Goal: Information Seeking & Learning: Learn about a topic

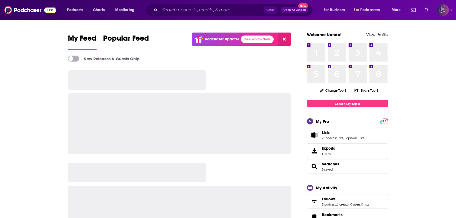
click at [219, 9] on input "Search podcasts, credits, & more..." at bounding box center [212, 10] width 104 height 9
click at [214, 6] on input "Search podcasts, credits, & more..." at bounding box center [212, 10] width 104 height 9
click at [214, 10] on input "Search podcasts, credits, & more..." at bounding box center [212, 10] width 104 height 9
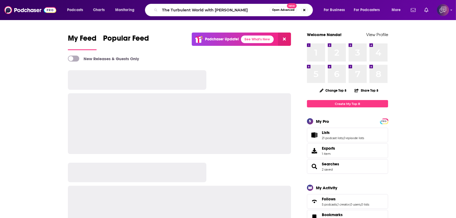
type input "The Turbulent World with James M. Dorsey"
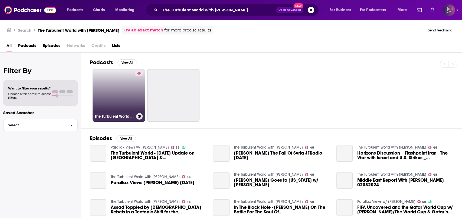
click at [114, 100] on link "48 The Turbulent World with James M. Dorsey" at bounding box center [119, 95] width 53 height 53
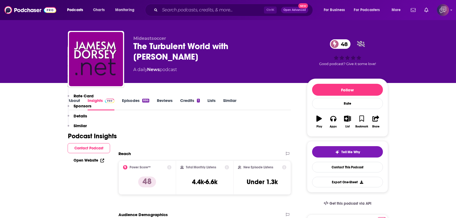
scroll to position [108, 0]
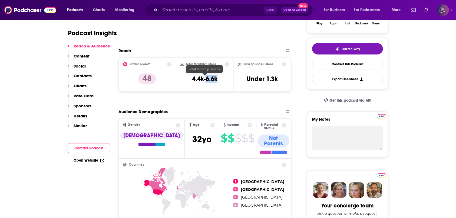
drag, startPoint x: 207, startPoint y: 77, endPoint x: 257, endPoint y: 1, distance: 91.5
click at [222, 77] on div "Total Monthly Listens 4.4k-6.6k" at bounding box center [205, 74] width 49 height 25
copy h3 "6.6k"
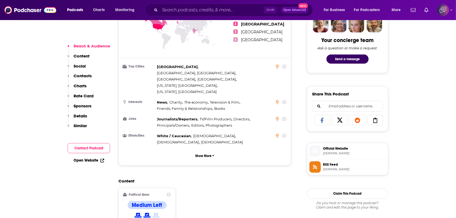
scroll to position [433, 0]
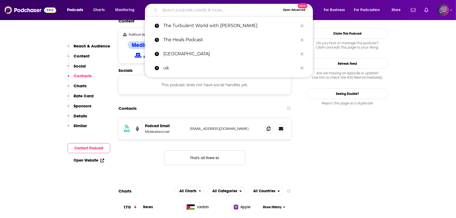
click at [187, 9] on input "Search podcasts, credits, & more..." at bounding box center [220, 10] width 121 height 9
paste input "WINGS of Inspired Business"
type input "WINGS of Inspired Business"
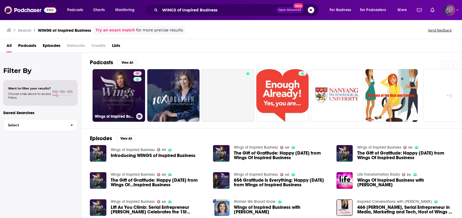
click at [115, 107] on link "40 Wings of Inspired Business" at bounding box center [119, 95] width 53 height 53
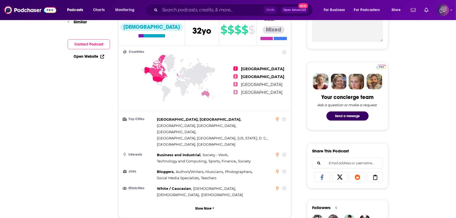
scroll to position [72, 0]
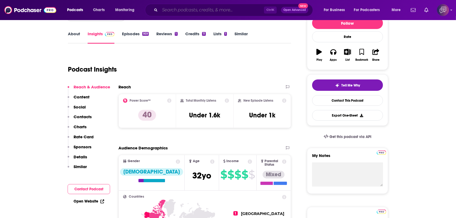
click at [188, 10] on input "Search podcasts, credits, & more..." at bounding box center [212, 10] width 104 height 9
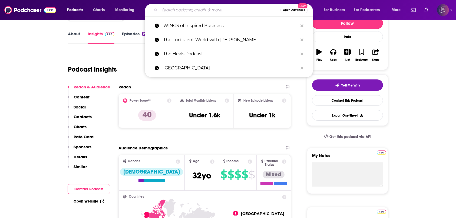
paste input "Product Talk"
type input "Product Talk"
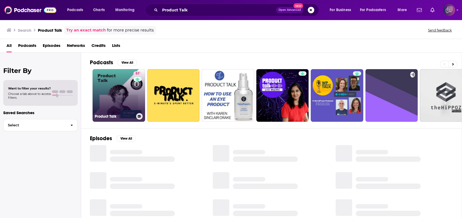
click at [109, 93] on link "57 Product Talk" at bounding box center [119, 95] width 53 height 53
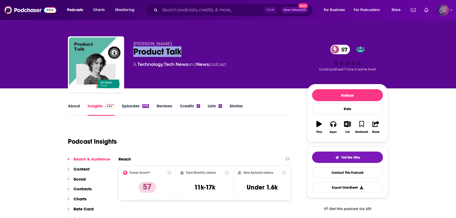
drag, startPoint x: 134, startPoint y: 50, endPoint x: 204, endPoint y: 51, distance: 69.8
click at [204, 51] on div "Product Talk 57" at bounding box center [215, 51] width 165 height 11
copy h2 "Product Talk"
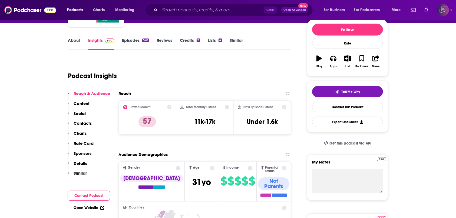
scroll to position [72, 0]
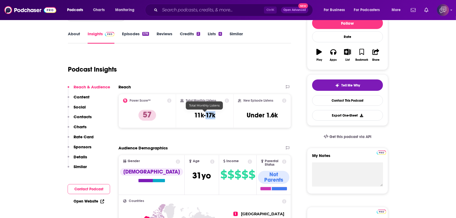
drag, startPoint x: 207, startPoint y: 115, endPoint x: 220, endPoint y: 115, distance: 12.5
click at [220, 115] on div "Total Monthly Listens 11k-17k" at bounding box center [205, 110] width 49 height 25
copy h3 "17k"
click at [166, 6] on input "Search podcasts, credits, & more..." at bounding box center [212, 10] width 104 height 9
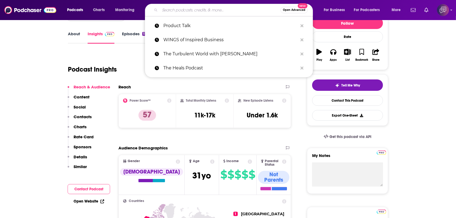
paste input "Be a Better You"
type input "Be a Better You"
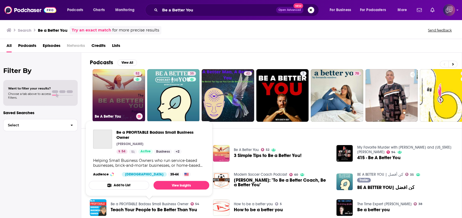
click at [120, 93] on link "52 Be A Better You" at bounding box center [119, 95] width 53 height 53
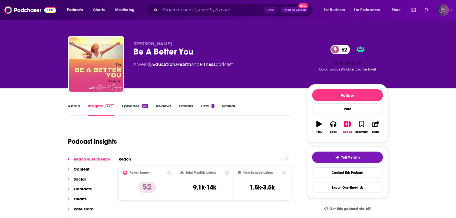
click at [77, 109] on link "About" at bounding box center [74, 109] width 12 height 12
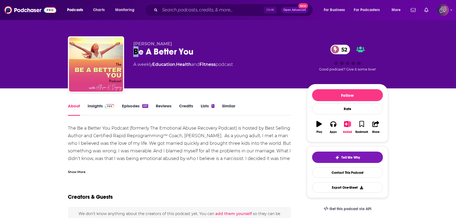
click at [138, 51] on div "Allison K. Dagney Be A Better You 52 A weekly Education , Health and Fitness po…" at bounding box center [228, 65] width 320 height 58
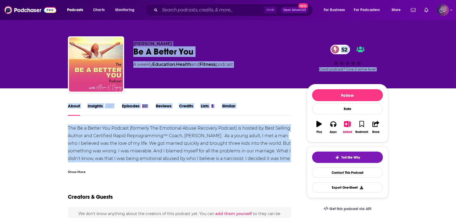
drag, startPoint x: 133, startPoint y: 42, endPoint x: 295, endPoint y: 157, distance: 198.6
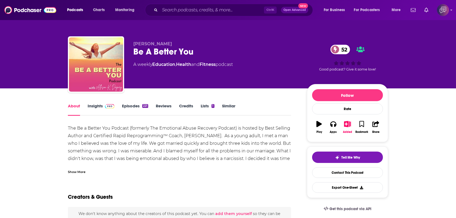
click at [81, 170] on div "Show More" at bounding box center [77, 171] width 18 height 5
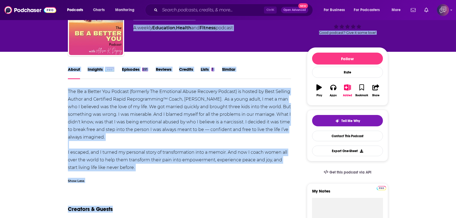
scroll to position [72, 0]
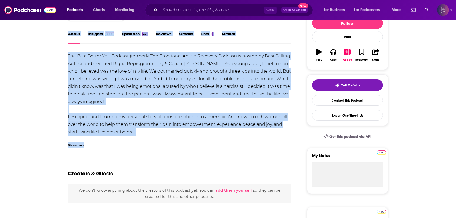
drag, startPoint x: 133, startPoint y: 41, endPoint x: 174, endPoint y: 138, distance: 104.8
copy div "Allison K. Dagney Be A Better You 52 A weekly Education , Health and Fitness po…"
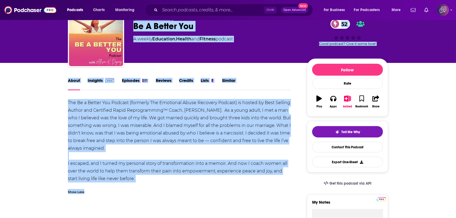
scroll to position [0, 0]
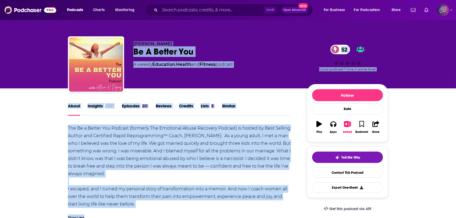
click at [92, 108] on link "Insights" at bounding box center [101, 109] width 27 height 12
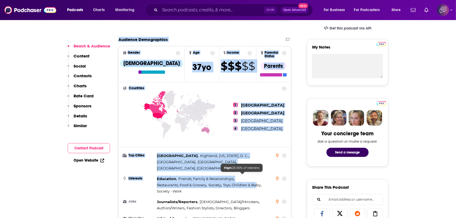
scroll to position [253, 0]
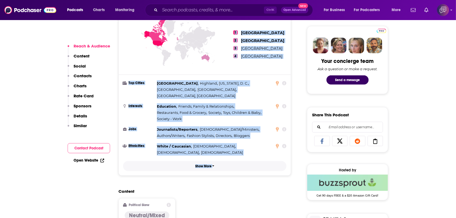
drag, startPoint x: 118, startPoint y: 110, endPoint x: 257, endPoint y: 155, distance: 146.2
copy section "Audience Demographics Gender Female Age 37 yo Income $ $ $ $ $ Parental Status …"
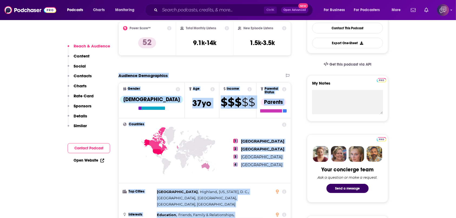
click at [230, 73] on div "Audience Demographics" at bounding box center [200, 75] width 162 height 5
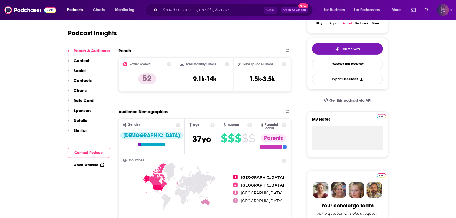
scroll to position [0, 0]
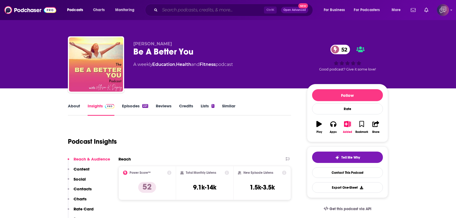
click at [180, 9] on input "Search podcasts, credits, & more..." at bounding box center [212, 10] width 104 height 9
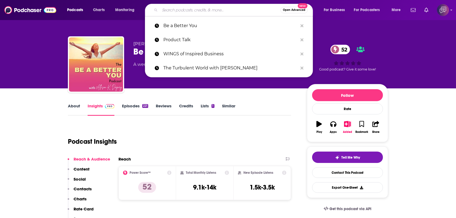
paste input "Lounge with Larz"
type input "Lounge with Larz"
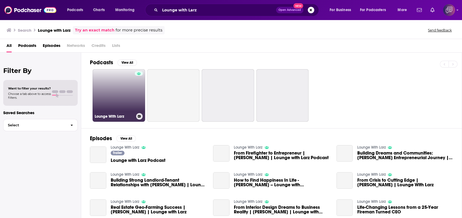
click at [125, 90] on link "Lounge With Larz" at bounding box center [119, 95] width 53 height 53
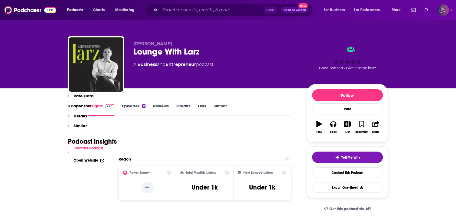
scroll to position [108, 0]
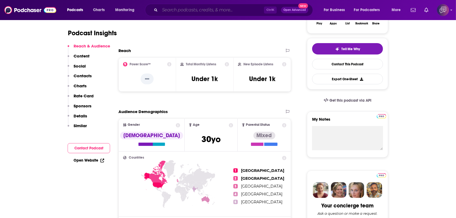
click at [179, 12] on input "Search podcasts, credits, & more..." at bounding box center [212, 10] width 104 height 9
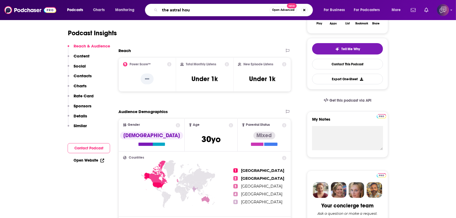
type input "the astral hour"
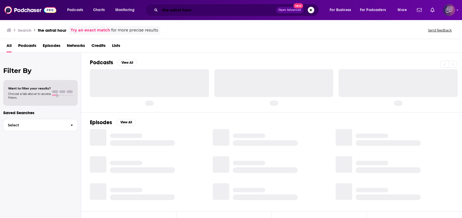
click at [179, 12] on input "the astral hour" at bounding box center [218, 10] width 116 height 9
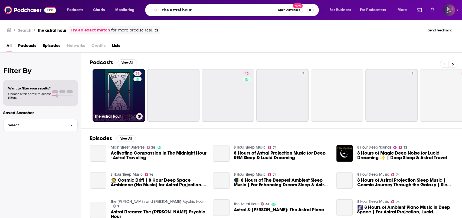
click at [131, 97] on link "33 The Astral Hour" at bounding box center [119, 95] width 53 height 53
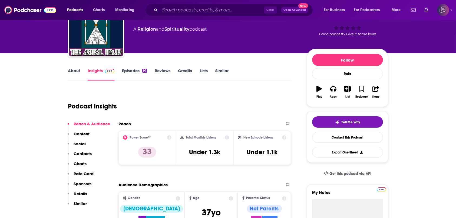
scroll to position [36, 0]
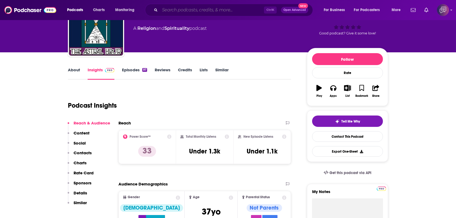
click at [175, 10] on input "Search podcasts, credits, & more..." at bounding box center [212, 10] width 104 height 9
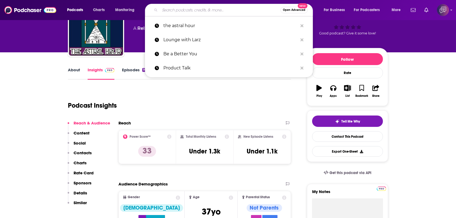
paste input "We Fixed It. You're Welcome."
type input "We Fixed It. You're Welcome."
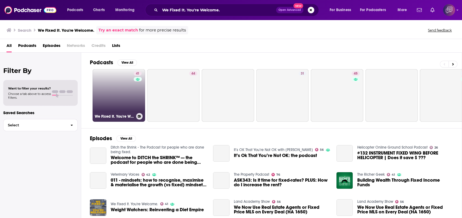
click at [128, 99] on link "41 We Fixed It. You're Welcome." at bounding box center [119, 95] width 53 height 53
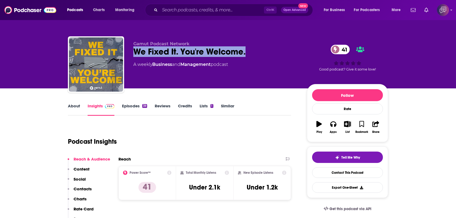
drag, startPoint x: 130, startPoint y: 52, endPoint x: 254, endPoint y: 48, distance: 124.3
click at [254, 48] on div "Gamut Podcast Network We Fixed It. You're Welcome. 41 A weekly Business and Man…" at bounding box center [228, 65] width 320 height 58
copy h2 "We Fixed It. You're Welcome."
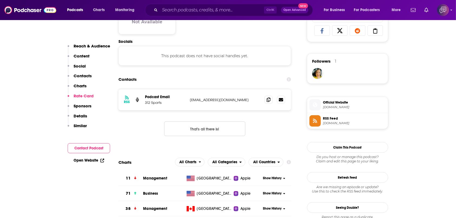
scroll to position [541, 0]
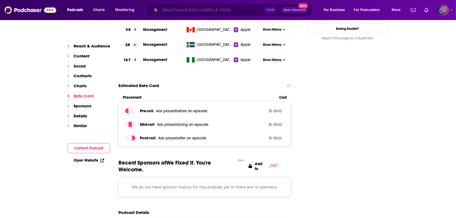
click at [182, 13] on input "Search podcasts, credits, & more..." at bounding box center [212, 10] width 104 height 9
paste input "Beyond Gender"
type input "Beyond Gender"
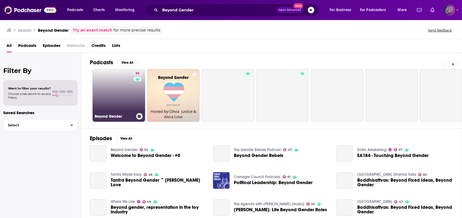
click at [121, 92] on link "55 Beyond Gender" at bounding box center [119, 95] width 53 height 53
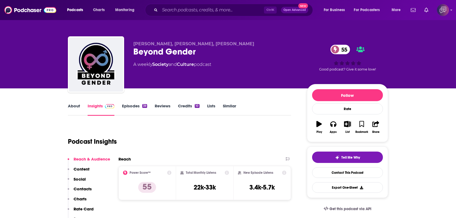
click at [79, 110] on link "About" at bounding box center [74, 109] width 12 height 12
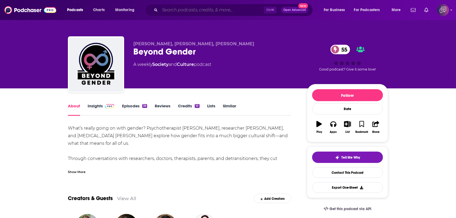
click at [175, 14] on input "Search podcasts, credits, & more..." at bounding box center [212, 10] width 104 height 9
paste input "The Same Drugs"
type input "The Same Drugs"
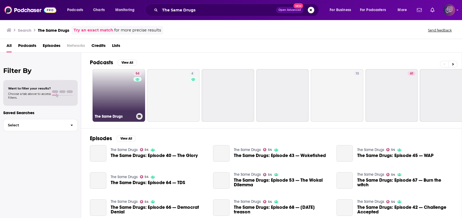
click at [114, 101] on link "54 The Same Drugs" at bounding box center [119, 95] width 53 height 53
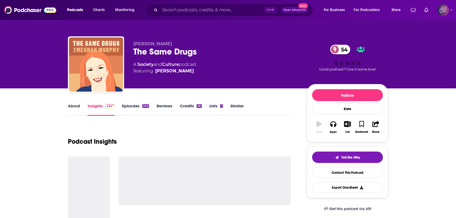
click at [74, 110] on link "About" at bounding box center [74, 109] width 12 height 12
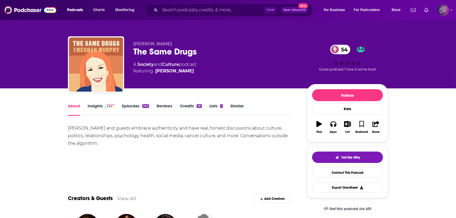
click at [99, 105] on link "Insights" at bounding box center [101, 109] width 27 height 12
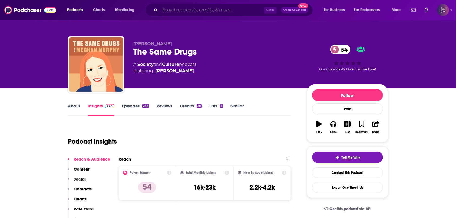
click at [196, 6] on input "Search podcasts, credits, & more..." at bounding box center [212, 10] width 104 height 9
paste input "Financial Modeler's Corner"
type input "Financial Modeler's Corner"
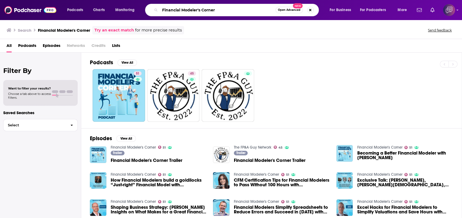
drag, startPoint x: 206, startPoint y: 14, endPoint x: 138, endPoint y: 23, distance: 68.5
click at [138, 23] on div "Podcasts Charts Monitoring Financial Modeler's Corner Open Advanced New For Bus…" at bounding box center [231, 109] width 462 height 218
paste input "Being Underwat"
type input "Being Underwater"
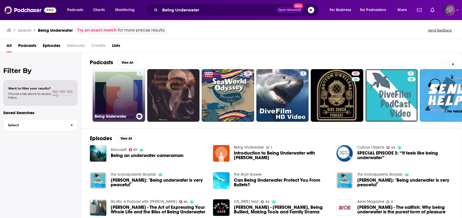
click at [124, 88] on link "1 Being Underwater" at bounding box center [119, 95] width 53 height 53
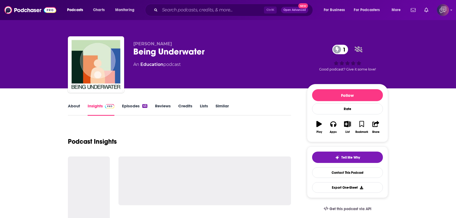
click at [78, 109] on link "About" at bounding box center [74, 109] width 12 height 12
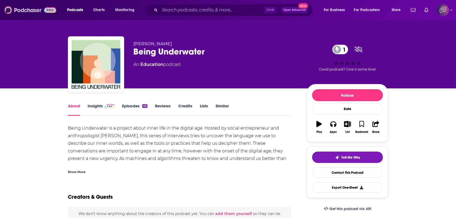
click at [40, 13] on img at bounding box center [30, 10] width 52 height 10
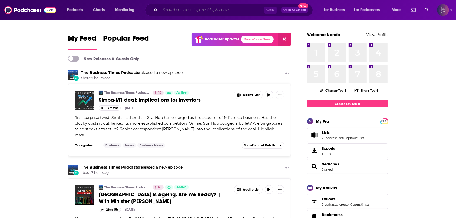
click at [204, 11] on input "Search podcasts, credits, & more..." at bounding box center [212, 10] width 104 height 9
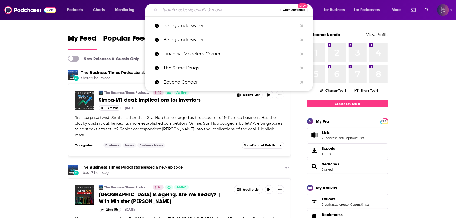
paste input "From Angel To Exit"
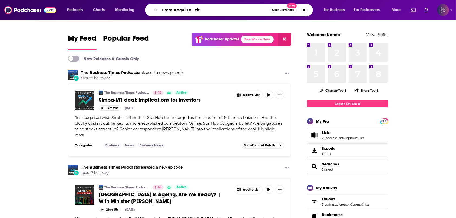
type input "From Angel To Exit"
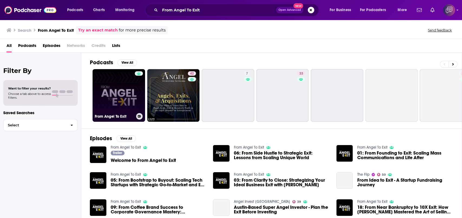
click at [129, 101] on link "From Angel To Exit" at bounding box center [119, 95] width 53 height 53
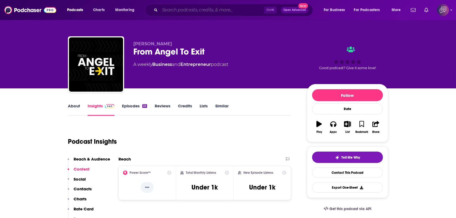
click at [217, 8] on input "Search podcasts, credits, & more..." at bounding box center [212, 10] width 104 height 9
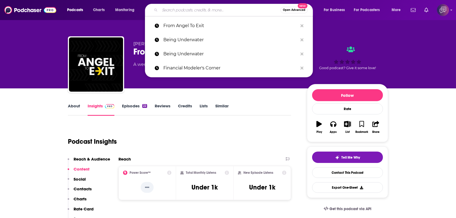
paste input "SaaS Metrics School"
type input "SaaS Metrics School"
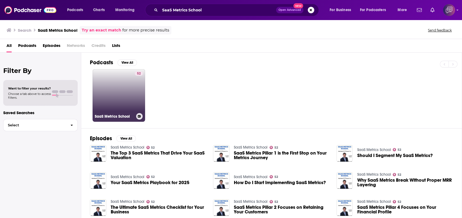
click at [134, 88] on link "52 SaaS Metrics School" at bounding box center [119, 95] width 53 height 53
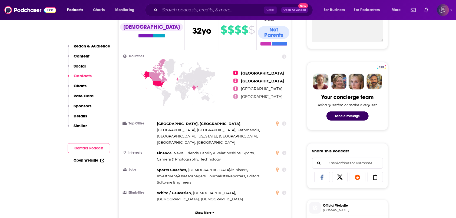
scroll to position [433, 0]
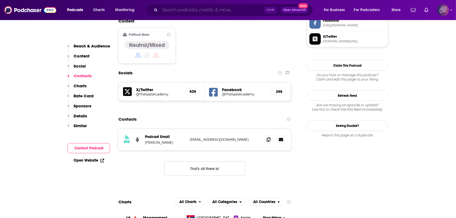
click at [221, 11] on input "Search podcasts, credits, & more..." at bounding box center [212, 10] width 104 height 9
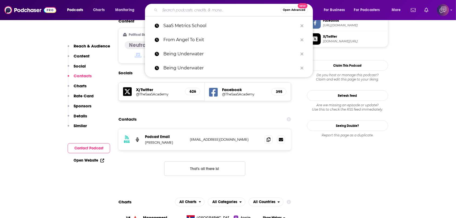
paste input "Technology Brothers"
type input "Technology Brothers"
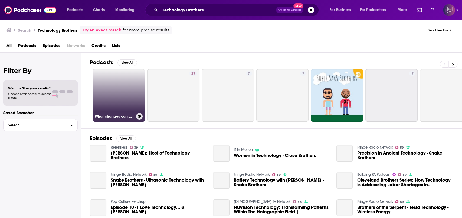
click at [106, 101] on link "What changes can we expect in the conciousness, attitude, behavior, awareness a…" at bounding box center [119, 95] width 53 height 53
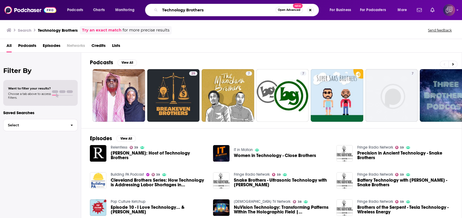
drag, startPoint x: 218, startPoint y: 9, endPoint x: 112, endPoint y: 8, distance: 106.1
click at [112, 8] on div "Podcasts Charts Monitoring Technology Brothers Open Advanced New For Business F…" at bounding box center [237, 10] width 349 height 12
paste input "Technology Brothers Podcast"
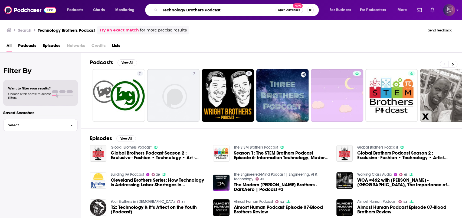
drag, startPoint x: 146, startPoint y: 15, endPoint x: 142, endPoint y: 15, distance: 3.5
click at [142, 15] on div "Podcasts Charts Monitoring Technology Brothers Podcast Open Advanced New For Bu…" at bounding box center [237, 10] width 349 height 12
paste input "brian@teamignite.ventures"
click at [211, 5] on div "Technology Brothers Podcast Open Advanced New" at bounding box center [232, 10] width 174 height 12
drag, startPoint x: 225, startPoint y: 9, endPoint x: 139, endPoint y: 14, distance: 86.8
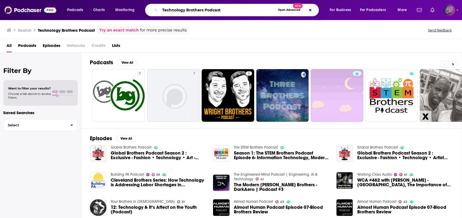
click at [139, 14] on div "Podcasts Charts Monitoring Technology Brothers Podcast Open Advanced New For Bu…" at bounding box center [237, 10] width 349 height 12
paste input "Ignite: Conversations on Startups, Venture Capital , Tech, Future, and Society"
click at [171, 10] on input "Ignite: Conversations on Startups, Venture Capital , Tech, Future, and Society" at bounding box center [218, 10] width 116 height 9
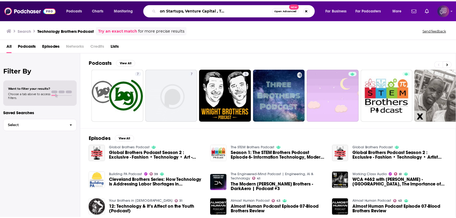
scroll to position [0, 0]
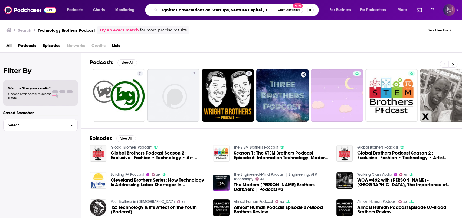
drag, startPoint x: 154, startPoint y: 10, endPoint x: 162, endPoint y: 15, distance: 9.0
click at [135, 15] on div "Podcasts Charts Monitoring Ignite: Conversations on Startups, Venture Capital ,…" at bounding box center [237, 10] width 349 height 12
click at [164, 12] on input "Ignite: Conversations on Startups, Venture Capital , Tech, Future, and Society" at bounding box center [218, 10] width 116 height 9
type input "Ignite: Conversations on Startups, Venture Capital , Tech, Future, and Society"
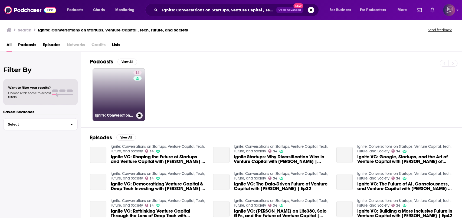
click at [130, 89] on link "34 Ignite: Conversations on Startups, Venture Capital, Tech, Future, and Society" at bounding box center [119, 94] width 53 height 53
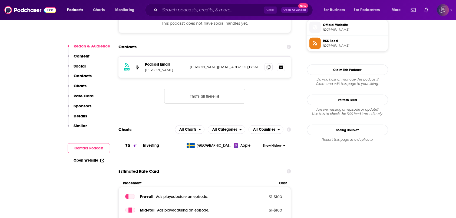
scroll to position [325, 0]
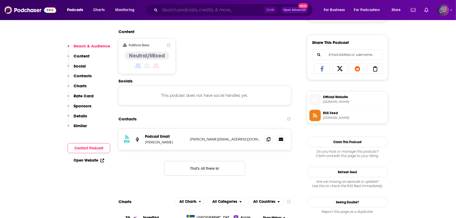
click at [229, 10] on input "Search podcasts, credits, & more..." at bounding box center [212, 10] width 104 height 9
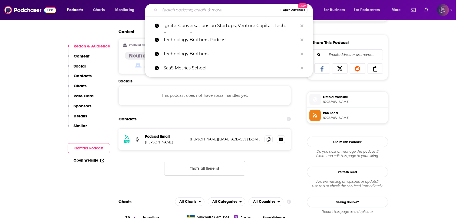
paste input "Fireside with a VC"
type input "Fireside with a VC"
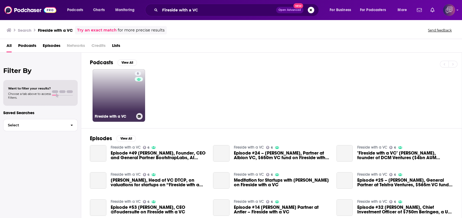
click at [131, 96] on link "6 Fireside with a VC" at bounding box center [119, 95] width 53 height 53
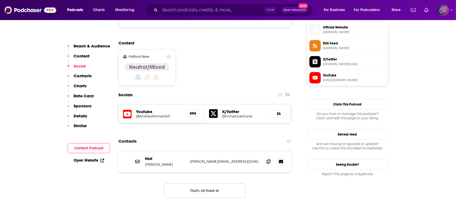
scroll to position [397, 0]
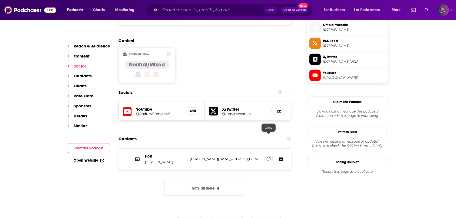
click at [271, 155] on span at bounding box center [269, 159] width 8 height 8
click at [225, 9] on input "Search podcasts, credits, & more..." at bounding box center [212, 10] width 104 height 9
paste input "Origins - Inside Venture Capital , Hosted by a GP and an LP"
type input "Origins - Inside Venture Capital , Hosted by a GP and an LP"
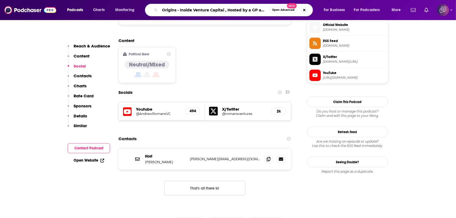
scroll to position [0, 11]
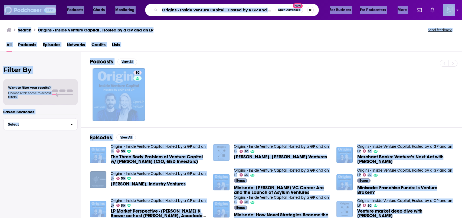
click at [358, 97] on div "50" at bounding box center [276, 94] width 372 height 53
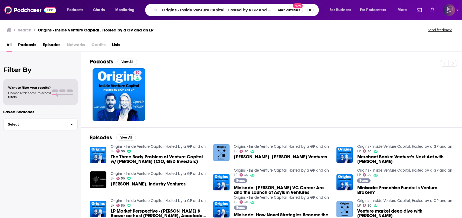
drag, startPoint x: 339, startPoint y: 39, endPoint x: 309, endPoint y: 18, distance: 37.0
click at [339, 39] on div "All Podcasts Episodes Networks Credits Lists" at bounding box center [231, 45] width 462 height 14
click at [309, 10] on button "Search podcasts, credits, & more..." at bounding box center [310, 10] width 6 height 6
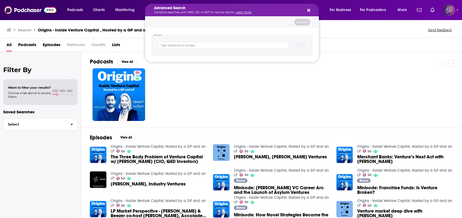
click at [234, 12] on p "Combine searches with AND, OR, or NOT to narrow results. Learn More" at bounding box center [227, 12] width 147 height 3
click at [309, 9] on icon "Search podcasts, credits, & more..." at bounding box center [308, 10] width 3 height 3
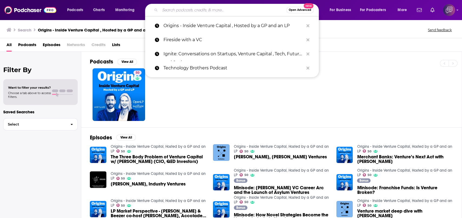
click at [230, 12] on input "Search podcasts, credits, & more..." at bounding box center [223, 10] width 126 height 9
paste input "Slice Podcast"
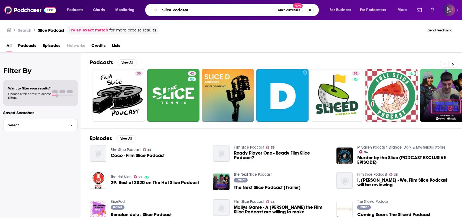
drag, startPoint x: 173, startPoint y: 12, endPoint x: 143, endPoint y: 14, distance: 30.4
click at [143, 14] on div "Podcasts Charts Monitoring Slice Podcast Open Advanced New For Business For Pod…" at bounding box center [237, 10] width 349 height 12
paste input "tarwatcher"
type input "Starwatcher"
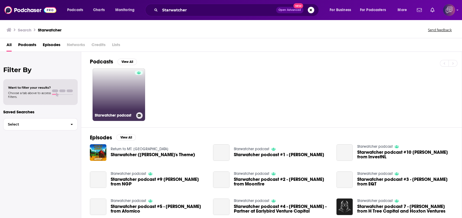
click at [113, 97] on link "Starwatcher podcast" at bounding box center [119, 94] width 53 height 53
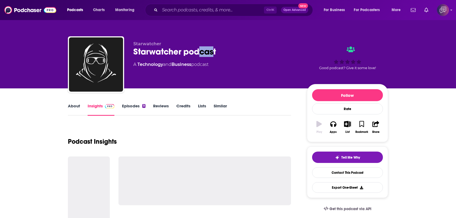
drag, startPoint x: 213, startPoint y: 49, endPoint x: 208, endPoint y: 49, distance: 4.6
click at [204, 49] on div "Starwatcher podcast" at bounding box center [215, 51] width 165 height 11
click at [213, 48] on div "Starwatcher podcast" at bounding box center [215, 51] width 165 height 11
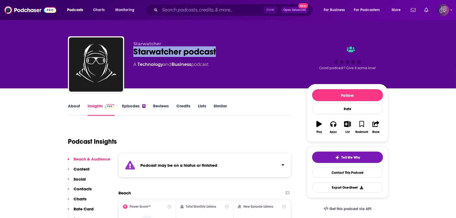
drag, startPoint x: 167, startPoint y: 49, endPoint x: 162, endPoint y: 41, distance: 9.5
click at [132, 54] on div "Starwatcher Starwatcher podcast A Technology and Business podcast Good podcast?…" at bounding box center [228, 65] width 320 height 58
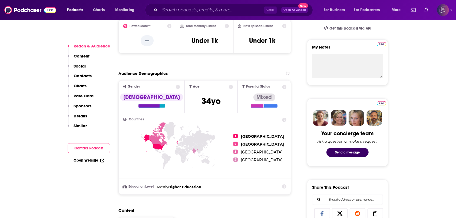
scroll to position [361, 0]
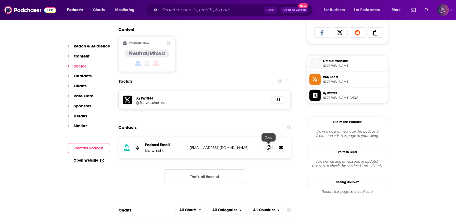
click at [270, 149] on span at bounding box center [269, 147] width 8 height 8
click at [222, 3] on div "Podcasts Charts Monitoring Ctrl K Open Advanced New For Business For Podcasters…" at bounding box center [228, 10] width 456 height 20
click at [222, 7] on input "Search podcasts, credits, & more..." at bounding box center [212, 10] width 104 height 9
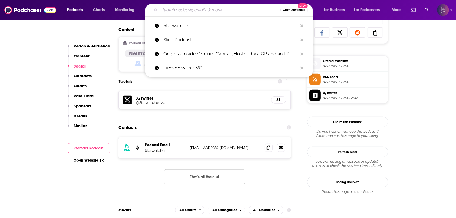
paste input "The SaaS CFO"
type input "The SaaS CFO"
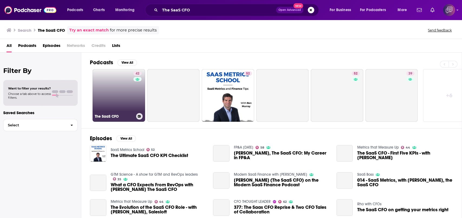
click at [132, 90] on link "42 The SaaS CFO" at bounding box center [119, 95] width 53 height 53
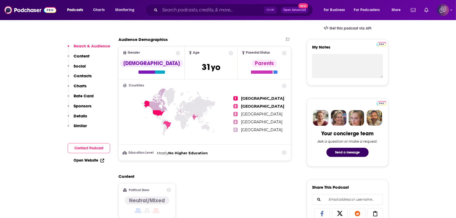
scroll to position [361, 0]
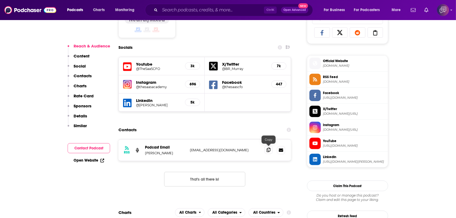
click at [270, 150] on icon at bounding box center [269, 150] width 4 height 4
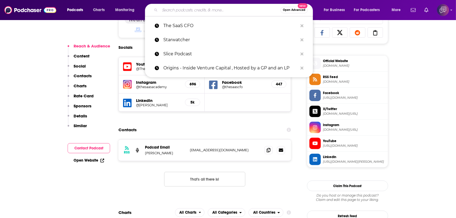
click at [219, 12] on input "Search podcasts, credits, & more..." at bounding box center [220, 10] width 121 height 9
paste input "SaaS Therapy"
type input "SaaS Therapy"
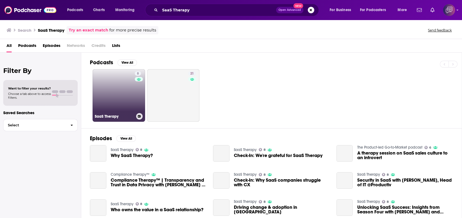
click at [125, 90] on link "8 SaaS Therapy" at bounding box center [119, 95] width 53 height 53
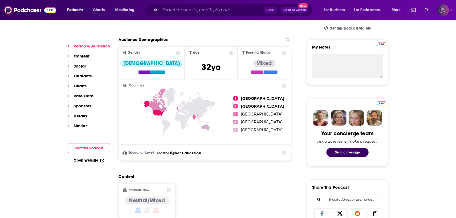
scroll to position [397, 0]
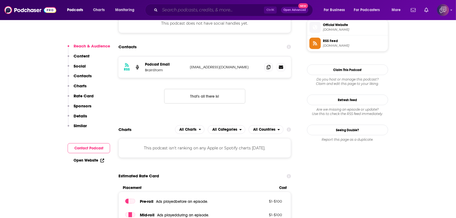
click at [207, 12] on input "Search podcasts, credits, & more..." at bounding box center [212, 10] width 104 height 9
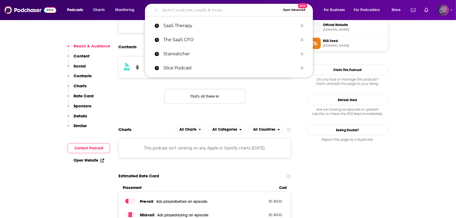
paste input "SaaS Trailblazers"
type input "SaaS Trailblazers"
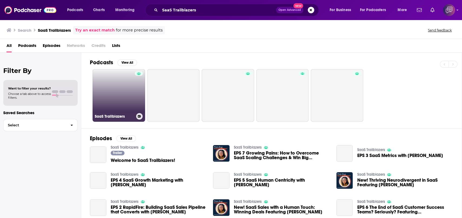
click at [128, 96] on link "SaaS Trailblazers" at bounding box center [119, 95] width 53 height 53
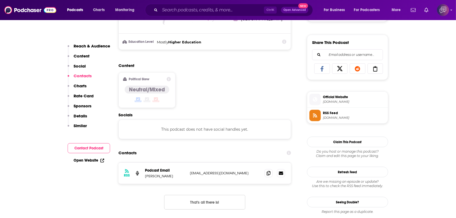
scroll to position [397, 0]
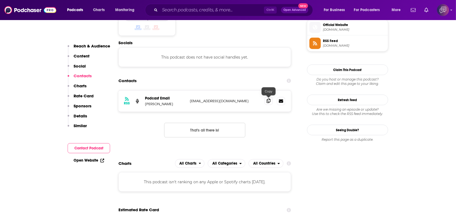
click at [267, 100] on icon at bounding box center [269, 101] width 4 height 4
click at [228, 13] on input "Search podcasts, credits, & more..." at bounding box center [212, 10] width 104 height 9
paste input "SaaS Conversations"
type input "SaaS Conversations"
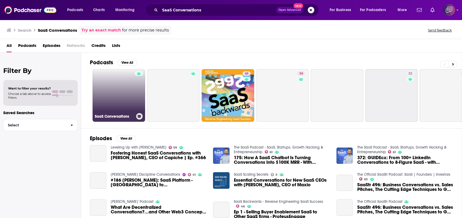
click at [130, 100] on link "SaaS Conversations" at bounding box center [119, 95] width 53 height 53
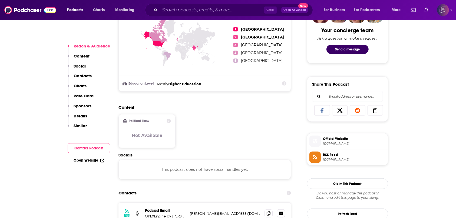
scroll to position [361, 0]
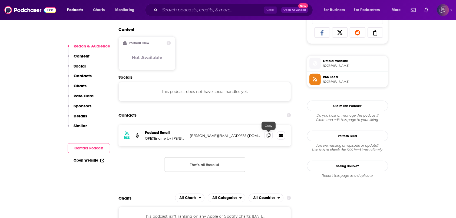
click at [266, 132] on span at bounding box center [269, 135] width 8 height 8
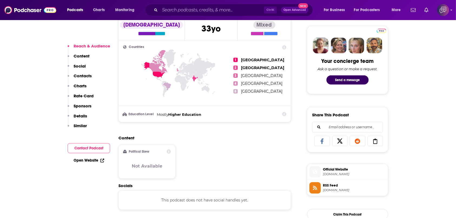
scroll to position [108, 0]
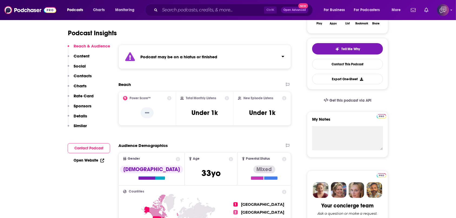
click at [213, 120] on div "Total Monthly Listens Under 1k" at bounding box center [205, 108] width 49 height 25
drag, startPoint x: 182, startPoint y: 97, endPoint x: 228, endPoint y: 102, distance: 46.0
click at [228, 102] on div "Total Monthly Listens Under 1k" at bounding box center [205, 108] width 49 height 25
click at [211, 115] on h3 "Under 1k" at bounding box center [205, 113] width 26 height 8
drag, startPoint x: 258, startPoint y: 113, endPoint x: 276, endPoint y: 114, distance: 18.5
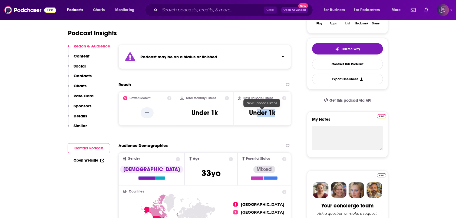
click at [276, 114] on div "New Episode Listens Under 1k" at bounding box center [262, 108] width 48 height 25
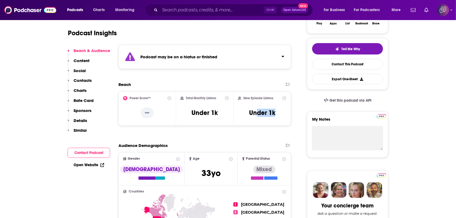
scroll to position [72, 0]
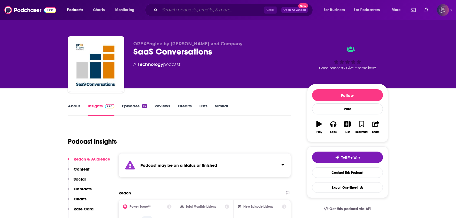
click at [225, 8] on input "Search podcasts, credits, & more..." at bounding box center [212, 10] width 104 height 9
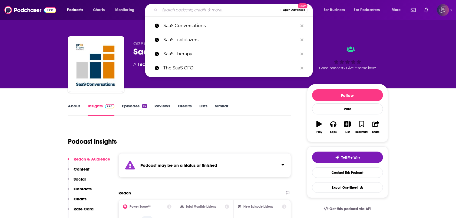
paste input "Feel Good Podcast with Kimberly Snyder"
type input "Feel Good Podcast with Kimberly Snyder"
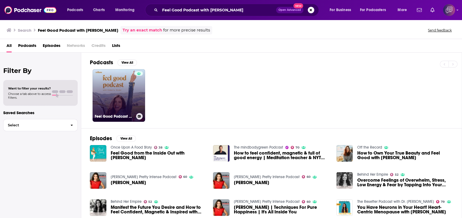
click at [117, 104] on link "Feel Good Podcast with Kimberly Snyder" at bounding box center [119, 95] width 53 height 53
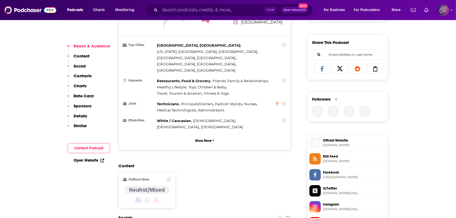
scroll to position [469, 0]
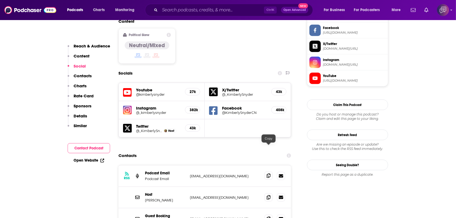
click at [267, 173] on icon at bounding box center [269, 175] width 4 height 4
click at [272, 193] on span at bounding box center [269, 197] width 8 height 8
click at [266, 214] on span at bounding box center [269, 218] width 8 height 8
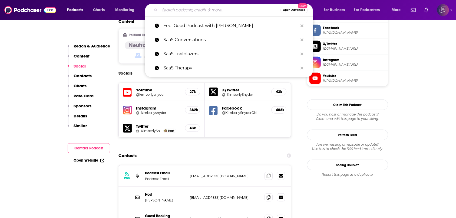
click at [204, 12] on input "Search podcasts, credits, & more..." at bounding box center [220, 10] width 121 height 9
paste input "I Choose Me with Jennie Garth"
type input "I Choose Me with Jennie Garth"
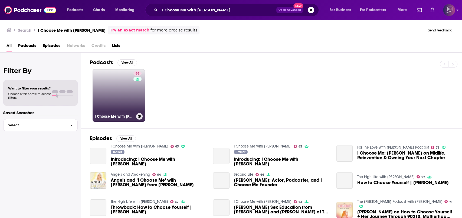
click at [130, 103] on link "63 I Choose Me with Jennie Garth" at bounding box center [119, 95] width 53 height 53
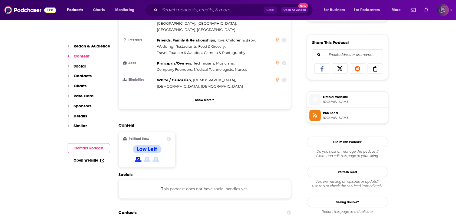
scroll to position [397, 0]
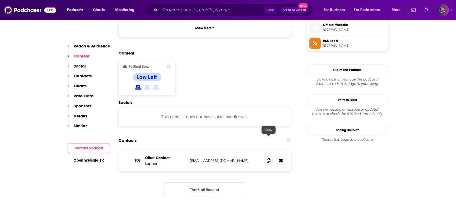
click at [270, 158] on icon at bounding box center [269, 160] width 4 height 4
click at [227, 14] on div "Ctrl K Open Advanced New" at bounding box center [229, 10] width 168 height 12
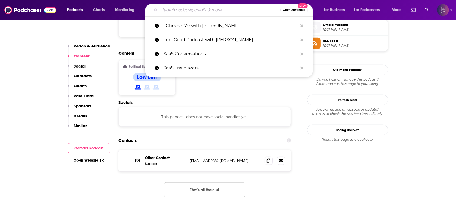
click at [227, 12] on input "Search podcasts, credits, & more..." at bounding box center [220, 10] width 121 height 9
paste input "The Marie Forleo Podcast"
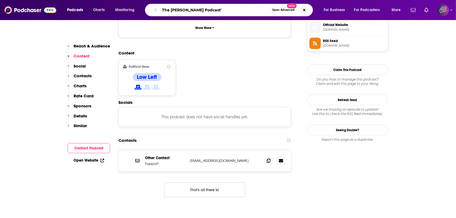
type input "The Marie Forleo Podcast"
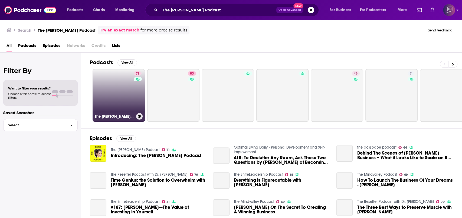
click at [132, 93] on link "71 The Marie Forleo Podcast" at bounding box center [119, 95] width 53 height 53
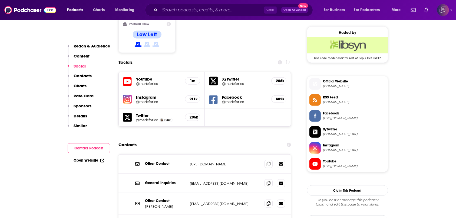
scroll to position [505, 0]
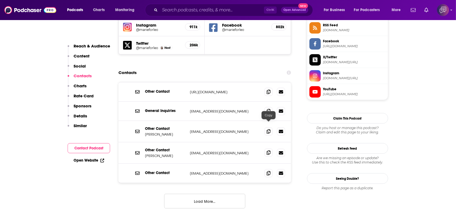
click at [268, 150] on icon at bounding box center [269, 152] width 4 height 4
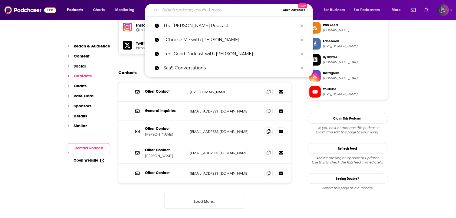
click at [191, 11] on input "Search podcasts, credits, & more..." at bounding box center [220, 10] width 121 height 9
paste input "Let's Talk Midlife Crisis Podcast"
type input "Let's Talk Midlife Crisis Podcast"
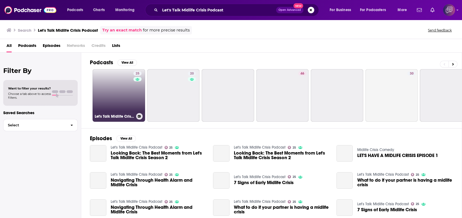
click at [131, 99] on link "25 Let's Talk Midlife Crisis Podcast" at bounding box center [119, 95] width 53 height 53
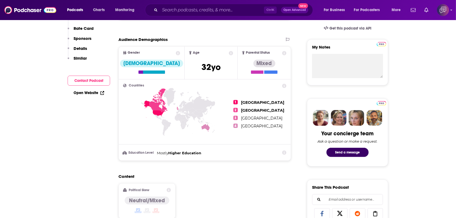
scroll to position [72, 0]
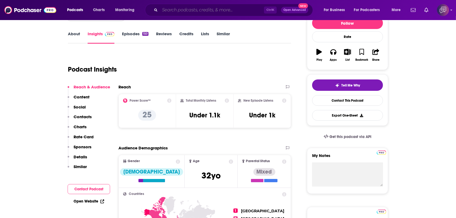
click at [245, 6] on input "Search podcasts, credits, & more..." at bounding box center [212, 10] width 104 height 9
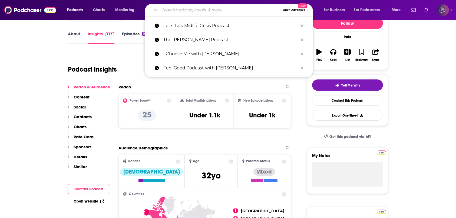
paste input "So This Is Love"
type input "So This Is Love"
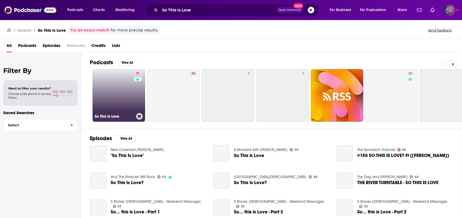
click at [134, 99] on div "71" at bounding box center [138, 92] width 9 height 42
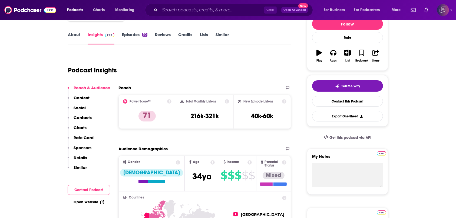
scroll to position [72, 0]
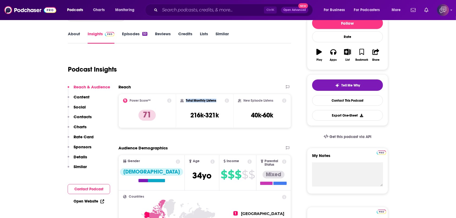
drag, startPoint x: 185, startPoint y: 100, endPoint x: 218, endPoint y: 100, distance: 33.3
click at [218, 100] on div "Total Monthly Listens" at bounding box center [205, 100] width 49 height 4
drag, startPoint x: 188, startPoint y: 116, endPoint x: 224, endPoint y: 117, distance: 35.7
click at [224, 117] on div "Total Monthly Listens 216k-321k" at bounding box center [205, 110] width 49 height 25
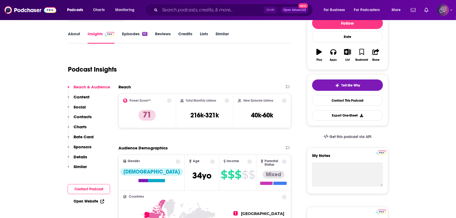
click at [204, 86] on div "Reach" at bounding box center [200, 86] width 162 height 5
click at [201, 86] on div "Reach" at bounding box center [200, 86] width 162 height 5
drag, startPoint x: 185, startPoint y: 99, endPoint x: 220, endPoint y: 101, distance: 35.3
click at [220, 101] on div "Total Monthly Listens" at bounding box center [205, 100] width 49 height 4
click at [206, 113] on h3 "216k-321k" at bounding box center [205, 115] width 28 height 8
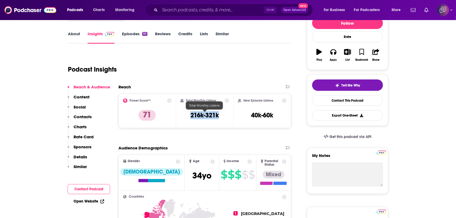
drag, startPoint x: 182, startPoint y: 116, endPoint x: 224, endPoint y: 121, distance: 41.9
click at [224, 121] on div "Total Monthly Listens 216k-321k" at bounding box center [205, 110] width 49 height 25
drag, startPoint x: 186, startPoint y: 97, endPoint x: 217, endPoint y: 100, distance: 31.0
click at [217, 100] on div "Total Monthly Listens" at bounding box center [205, 100] width 49 height 4
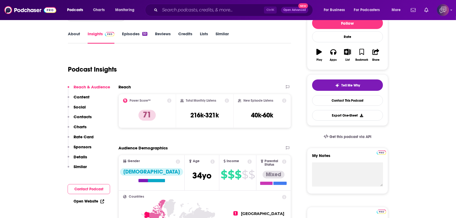
click at [217, 107] on div "Total Monthly Listens 216k-321k" at bounding box center [205, 110] width 49 height 25
drag, startPoint x: 185, startPoint y: 99, endPoint x: 221, endPoint y: 102, distance: 35.9
click at [221, 102] on div "Total Monthly Listens 216k-321k" at bounding box center [205, 110] width 49 height 25
click at [199, 99] on h2 "Total Monthly Listens" at bounding box center [201, 101] width 31 height 4
drag, startPoint x: 242, startPoint y: 99, endPoint x: 280, endPoint y: 100, distance: 37.9
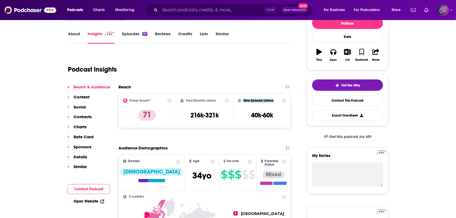
click at [280, 100] on div "New Episode Listens" at bounding box center [262, 100] width 48 height 4
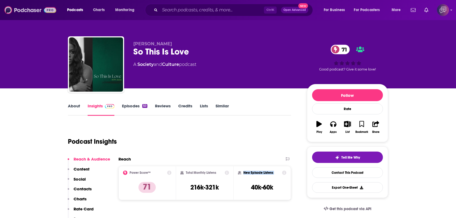
click at [38, 11] on img at bounding box center [30, 10] width 52 height 10
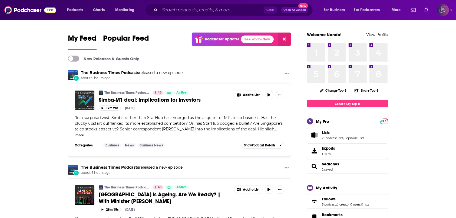
click at [292, 11] on span "Open Advanced" at bounding box center [295, 10] width 22 height 3
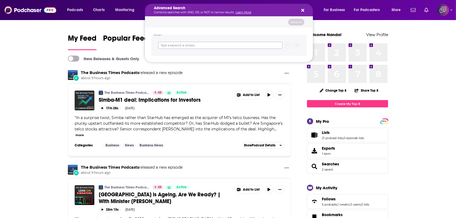
click at [213, 44] on input "Search podcasts, credits, & more..." at bounding box center [220, 45] width 124 height 7
type input "ukraine"
click at [299, 23] on button "Search" at bounding box center [297, 22] width 16 height 7
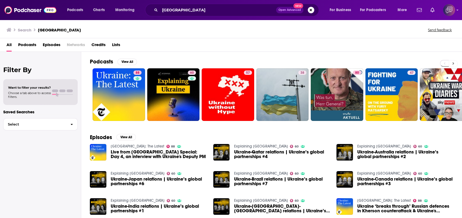
click at [454, 65] on icon at bounding box center [453, 63] width 2 height 4
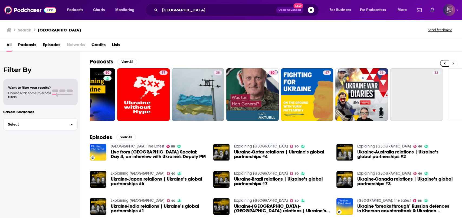
click at [454, 65] on icon at bounding box center [453, 63] width 2 height 4
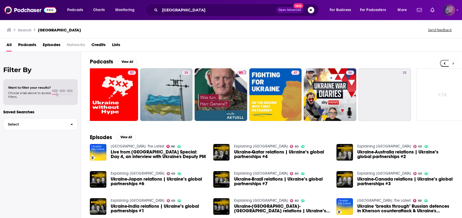
click at [454, 65] on icon at bounding box center [453, 63] width 2 height 4
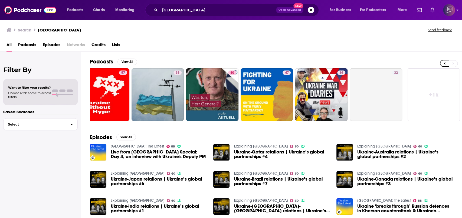
click at [434, 101] on link "+ 1k" at bounding box center [434, 94] width 53 height 53
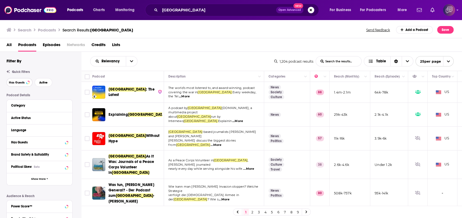
click at [22, 85] on button "Has Guests" at bounding box center [19, 82] width 26 height 9
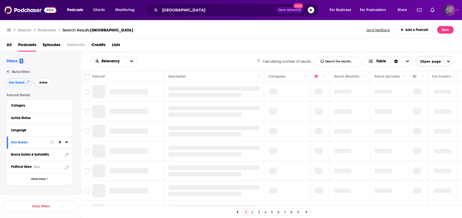
click at [46, 85] on button "Active" at bounding box center [44, 82] width 18 height 9
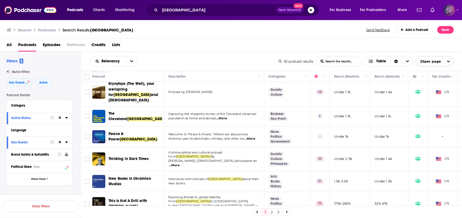
scroll to position [217, 0]
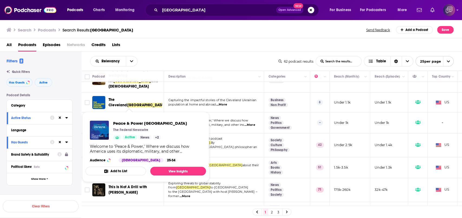
drag, startPoint x: 154, startPoint y: 103, endPoint x: 107, endPoint y: 104, distance: 47.4
click at [107, 116] on div "Peace & Power Ukraine" at bounding box center [128, 122] width 73 height 13
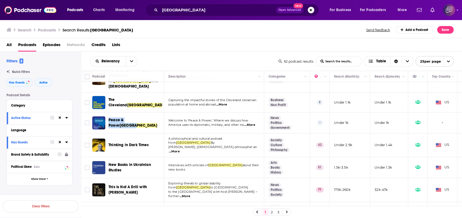
copy span "Peace & Power Ukraine"
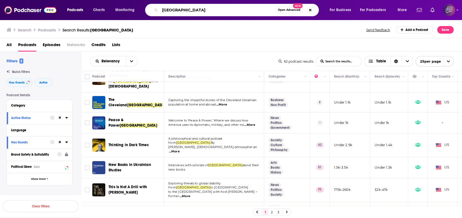
drag, startPoint x: 197, startPoint y: 13, endPoint x: 194, endPoint y: 12, distance: 3.3
click at [194, 12] on input "ukraine" at bounding box center [218, 10] width 116 height 9
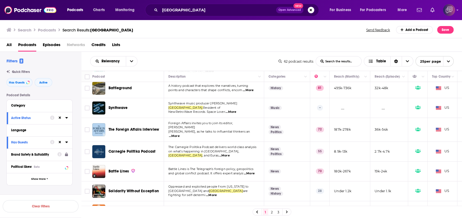
scroll to position [393, 0]
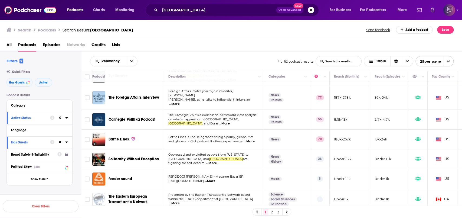
click at [273, 211] on link "2" at bounding box center [271, 211] width 5 height 6
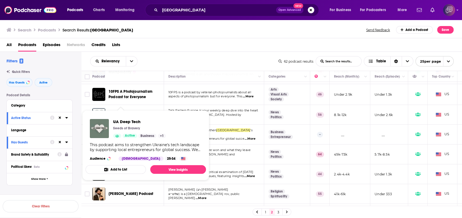
scroll to position [163, 0]
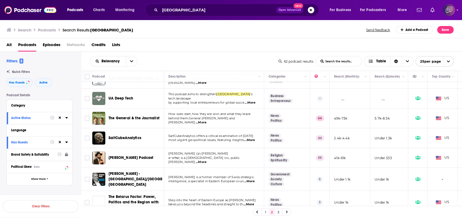
click at [210, 59] on div "Relevancy List Search Input Search the results... Table" at bounding box center [184, 61] width 188 height 10
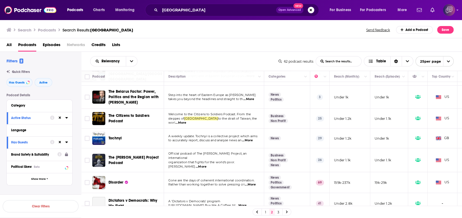
scroll to position [271, 0]
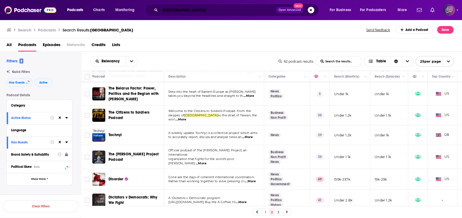
click at [211, 13] on input "ukraine" at bounding box center [218, 10] width 116 height 9
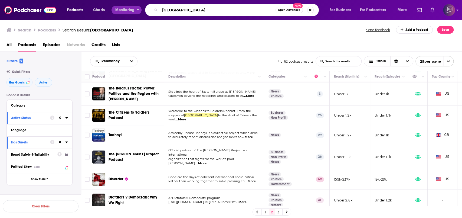
click at [136, 9] on div "Podcasts Charts Monitoring ukraine Open Advanced New For Business For Podcaster…" at bounding box center [237, 10] width 349 height 12
paste input "Women's Rights"
type input "Women's Rights"
click at [284, 11] on span "Open Advanced" at bounding box center [289, 10] width 22 height 3
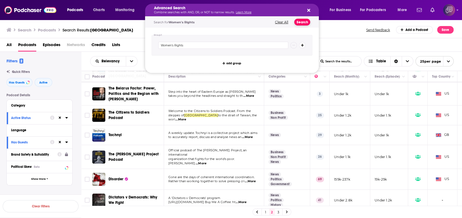
click at [302, 22] on button "Search" at bounding box center [302, 22] width 16 height 7
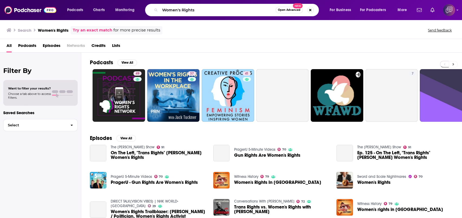
click at [457, 65] on button at bounding box center [453, 64] width 9 height 7
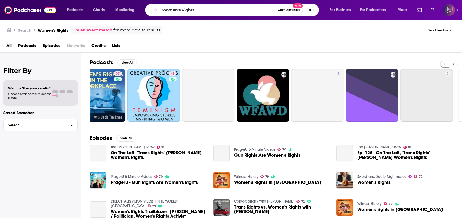
click at [457, 65] on button at bounding box center [453, 64] width 9 height 7
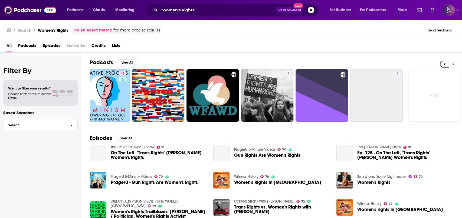
click at [457, 65] on button at bounding box center [453, 64] width 9 height 7
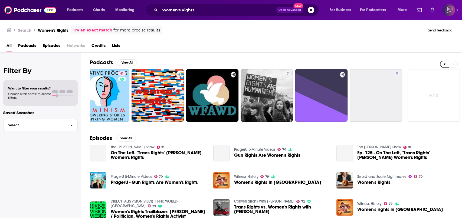
click at [440, 89] on link "+ 1k" at bounding box center [434, 95] width 53 height 53
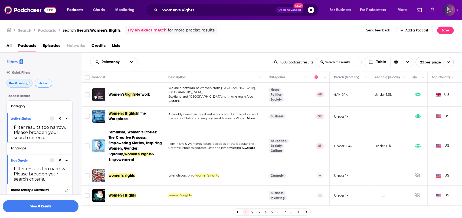
click at [22, 86] on button "Has Guests" at bounding box center [19, 83] width 26 height 9
click at [41, 84] on span "Active" at bounding box center [43, 83] width 8 height 3
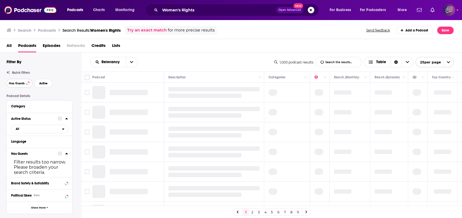
click at [19, 85] on span "Has Guests" at bounding box center [17, 83] width 16 height 3
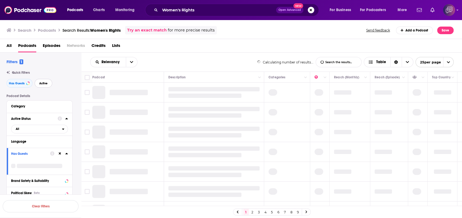
click at [45, 82] on span "Active" at bounding box center [43, 83] width 8 height 3
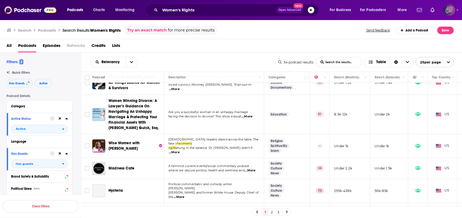
scroll to position [144, 0]
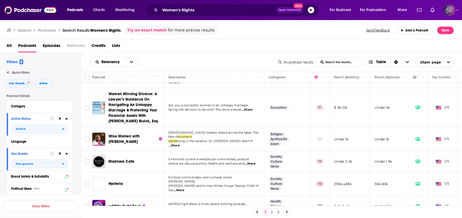
drag, startPoint x: 133, startPoint y: 101, endPoint x: 172, endPoint y: 98, distance: 39.1
click at [204, 55] on div "Relevancy List Search Input Search the results... Table 54 podcast results List…" at bounding box center [271, 62] width 381 height 19
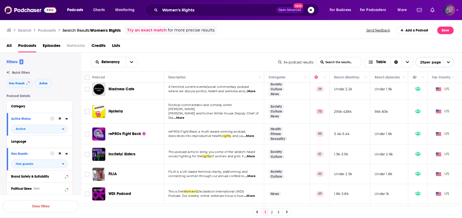
scroll to position [253, 0]
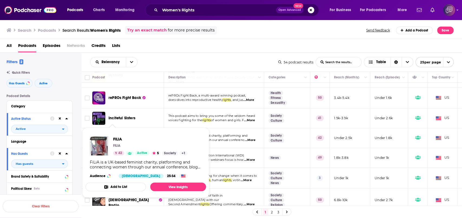
drag, startPoint x: 112, startPoint y: 125, endPoint x: 254, endPoint y: 34, distance: 168.5
click at [254, 34] on div "Search Podcasts Search Results: Women's Rights Try an exact match for more prec…" at bounding box center [229, 30] width 447 height 8
drag, startPoint x: 113, startPoint y: 125, endPoint x: 246, endPoint y: 47, distance: 153.7
click at [270, 42] on div "All Podcasts Episodes Networks Credits Lists" at bounding box center [231, 46] width 451 height 11
drag, startPoint x: 113, startPoint y: 125, endPoint x: 94, endPoint y: 141, distance: 24.7
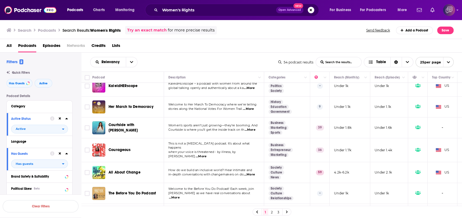
scroll to position [434, 0]
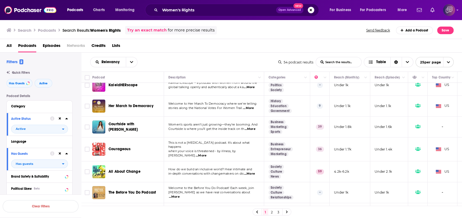
click at [272, 212] on link "2" at bounding box center [271, 211] width 5 height 6
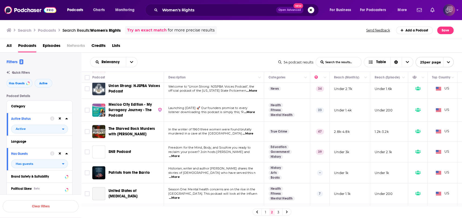
scroll to position [361, 0]
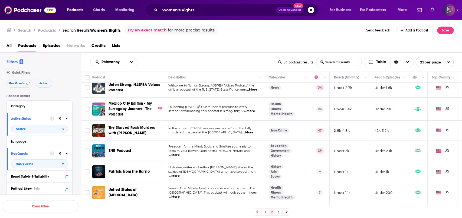
click at [293, 10] on span "Open Advanced" at bounding box center [290, 10] width 22 height 3
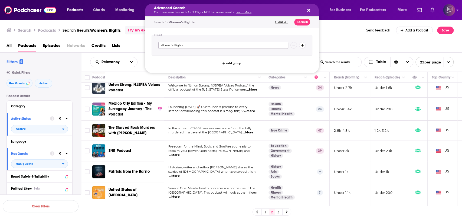
drag, startPoint x: 244, startPoint y: 48, endPoint x: 109, endPoint y: 38, distance: 136.0
click at [109, 38] on div "Podcasts Charts Monitoring Advanced Search Combine searches with AND, OR, or NO…" at bounding box center [231, 109] width 462 height 218
paste input "resistance"
type input "resistance"
click at [304, 20] on button "Search" at bounding box center [302, 22] width 16 height 7
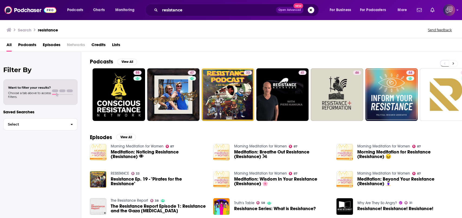
click at [455, 62] on button at bounding box center [453, 63] width 9 height 7
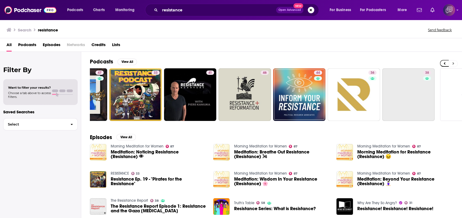
click at [455, 62] on button at bounding box center [453, 63] width 9 height 7
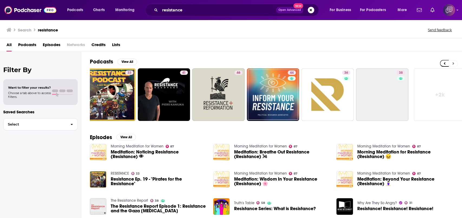
click at [455, 62] on button at bounding box center [453, 63] width 9 height 7
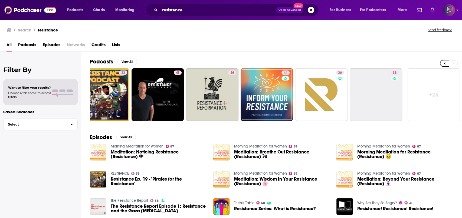
click at [435, 96] on link "+ 2k" at bounding box center [434, 94] width 53 height 53
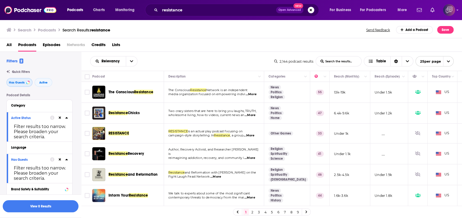
click at [25, 81] on button "Has Guests" at bounding box center [19, 82] width 26 height 9
click at [42, 84] on button "Active" at bounding box center [44, 82] width 18 height 9
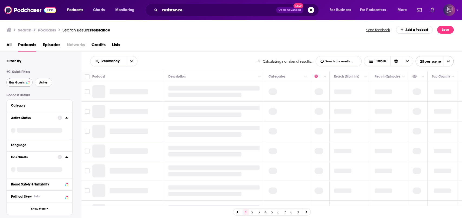
click at [45, 83] on span "Active" at bounding box center [43, 82] width 8 height 3
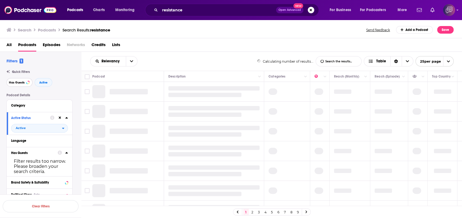
click at [22, 83] on span "Has Guests" at bounding box center [17, 82] width 16 height 3
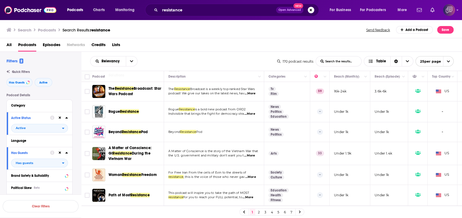
scroll to position [325, 0]
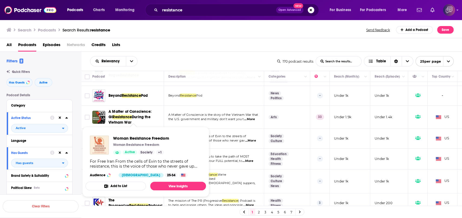
drag, startPoint x: 154, startPoint y: 133, endPoint x: 95, endPoint y: 144, distance: 60.0
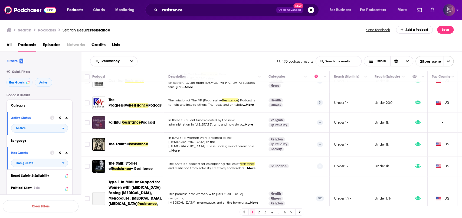
scroll to position [432, 0]
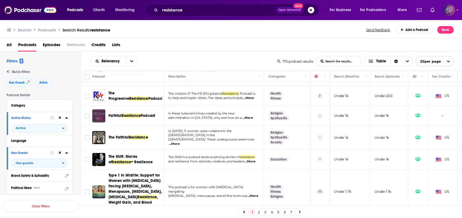
click at [197, 52] on div "Relevancy List Search Input Search the results... Table 170 podcast results Lis…" at bounding box center [271, 61] width 381 height 19
click at [260, 213] on link "2" at bounding box center [258, 211] width 5 height 6
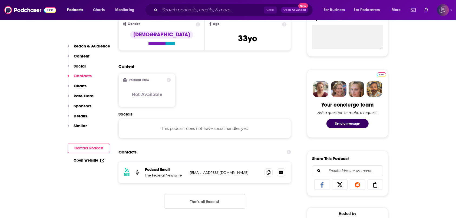
scroll to position [289, 0]
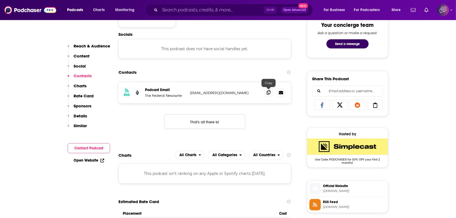
click at [269, 92] on icon at bounding box center [269, 92] width 4 height 4
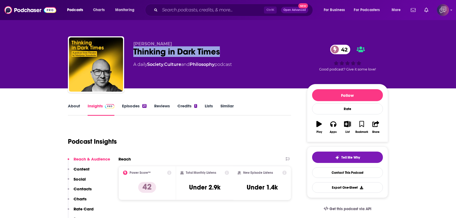
drag, startPoint x: 135, startPoint y: 50, endPoint x: 231, endPoint y: 54, distance: 96.7
click at [231, 54] on div "Volodymyr Yermolenko Thinking in Dark Times 42 A daily Society , Culture and Ph…" at bounding box center [228, 65] width 320 height 58
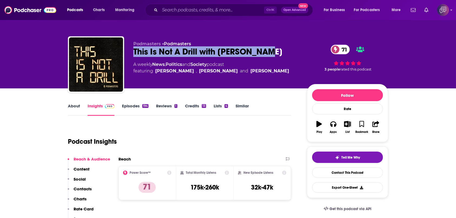
drag, startPoint x: 195, startPoint y: 53, endPoint x: 273, endPoint y: 49, distance: 78.1
click at [273, 49] on div "Podmasters • Podmasters This Is Not A Drill with Gavin Esler 71 A weekly News ,…" at bounding box center [228, 65] width 320 height 58
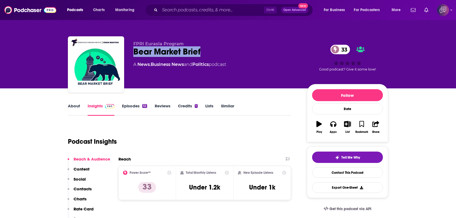
drag, startPoint x: 131, startPoint y: 50, endPoint x: 214, endPoint y: 53, distance: 83.2
click at [214, 53] on div "FPRI Eurasia Program Bear Market Brief 33 A News , Business News and Politics p…" at bounding box center [228, 65] width 320 height 58
copy h2 "Bear Market Brief"
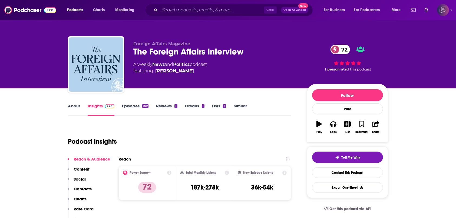
click at [141, 47] on div "The Foreign Affairs Interview 72" at bounding box center [215, 51] width 165 height 11
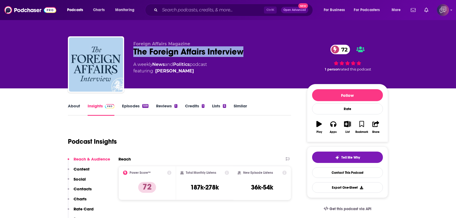
drag, startPoint x: 133, startPoint y: 51, endPoint x: 256, endPoint y: 54, distance: 122.9
click at [256, 54] on div "Foreign Affairs Magazine The Foreign Affairs Interview 72 A weekly News and Pol…" at bounding box center [228, 65] width 320 height 58
copy h2 "The Foreign Affairs Interview"
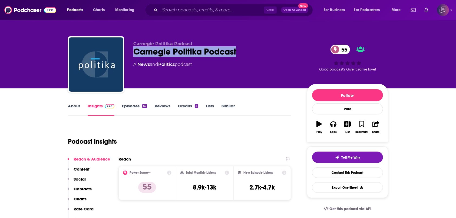
drag, startPoint x: 134, startPoint y: 55, endPoint x: 241, endPoint y: 48, distance: 107.5
click at [243, 48] on div "Carnegie Politika Podcast 55" at bounding box center [215, 51] width 165 height 11
copy h2 "Carnegie Politika Podcast"
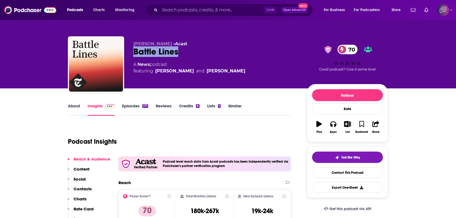
drag, startPoint x: 145, startPoint y: 53, endPoint x: 187, endPoint y: 48, distance: 43.0
click at [187, 48] on div "Louisa Wells • Acast Battle Lines 70 A News podcast featuring Roland Oliphant a…" at bounding box center [228, 65] width 320 height 58
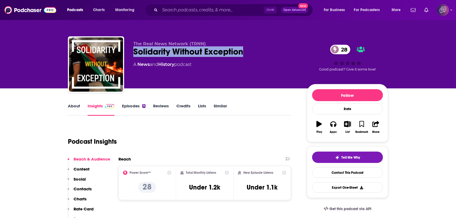
drag, startPoint x: 132, startPoint y: 51, endPoint x: 257, endPoint y: 47, distance: 125.7
click at [257, 47] on div "The Real News Network (TRNN) Solidarity Without Exception 28 A News and History…" at bounding box center [228, 65] width 320 height 58
copy h2 "Solidarity Without Exception"
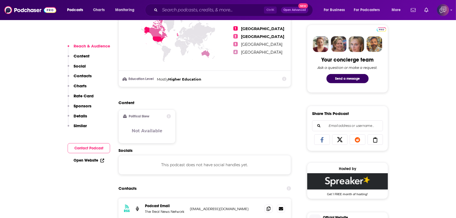
scroll to position [361, 0]
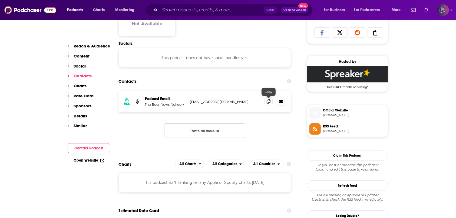
click at [269, 100] on icon at bounding box center [269, 101] width 4 height 4
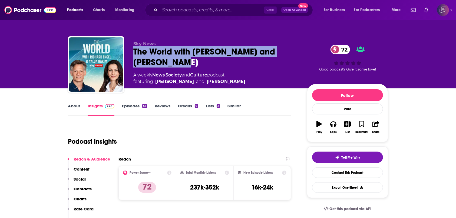
drag, startPoint x: 180, startPoint y: 63, endPoint x: 221, endPoint y: 1, distance: 73.9
click at [180, 63] on div "Sky News The World with Richard Engel and Yalda Hakim 72 A weekly News , Societ…" at bounding box center [228, 65] width 320 height 58
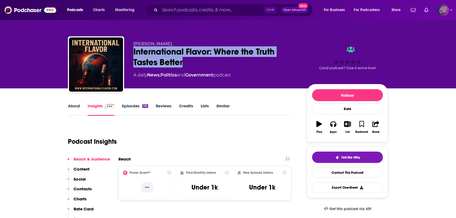
drag, startPoint x: 190, startPoint y: 67, endPoint x: 209, endPoint y: 66, distance: 19.3
click at [209, 66] on div "Samuel Trapp International Flavor: Where the Truth Tastes Better A daily News ,…" at bounding box center [228, 65] width 320 height 58
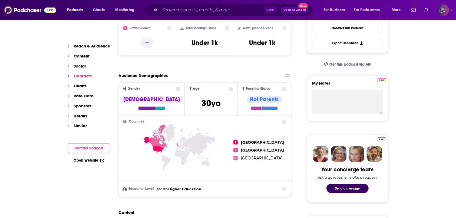
scroll to position [361, 0]
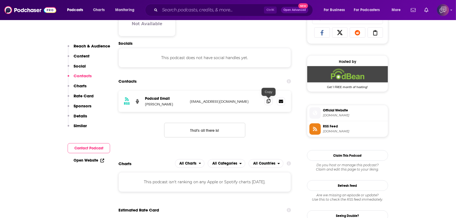
click at [267, 103] on icon at bounding box center [269, 101] width 4 height 4
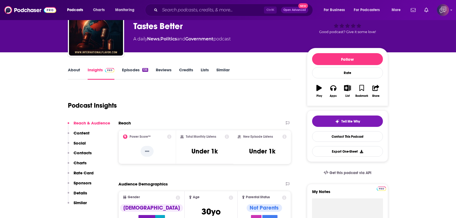
scroll to position [0, 0]
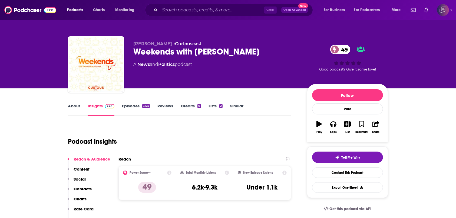
drag, startPoint x: 131, startPoint y: 51, endPoint x: 272, endPoint y: 51, distance: 141.6
click at [272, 51] on div "[PERSON_NAME] • Curiouscast Weekends with [PERSON_NAME] 49 A News and Politics …" at bounding box center [228, 65] width 320 height 58
copy h2 "Weekends with [PERSON_NAME]"
click at [74, 109] on link "About" at bounding box center [74, 109] width 12 height 12
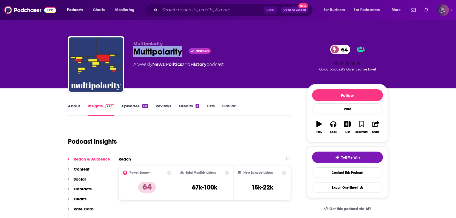
drag, startPoint x: 149, startPoint y: 53, endPoint x: 183, endPoint y: 52, distance: 34.1
click at [183, 52] on div "Multipolarity Multipolarity Claimed 64 A weekly News , Politics and History pod…" at bounding box center [228, 65] width 320 height 58
copy h2 "Multipolarity"
click at [76, 105] on link "About" at bounding box center [74, 109] width 12 height 12
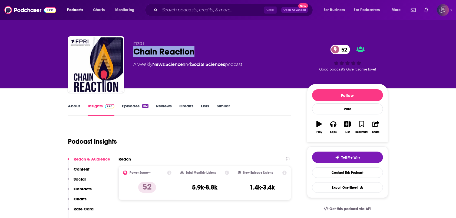
drag, startPoint x: 131, startPoint y: 51, endPoint x: 231, endPoint y: 53, distance: 99.9
click at [231, 53] on div "FPRI Chain Reaction 52 A weekly News , Science and Social Sciences podcast 52 G…" at bounding box center [228, 65] width 320 height 58
copy h2 "Chain Reaction"
click at [74, 112] on link "About" at bounding box center [74, 109] width 12 height 12
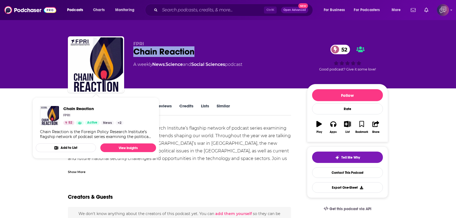
drag, startPoint x: 198, startPoint y: 51, endPoint x: 136, endPoint y: 54, distance: 62.6
click at [136, 54] on div "Chain Reaction 52" at bounding box center [215, 51] width 165 height 11
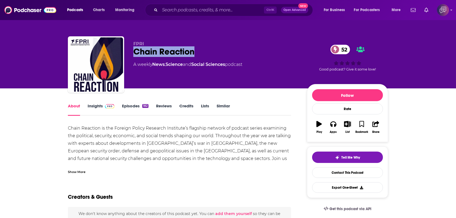
copy h1 "Chain Reaction"
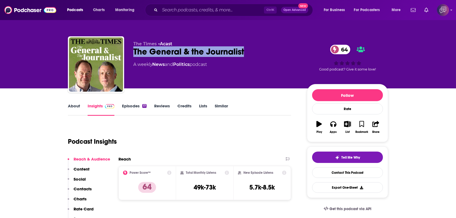
drag, startPoint x: 136, startPoint y: 51, endPoint x: 260, endPoint y: 49, distance: 123.7
click at [260, 49] on div "The Times • Acast The General & the Journalist 64 A weekly News and Politics po…" at bounding box center [228, 65] width 320 height 58
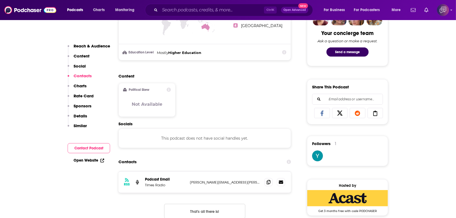
scroll to position [361, 0]
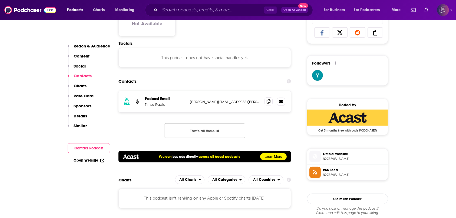
click at [270, 105] on span at bounding box center [269, 101] width 8 height 8
click at [269, 103] on span at bounding box center [269, 101] width 8 height 8
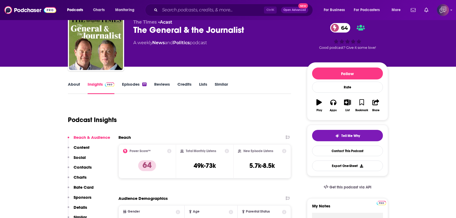
scroll to position [0, 0]
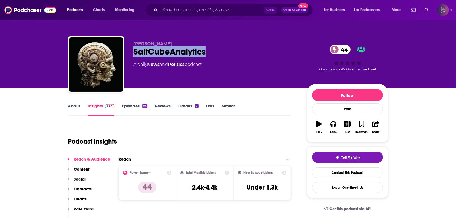
drag, startPoint x: 183, startPoint y: 51, endPoint x: 216, endPoint y: 54, distance: 33.2
click at [216, 54] on div "[PERSON_NAME] SaltCubeAnalytics 44 A daily News and Politics podcast 44 Good po…" at bounding box center [228, 65] width 320 height 58
copy h2 "SaltCubeAnalytics"
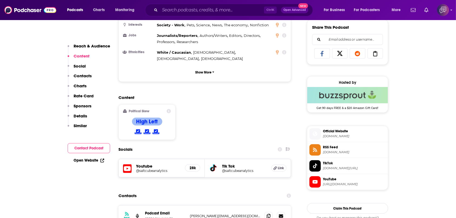
scroll to position [361, 0]
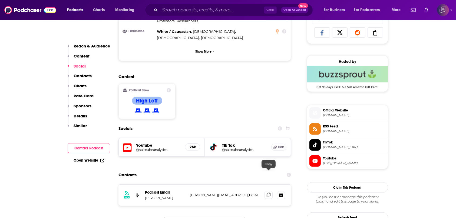
click at [270, 192] on icon at bounding box center [269, 194] width 4 height 4
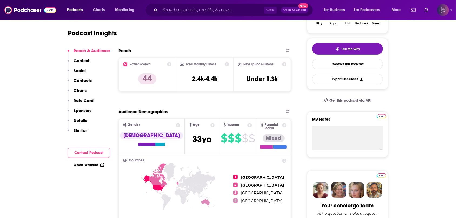
scroll to position [0, 0]
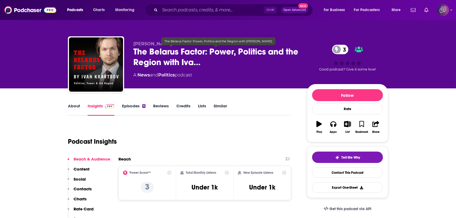
click at [137, 52] on span "The Belarus Factor: Power, Politics and the Region with Iva…" at bounding box center [215, 56] width 165 height 21
drag, startPoint x: 145, startPoint y: 52, endPoint x: 207, endPoint y: 56, distance: 62.4
click at [207, 56] on span "The Belarus Factor: Power, Politics and the Region with Iva…" at bounding box center [215, 56] width 165 height 21
copy h2 "The Belarus Factor"
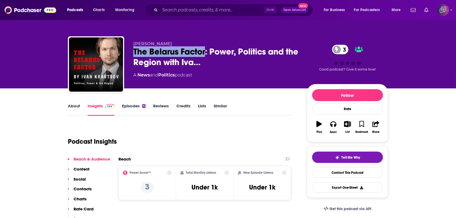
copy h2 "The Belarus Factor"
click at [77, 106] on link "About" at bounding box center [74, 109] width 12 height 12
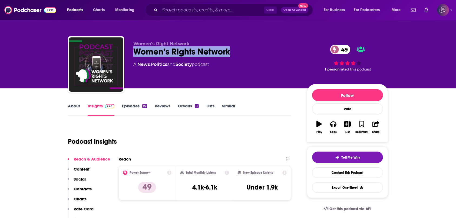
drag, startPoint x: 131, startPoint y: 50, endPoint x: 268, endPoint y: 48, distance: 137.0
click at [269, 48] on div "Women’s Right Network Women’s Rights Network 49 A News , Politics and Society p…" at bounding box center [228, 65] width 320 height 58
copy h2 "Women’s Rights Network"
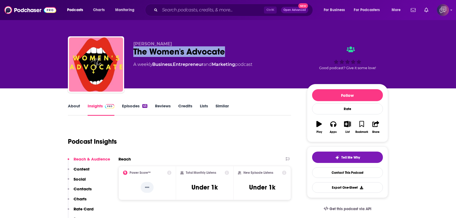
drag, startPoint x: 136, startPoint y: 54, endPoint x: 234, endPoint y: 52, distance: 98.3
click at [234, 52] on div "Sarah Nichols The Women's Advocate A weekly Business , Entrepreneur and Marketi…" at bounding box center [228, 65] width 320 height 58
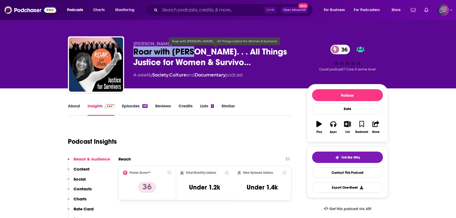
drag, startPoint x: 218, startPoint y: 61, endPoint x: 193, endPoint y: 53, distance: 26.3
click at [193, 53] on div "[PERSON_NAME] Roar with [PERSON_NAME]. . . All Things Justice for Women & Survi…" at bounding box center [228, 65] width 320 height 58
copy h2 "Roar with Shari"
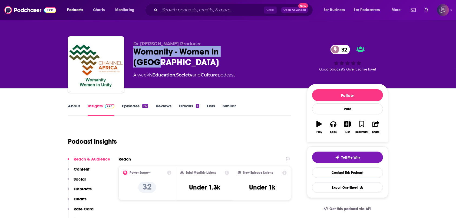
drag, startPoint x: 132, startPoint y: 54, endPoint x: 244, endPoint y: 51, distance: 111.8
click at [244, 51] on div "Dr Amaleya Goneos-Malka Producer Womanity - Women in Unity 32 A weekly Educatio…" at bounding box center [228, 65] width 320 height 58
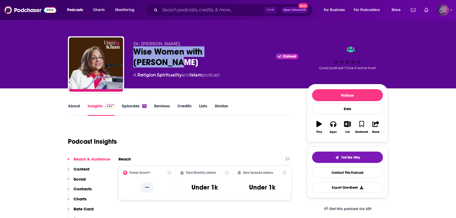
drag, startPoint x: 132, startPoint y: 54, endPoint x: 247, endPoint y: 49, distance: 115.2
click at [247, 49] on div "Dr. [PERSON_NAME] [PERSON_NAME] Women with [PERSON_NAME] Claimed A Religion , S…" at bounding box center [228, 65] width 320 height 58
copy h2 "Wise Women with Daisy Khan"
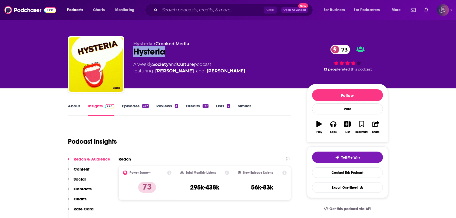
drag, startPoint x: 135, startPoint y: 53, endPoint x: 170, endPoint y: 53, distance: 34.9
click at [170, 53] on div "Hysteria 73" at bounding box center [215, 51] width 165 height 11
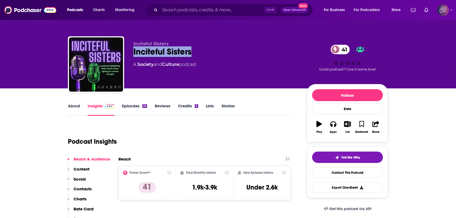
drag, startPoint x: 132, startPoint y: 54, endPoint x: 198, endPoint y: 50, distance: 65.6
click at [198, 50] on div "Inciteful Sisters Inciteful Sisters 41 A Society and Culture podcast 41 Good po…" at bounding box center [228, 65] width 320 height 58
copy h2 "Inciteful Sisters"
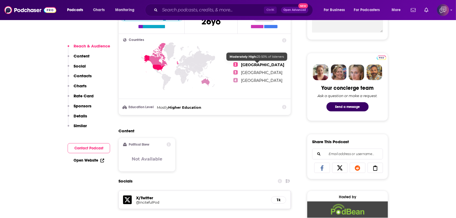
scroll to position [325, 0]
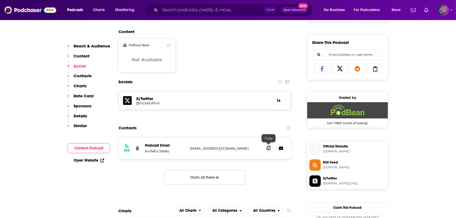
click at [267, 146] on icon at bounding box center [269, 148] width 4 height 4
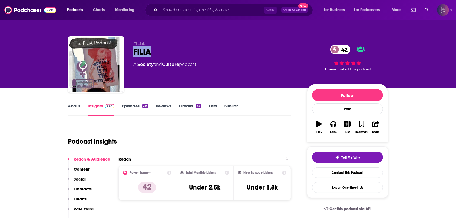
drag, startPoint x: 128, startPoint y: 53, endPoint x: 165, endPoint y: 49, distance: 37.1
click at [165, 49] on div "FiLiA FiLiA 42 A Society and Culture podcast 42 1 person rated this podcast" at bounding box center [228, 65] width 320 height 58
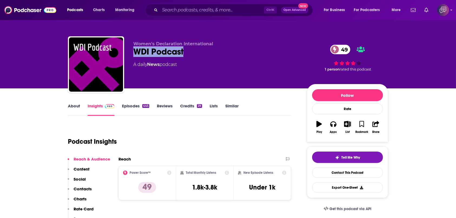
drag, startPoint x: 162, startPoint y: 51, endPoint x: 197, endPoint y: 40, distance: 36.5
click at [195, 51] on div "WDI Podcast 49" at bounding box center [215, 51] width 165 height 11
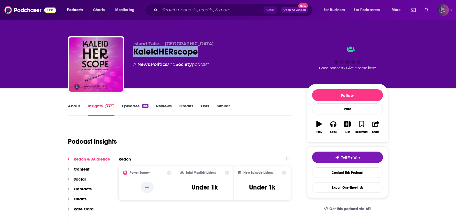
drag, startPoint x: 143, startPoint y: 54, endPoint x: 208, endPoint y: 52, distance: 65.0
click at [208, 52] on div "Island Talks - Cyprus KaleidHERscope A News , Politics and Society podcast Good…" at bounding box center [228, 65] width 320 height 58
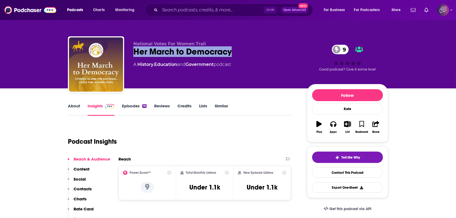
drag, startPoint x: 135, startPoint y: 52, endPoint x: 241, endPoint y: 48, distance: 106.5
click at [241, 48] on div "Her March to Democracy 9" at bounding box center [215, 51] width 165 height 11
copy h2 "Her March to Democracy"
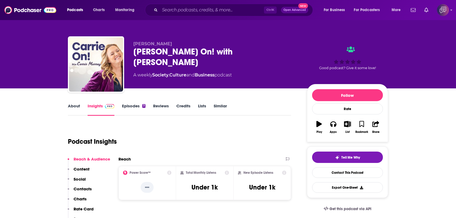
click at [70, 110] on link "About" at bounding box center [74, 109] width 12 height 12
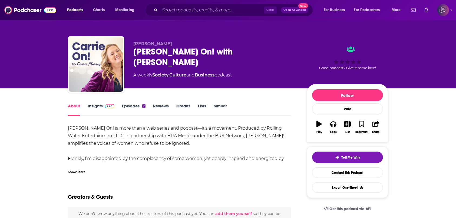
click at [83, 169] on div "Show More" at bounding box center [77, 171] width 18 height 5
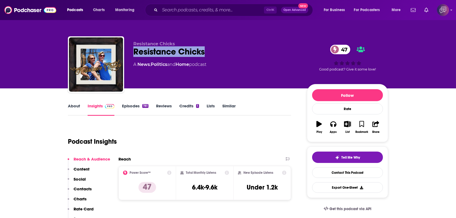
drag, startPoint x: 130, startPoint y: 51, endPoint x: 208, endPoint y: 53, distance: 78.5
click at [208, 53] on div "Resistance Chicks Resistance Chicks 47 A News , Politics and Home podcast 47 Go…" at bounding box center [228, 65] width 320 height 58
copy h2 "Resistance Chicks"
click at [74, 108] on link "About" at bounding box center [74, 109] width 12 height 12
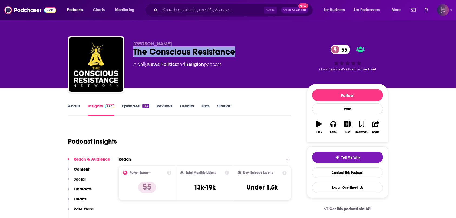
drag, startPoint x: 128, startPoint y: 54, endPoint x: 257, endPoint y: 51, distance: 129.2
click at [257, 51] on div "[PERSON_NAME] The Conscious Resistance 55 A daily News , Politics and Religion …" at bounding box center [228, 65] width 320 height 58
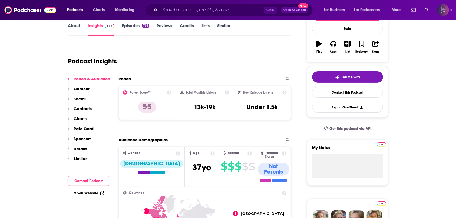
scroll to position [144, 0]
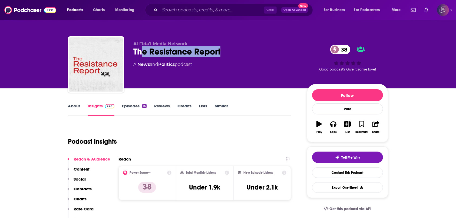
drag, startPoint x: 176, startPoint y: 55, endPoint x: 233, endPoint y: 55, distance: 56.8
click at [233, 55] on div "The Resistance Report 38" at bounding box center [215, 51] width 165 height 11
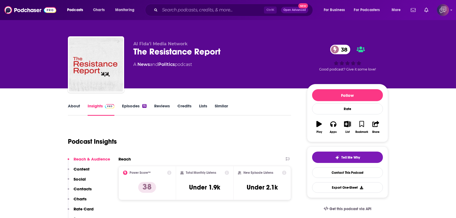
click at [136, 53] on div "The Resistance Report 38" at bounding box center [215, 51] width 165 height 11
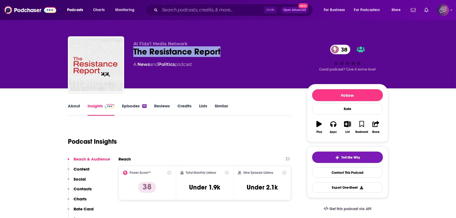
drag, startPoint x: 132, startPoint y: 52, endPoint x: 244, endPoint y: 54, distance: 111.8
click at [244, 54] on div "Al Fida'i Media Network The Resistance Report 38 A News and Politics podcast 38…" at bounding box center [228, 65] width 320 height 58
copy h2 "The Resistance Report"
click at [80, 108] on link "About" at bounding box center [74, 109] width 12 height 12
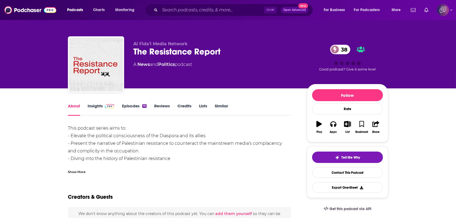
click at [82, 171] on div "Show More" at bounding box center [77, 171] width 18 height 5
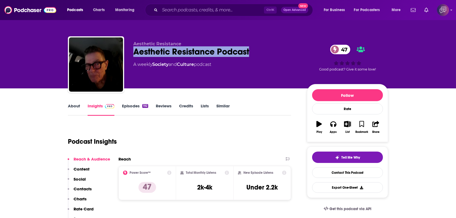
drag, startPoint x: 161, startPoint y: 51, endPoint x: 258, endPoint y: 53, distance: 97.2
click at [258, 53] on div "Aesthetic Resistance Aesthetic Resistance Podcast 47 A weekly Society and Cultu…" at bounding box center [228, 65] width 320 height 58
click at [80, 105] on link "About" at bounding box center [74, 109] width 12 height 12
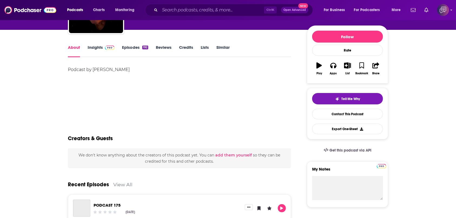
scroll to position [36, 0]
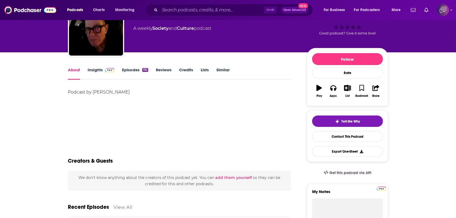
click at [132, 77] on link "Episodes 192" at bounding box center [135, 73] width 26 height 12
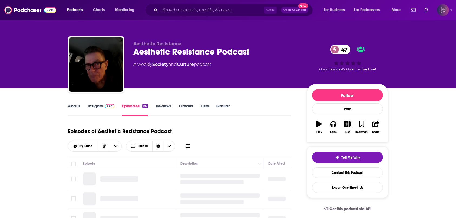
scroll to position [72, 0]
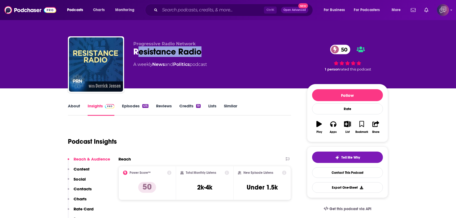
drag, startPoint x: 146, startPoint y: 50, endPoint x: 201, endPoint y: 47, distance: 55.8
click at [201, 47] on div "Resistance Radio 50" at bounding box center [215, 51] width 165 height 11
click at [206, 49] on div "Resistance Radio 50" at bounding box center [215, 51] width 165 height 11
drag, startPoint x: 211, startPoint y: 50, endPoint x: 134, endPoint y: 53, distance: 77.2
click at [134, 53] on div "Resistance Radio 50" at bounding box center [215, 51] width 165 height 11
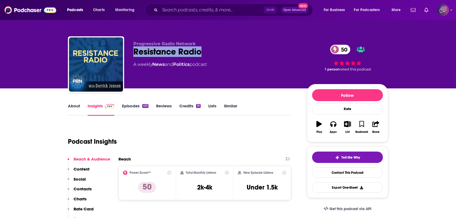
click at [71, 107] on link "About" at bounding box center [74, 109] width 12 height 12
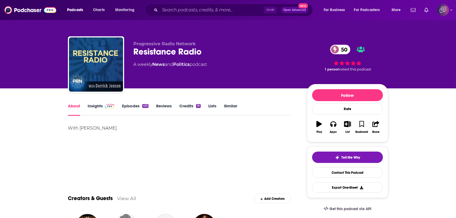
click at [91, 106] on link "Insights" at bounding box center [101, 109] width 27 height 12
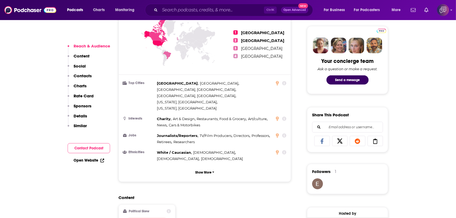
scroll to position [289, 0]
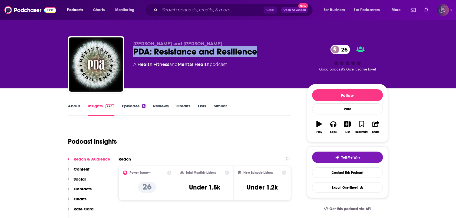
drag, startPoint x: 131, startPoint y: 54, endPoint x: 254, endPoint y: 63, distance: 123.2
click at [275, 55] on div "[PERSON_NAME] and [PERSON_NAME] PDA: Resistance and Resilience 26 A Health , Fi…" at bounding box center [228, 65] width 320 height 58
copy h2 "PDA: Resistance and Resilience"
click at [79, 110] on link "About" at bounding box center [74, 109] width 12 height 12
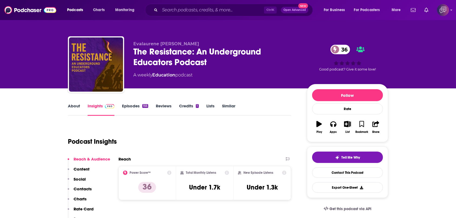
click at [73, 112] on link "About" at bounding box center [74, 109] width 12 height 12
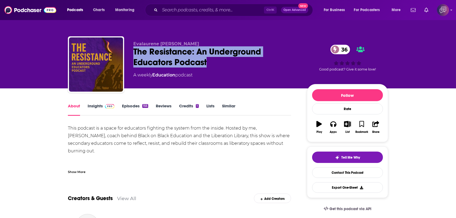
drag, startPoint x: 143, startPoint y: 51, endPoint x: 134, endPoint y: 50, distance: 8.7
click at [134, 50] on div "The Resistance: An Underground Educators Podcast 36" at bounding box center [215, 56] width 165 height 21
copy h1 "The Resistance: An Underground Educators Podcast"
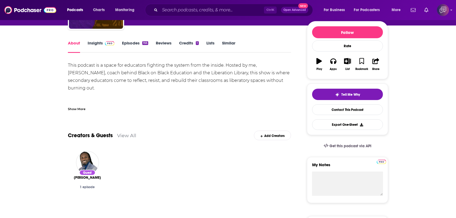
scroll to position [36, 0]
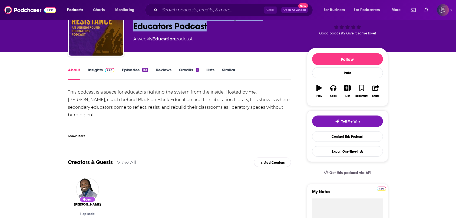
click at [108, 73] on link "Insights" at bounding box center [101, 73] width 27 height 12
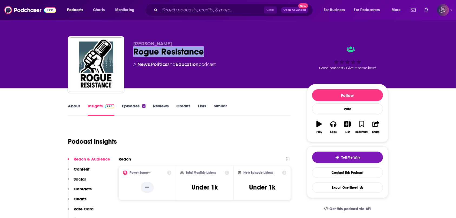
drag, startPoint x: 135, startPoint y: 52, endPoint x: 241, endPoint y: 58, distance: 106.0
click at [241, 58] on div "[PERSON_NAME] Rogue Resistance A News , Politics and Education podcast Good pod…" at bounding box center [228, 65] width 320 height 58
click at [84, 103] on div "About Insights Episodes 3 Reviews Credits Lists Similar" at bounding box center [179, 108] width 223 height 13
click at [74, 106] on link "About" at bounding box center [74, 109] width 12 height 12
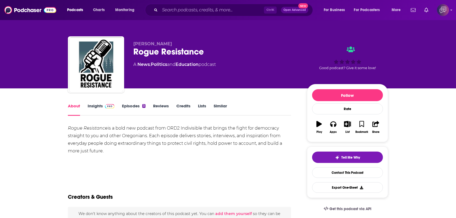
click at [95, 109] on link "Insights" at bounding box center [101, 109] width 27 height 12
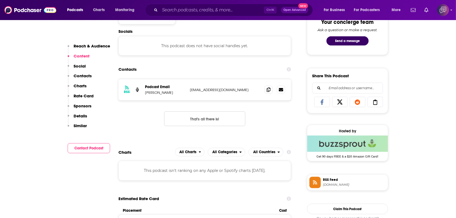
scroll to position [325, 0]
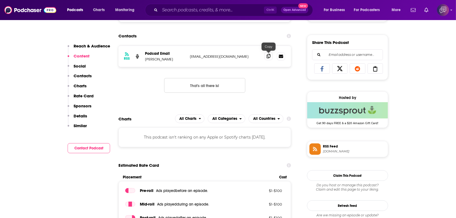
click at [268, 56] on icon at bounding box center [269, 56] width 4 height 4
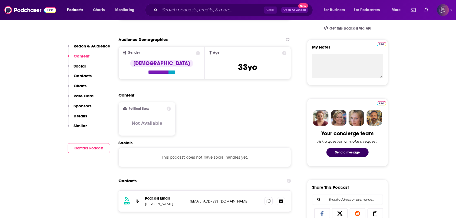
scroll to position [36, 0]
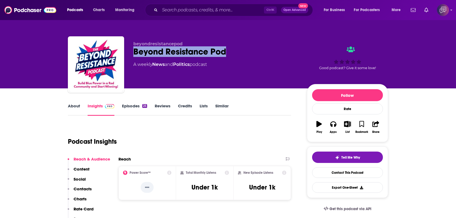
drag, startPoint x: 204, startPoint y: 50, endPoint x: 266, endPoint y: 53, distance: 62.1
click at [266, 53] on div "beyondresistancepod Beyond Resistance Pod A weekly News and Politics podcast Go…" at bounding box center [228, 65] width 320 height 58
copy h2 "Beyond Resistance Pod"
click at [71, 112] on link "About" at bounding box center [74, 109] width 12 height 12
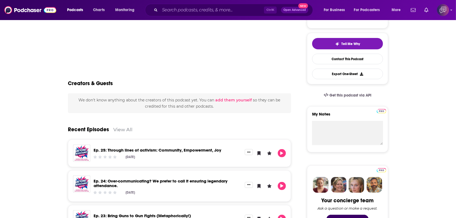
scroll to position [36, 0]
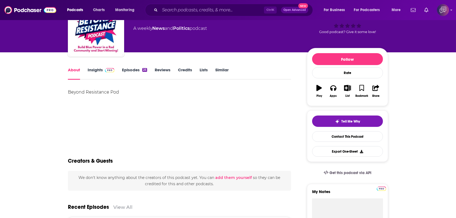
click at [103, 76] on link "Insights" at bounding box center [101, 73] width 27 height 12
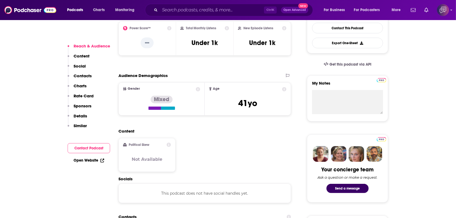
scroll to position [289, 0]
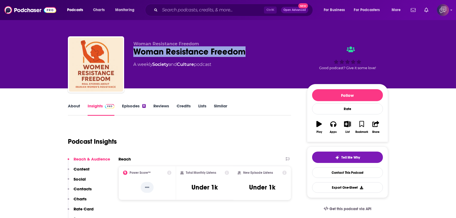
drag, startPoint x: 132, startPoint y: 51, endPoint x: 264, endPoint y: 52, distance: 132.4
click at [264, 52] on div "Woman Resistance Freedom Woman Resistance Freedom A weekly Society and Culture …" at bounding box center [228, 65] width 320 height 58
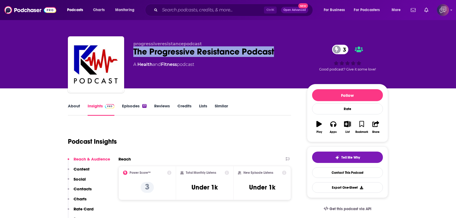
drag, startPoint x: 222, startPoint y: 52, endPoint x: 274, endPoint y: 48, distance: 52.1
click at [274, 48] on div "progressiveresistancepodcast The Progressive Resistance Podcast 3 A Health and …" at bounding box center [228, 65] width 320 height 58
click at [73, 107] on link "About" at bounding box center [74, 109] width 12 height 12
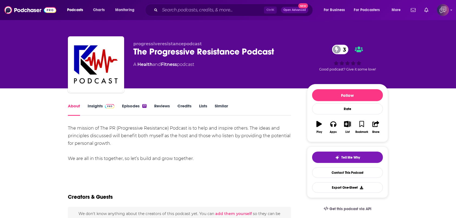
click at [110, 108] on img at bounding box center [109, 106] width 9 height 4
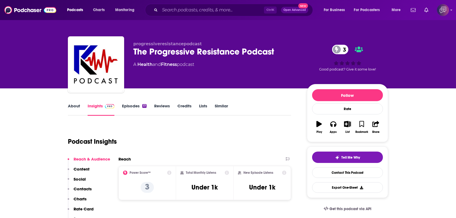
scroll to position [108, 0]
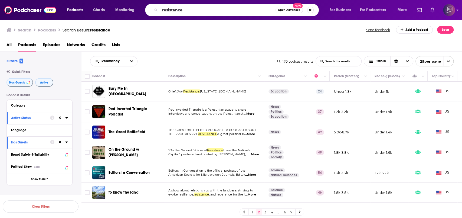
click at [279, 9] on span "Open Advanced" at bounding box center [289, 10] width 22 height 3
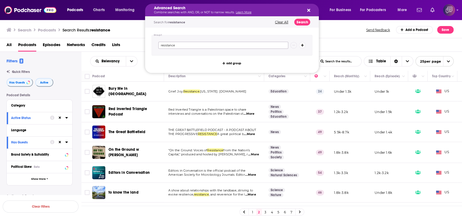
drag, startPoint x: 220, startPoint y: 44, endPoint x: 178, endPoint y: 41, distance: 42.9
click at [137, 42] on div "Podcasts Charts Monitoring Advanced Search Combine searches with AND, OR, or NO…" at bounding box center [231, 109] width 462 height 218
paste input "Political Transformation"
type input "Political Transformation"
click at [303, 22] on button "Search" at bounding box center [302, 22] width 16 height 7
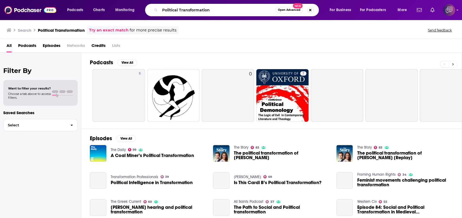
click at [454, 64] on button at bounding box center [453, 64] width 9 height 7
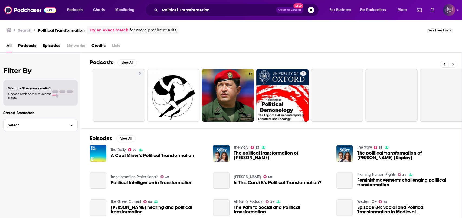
click at [454, 64] on button at bounding box center [453, 64] width 9 height 7
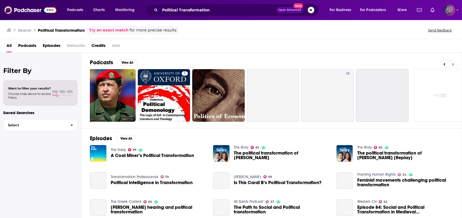
scroll to position [0, 125]
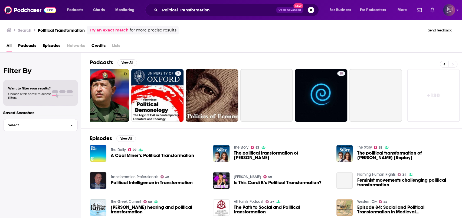
click at [440, 96] on link "+ 130" at bounding box center [433, 95] width 53 height 53
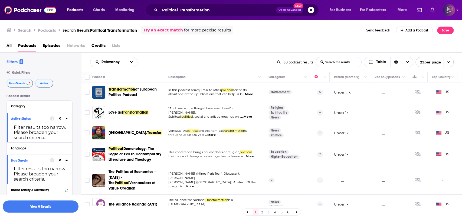
click at [297, 9] on span "Open Advanced" at bounding box center [290, 10] width 22 height 3
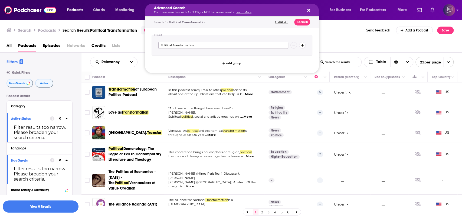
drag, startPoint x: 221, startPoint y: 47, endPoint x: 119, endPoint y: 38, distance: 101.9
click at [119, 38] on div "Podcasts Charts Monitoring Advanced Search Combine searches with AND, OR, or NO…" at bounding box center [231, 109] width 462 height 218
paste input "political organizations"
type input "political organizations"
click at [303, 23] on button "Search" at bounding box center [302, 22] width 16 height 7
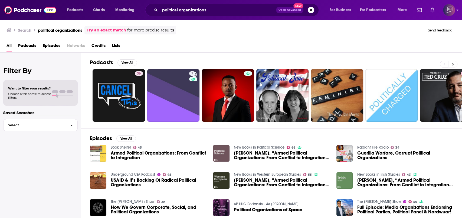
click at [453, 62] on icon at bounding box center [453, 64] width 2 height 4
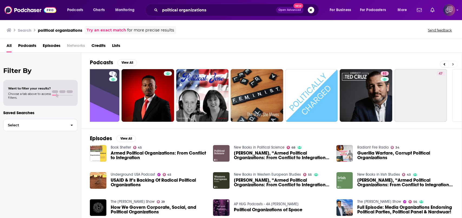
click at [453, 62] on icon at bounding box center [453, 64] width 2 height 4
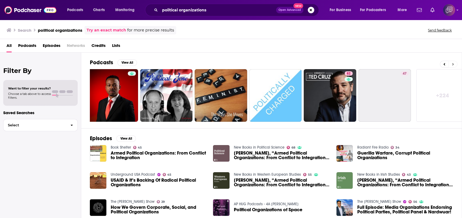
click at [453, 62] on icon at bounding box center [453, 64] width 2 height 4
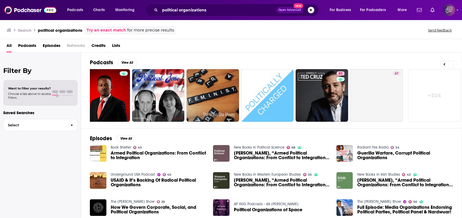
scroll to position [0, 125]
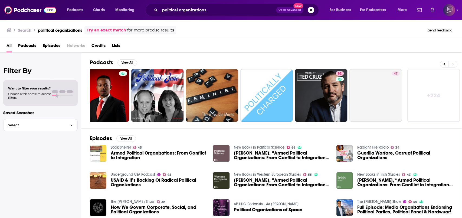
click at [434, 89] on link "+ 224" at bounding box center [433, 95] width 53 height 53
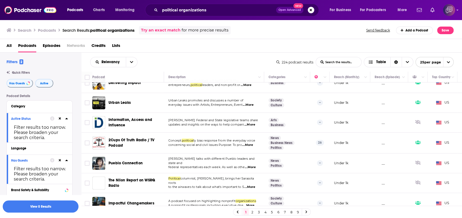
scroll to position [217, 0]
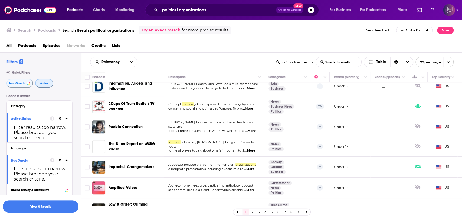
click at [40, 81] on button "Active" at bounding box center [44, 83] width 18 height 9
click at [25, 85] on button "Has Guests" at bounding box center [19, 83] width 27 height 9
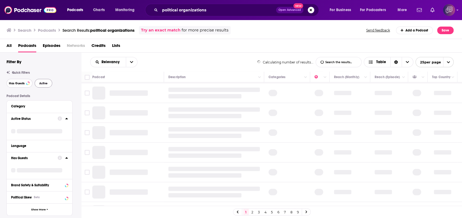
click at [22, 82] on span "Has Guests" at bounding box center [17, 83] width 16 height 3
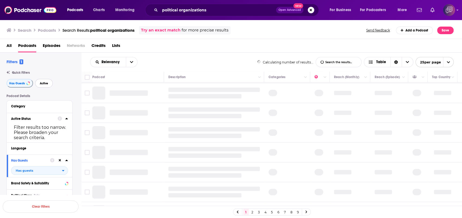
click at [44, 84] on span "Active" at bounding box center [44, 83] width 8 height 3
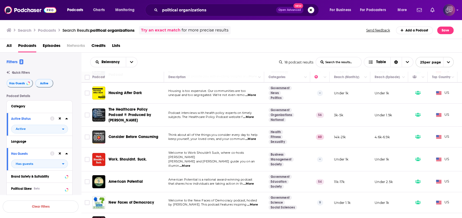
scroll to position [247, 0]
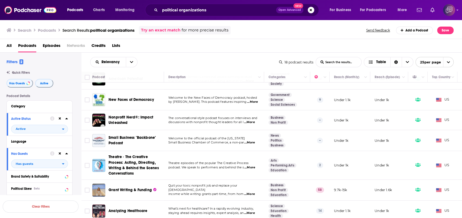
click at [249, 3] on div "Podcasts Charts Monitoring political organizations Open Advanced New For Busine…" at bounding box center [231, 10] width 462 height 20
click at [289, 11] on span "Open Advanced" at bounding box center [290, 10] width 22 height 3
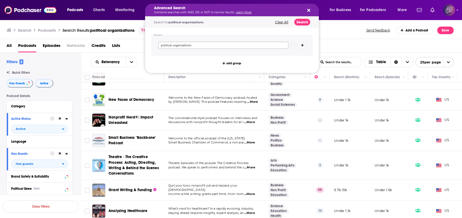
drag, startPoint x: 257, startPoint y: 46, endPoint x: 129, endPoint y: 47, distance: 128.8
click at [129, 47] on div "Podcasts Charts Monitoring Advanced Search Combine searches with AND, OR, or NO…" at bounding box center [231, 109] width 462 height 218
paste input "grassroot"
type input "grassroot"
click at [305, 21] on button "Search" at bounding box center [302, 22] width 16 height 7
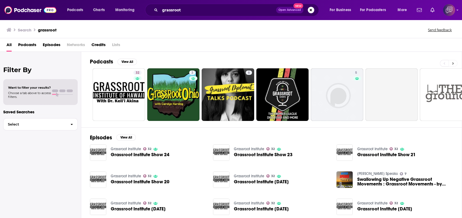
click at [455, 66] on button at bounding box center [453, 63] width 9 height 7
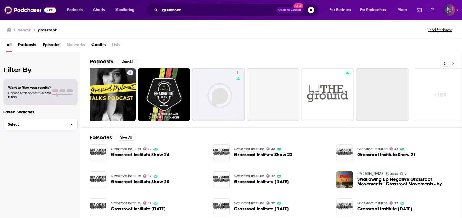
click at [455, 66] on button at bounding box center [453, 63] width 9 height 7
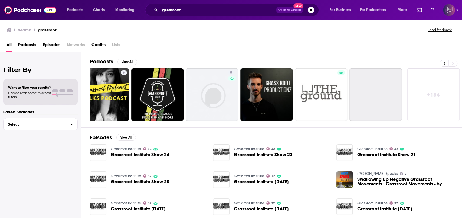
click at [430, 107] on link "+ 184" at bounding box center [433, 94] width 53 height 53
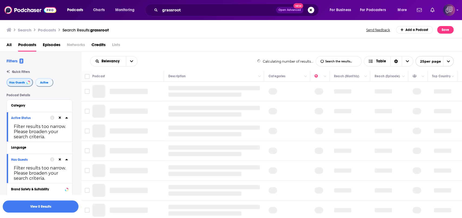
click at [25, 83] on button "Has Guests" at bounding box center [19, 82] width 27 height 9
click at [44, 83] on span "Active" at bounding box center [44, 82] width 8 height 3
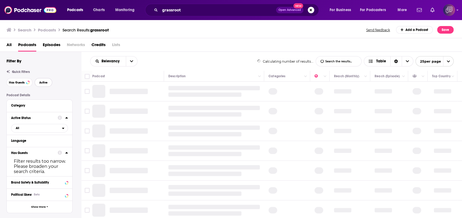
click at [45, 81] on span "Active" at bounding box center [43, 82] width 8 height 3
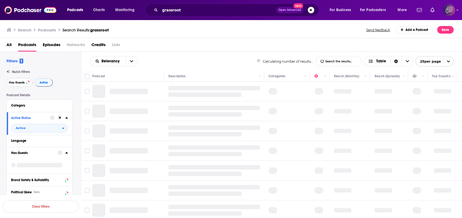
click at [16, 81] on span "Has Guests" at bounding box center [17, 82] width 16 height 3
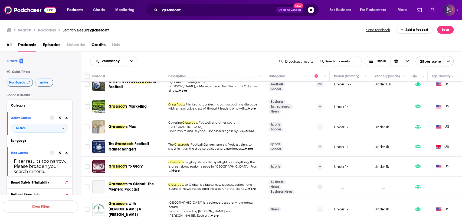
scroll to position [172, 0]
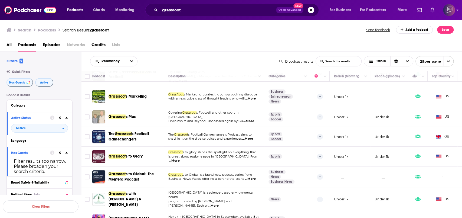
click at [296, 11] on button "Open Advanced New" at bounding box center [289, 10] width 27 height 6
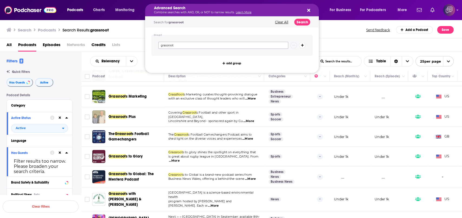
drag, startPoint x: 235, startPoint y: 46, endPoint x: 139, endPoint y: 36, distance: 96.4
click at [124, 40] on div "Podcasts Charts Monitoring Advanced Search Combine searches with AND, OR, or NO…" at bounding box center [231, 109] width 462 height 218
paste input "systemic injustice"
type input "systemic injustice"
click at [301, 19] on button "Search" at bounding box center [302, 22] width 16 height 7
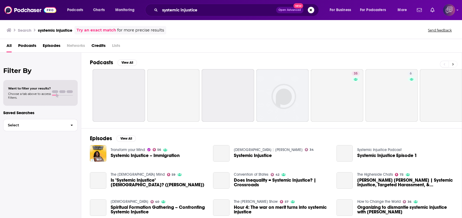
click at [453, 64] on icon at bounding box center [453, 64] width 2 height 4
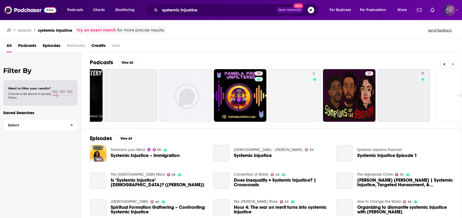
click at [453, 64] on icon at bounding box center [453, 64] width 2 height 4
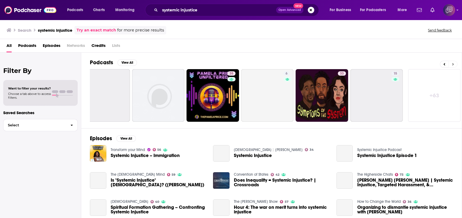
scroll to position [0, 125]
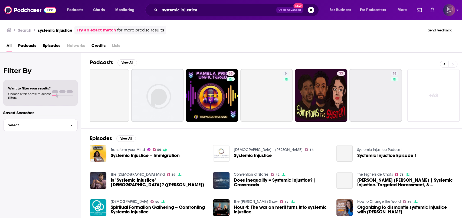
click at [433, 92] on link "+ 63" at bounding box center [433, 95] width 53 height 53
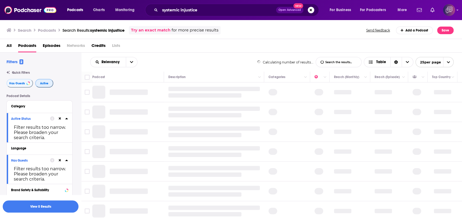
click at [41, 83] on span "Active" at bounding box center [44, 83] width 8 height 3
click at [25, 85] on button "Has Guests" at bounding box center [19, 83] width 27 height 9
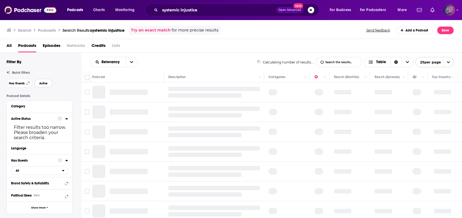
click at [46, 84] on span "Active" at bounding box center [43, 83] width 8 height 3
click at [14, 80] on button "Has Guests" at bounding box center [19, 83] width 26 height 9
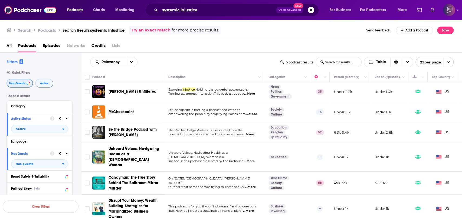
scroll to position [1, 0]
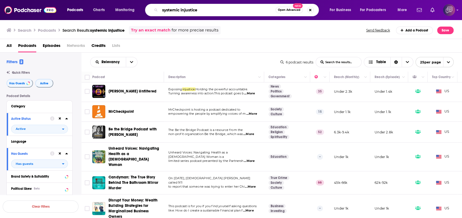
click at [237, 6] on input "systemic injustice" at bounding box center [218, 10] width 116 height 9
click at [277, 9] on button "Open Advanced New" at bounding box center [289, 10] width 27 height 6
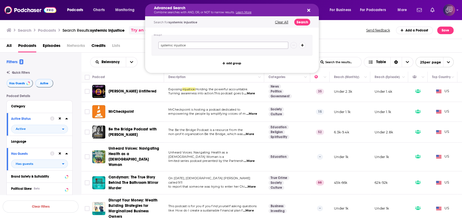
drag, startPoint x: 209, startPoint y: 47, endPoint x: 152, endPoint y: 52, distance: 57.3
click at [138, 51] on div "Podcasts Charts Monitoring Advanced Search Combine searches with AND, OR, or NO…" at bounding box center [231, 109] width 462 height 218
paste input "Search podcasts, credits, & more..."
type input "injustice"
click at [303, 22] on button "Search" at bounding box center [302, 22] width 16 height 7
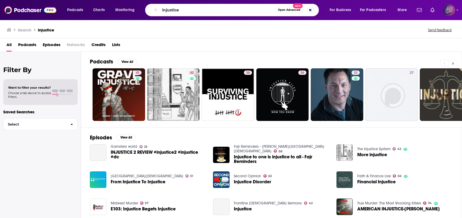
click at [455, 66] on button at bounding box center [453, 63] width 9 height 7
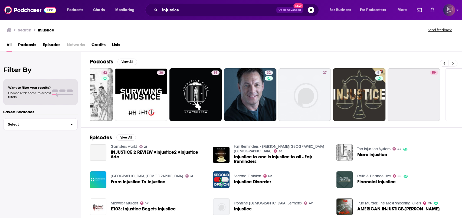
click at [455, 66] on button at bounding box center [453, 63] width 9 height 7
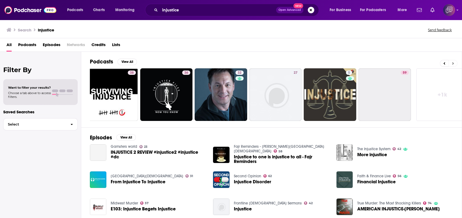
click at [455, 66] on button at bounding box center [453, 63] width 9 height 7
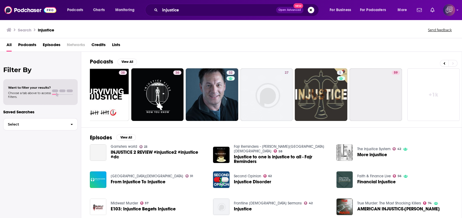
click at [439, 98] on link "+ 1k" at bounding box center [433, 94] width 53 height 53
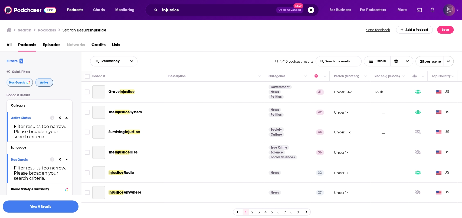
click at [44, 86] on button "Active" at bounding box center [44, 82] width 18 height 9
click at [21, 84] on span "Has Guests" at bounding box center [17, 82] width 16 height 3
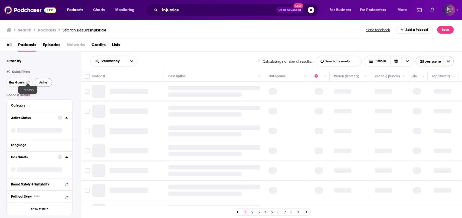
click at [23, 83] on span "Has Guests" at bounding box center [17, 82] width 16 height 3
click at [47, 85] on button "Active" at bounding box center [44, 82] width 18 height 9
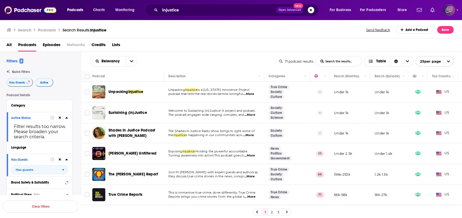
scroll to position [36, 0]
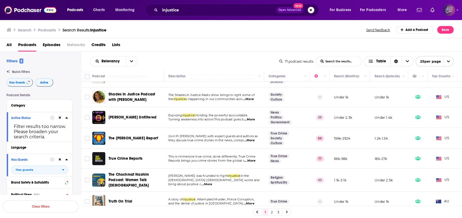
drag, startPoint x: 143, startPoint y: 96, endPoint x: 208, endPoint y: 55, distance: 76.2
click at [208, 55] on div "Relevancy List Search Input Search the results... Table 71 podcast results List…" at bounding box center [271, 61] width 381 height 19
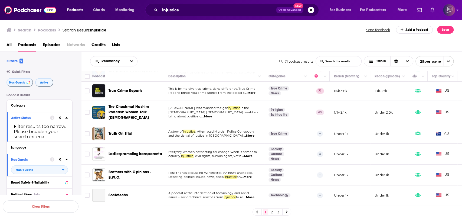
scroll to position [144, 0]
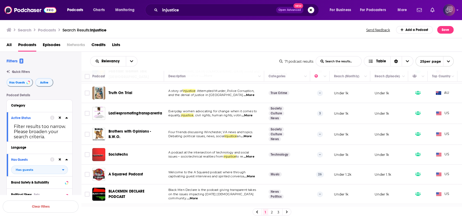
click at [210, 115] on span ", civil rights, human rights, votin" at bounding box center [218, 115] width 48 height 4
drag, startPoint x: 140, startPoint y: 131, endPoint x: 132, endPoint y: 135, distance: 9.4
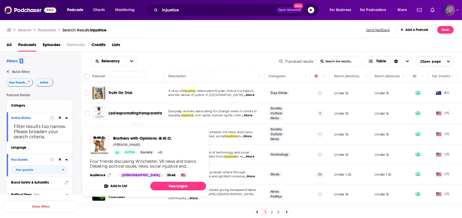
drag, startPoint x: 132, startPoint y: 135, endPoint x: 218, endPoint y: 31, distance: 134.7
click at [218, 31] on div "Search Podcasts Search Results: injustice Send feedback Add a Podcast Save" at bounding box center [229, 30] width 447 height 8
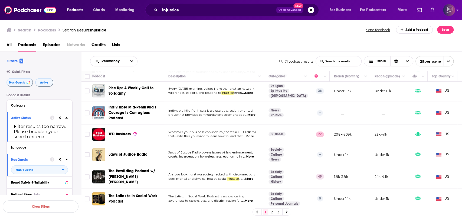
scroll to position [325, 0]
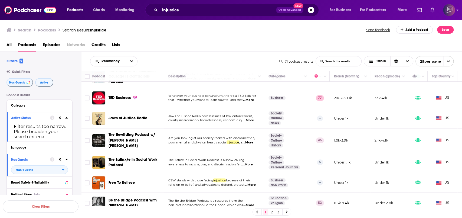
click at [225, 136] on span "Are you looking at our society racked with disconnection," at bounding box center [211, 138] width 87 height 4
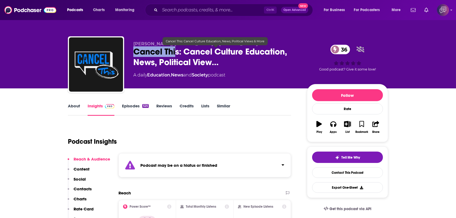
drag, startPoint x: 127, startPoint y: 54, endPoint x: 176, endPoint y: 55, distance: 49.0
click at [176, 55] on div "[PERSON_NAME], [PERSON_NAME] & [PERSON_NAME] Cancel This: Cancel Culture Educat…" at bounding box center [228, 65] width 320 height 58
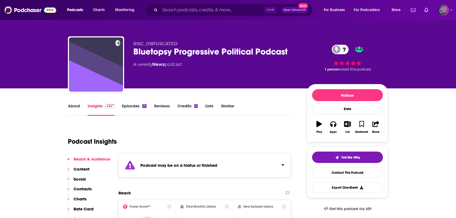
click at [130, 109] on link "Episodes 21" at bounding box center [134, 109] width 25 height 12
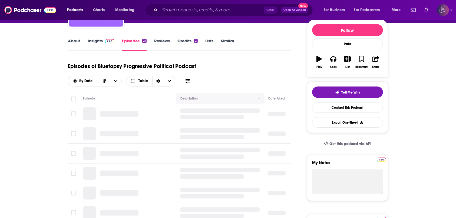
scroll to position [72, 0]
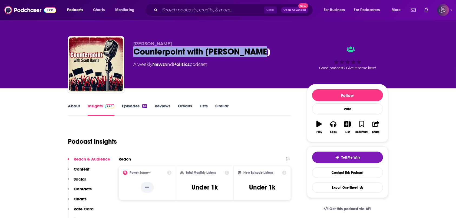
drag, startPoint x: 155, startPoint y: 49, endPoint x: 261, endPoint y: 47, distance: 106.4
click at [261, 47] on div "[PERSON_NAME] Counterpoint with [PERSON_NAME] A weekly News and Politics podcas…" at bounding box center [228, 65] width 320 height 58
copy h2 "Counterpoint with [PERSON_NAME]"
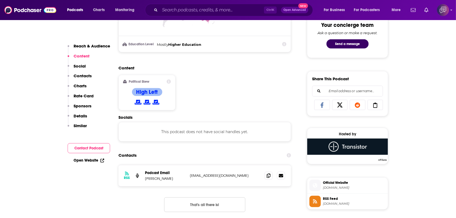
scroll to position [397, 0]
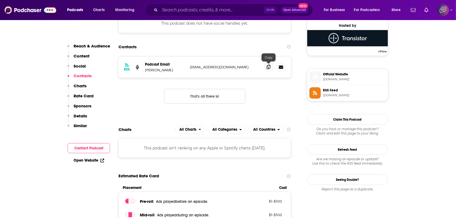
click at [267, 68] on icon at bounding box center [269, 67] width 4 height 4
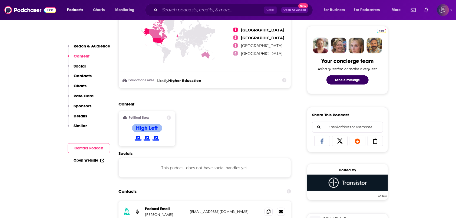
scroll to position [217, 0]
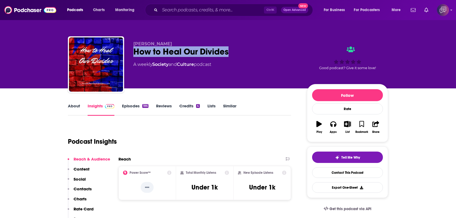
drag, startPoint x: 130, startPoint y: 53, endPoint x: 254, endPoint y: 49, distance: 124.0
click at [254, 49] on div "[PERSON_NAME] How to Heal Our Divides A weekly Society and Culture podcast Good…" at bounding box center [228, 65] width 320 height 58
copy h2 "How to Heal Our Divides"
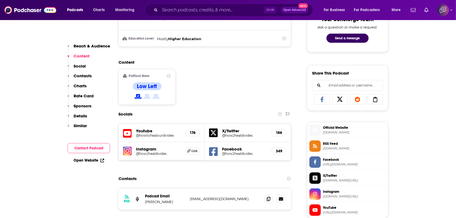
scroll to position [361, 0]
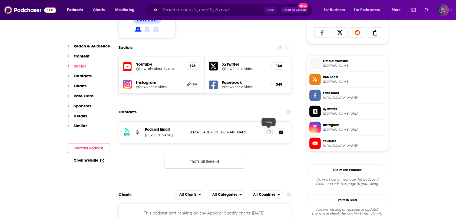
click at [269, 130] on icon at bounding box center [269, 132] width 4 height 4
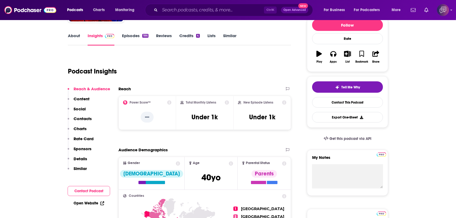
scroll to position [108, 0]
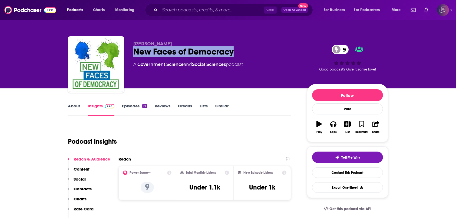
drag, startPoint x: 204, startPoint y: 54, endPoint x: 245, endPoint y: 55, distance: 41.4
click at [245, 55] on div "[PERSON_NAME] New Faces of Democracy 9 A Government , Science and Social Scienc…" at bounding box center [228, 65] width 320 height 58
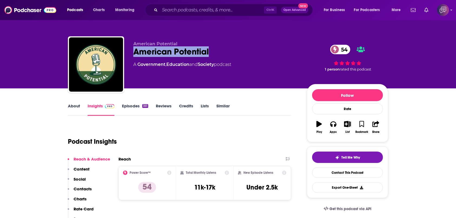
drag, startPoint x: 148, startPoint y: 51, endPoint x: 232, endPoint y: 53, distance: 83.4
click at [232, 53] on div "American Potential American Potential 54 A Government , Education and Society p…" at bounding box center [228, 65] width 320 height 58
copy h2 "American Potential"
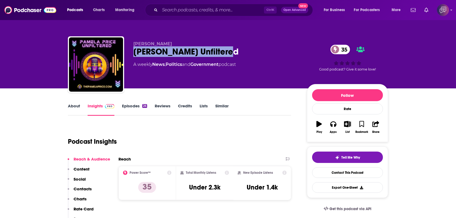
drag, startPoint x: 129, startPoint y: 51, endPoint x: 245, endPoint y: 49, distance: 116.1
click at [245, 49] on div "[PERSON_NAME] [PERSON_NAME] Unfiltered 35 A weekly News , Politics and Governme…" at bounding box center [228, 65] width 320 height 58
copy h2 "[PERSON_NAME] Unfiltered"
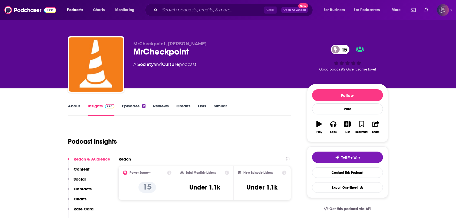
drag, startPoint x: 130, startPoint y: 57, endPoint x: 214, endPoint y: 59, distance: 83.7
click at [214, 59] on div "MrCheckpoint, [PERSON_NAME] MrCheckpoint 15 A Society and Culture podcast 15 Go…" at bounding box center [228, 65] width 320 height 58
click at [208, 53] on div "MrCheckpoint 15" at bounding box center [215, 51] width 165 height 11
drag, startPoint x: 162, startPoint y: 50, endPoint x: 133, endPoint y: 49, distance: 28.7
click at [133, 49] on div "MrCheckpoint 15" at bounding box center [215, 51] width 165 height 11
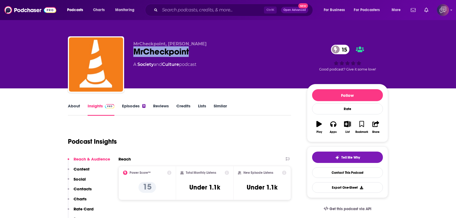
copy h2 "MrCheckpoint"
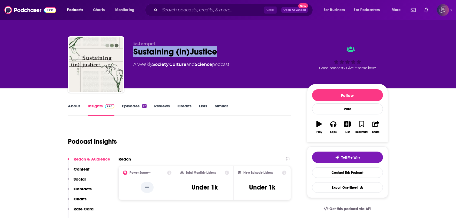
click at [225, 50] on div "kstempel Sustaining (in)Justice A weekly Society , Culture and Science podcast …" at bounding box center [228, 65] width 320 height 58
copy h2 "Sustaining (in)Justice"
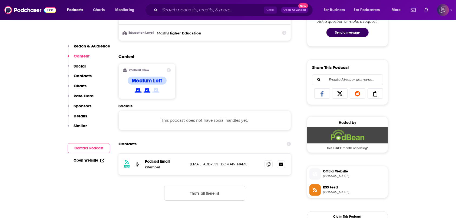
scroll to position [325, 0]
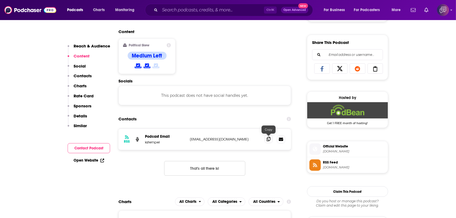
click at [269, 138] on icon at bounding box center [269, 139] width 4 height 4
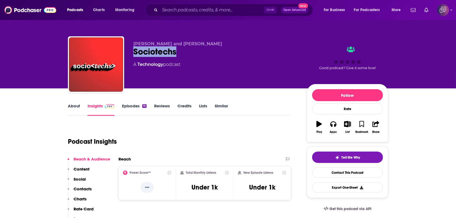
drag, startPoint x: 132, startPoint y: 49, endPoint x: 188, endPoint y: 52, distance: 56.6
click at [188, 52] on div "[PERSON_NAME] and [PERSON_NAME] A Technology podcast Good podcast? Give it some…" at bounding box center [228, 65] width 320 height 58
copy h2 "Sociotechs"
click at [70, 107] on link "About" at bounding box center [74, 109] width 12 height 12
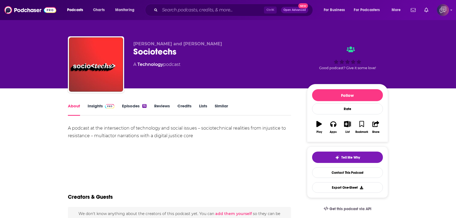
drag, startPoint x: 93, startPoint y: 112, endPoint x: 185, endPoint y: 2, distance: 143.7
click at [93, 112] on link "Insights" at bounding box center [101, 109] width 27 height 12
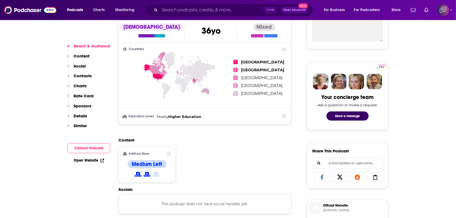
scroll to position [325, 0]
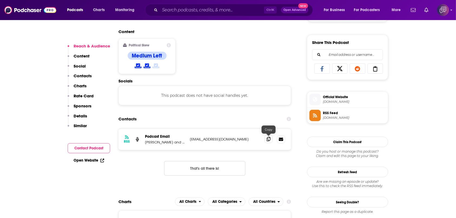
click at [270, 137] on icon at bounding box center [269, 139] width 4 height 4
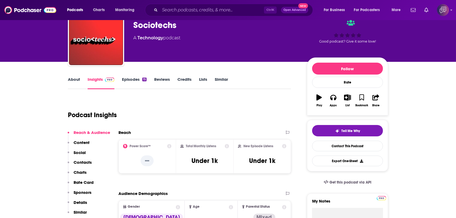
scroll to position [0, 0]
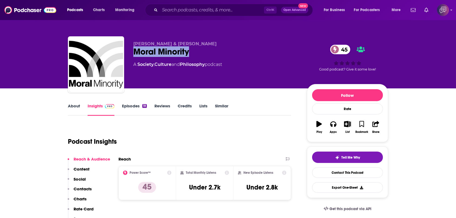
drag, startPoint x: 141, startPoint y: 53, endPoint x: 199, endPoint y: 54, distance: 58.5
click at [199, 54] on div "[PERSON_NAME] & [PERSON_NAME] Moral Minority 45 A Society , Culture and Philoso…" at bounding box center [228, 65] width 320 height 58
copy h2 "Moral Minority"
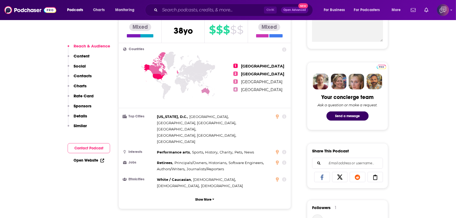
scroll to position [397, 0]
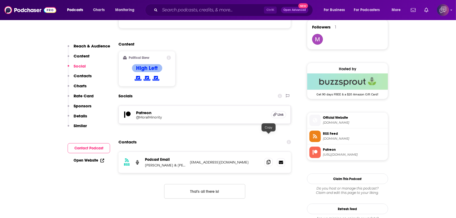
click at [269, 160] on icon at bounding box center [269, 162] width 4 height 4
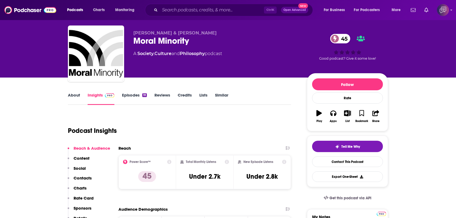
scroll to position [0, 0]
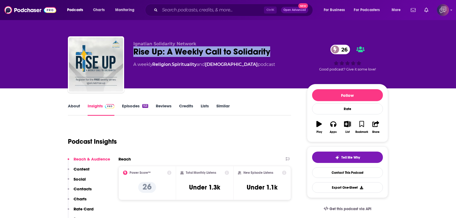
drag, startPoint x: 135, startPoint y: 52, endPoint x: 279, endPoint y: 48, distance: 144.3
click at [279, 48] on div "Rise Up: A Weekly Call to Solidarity 26" at bounding box center [215, 51] width 165 height 11
copy h2 "Rise Up: A Weekly Call to Solidarity"
click at [76, 107] on link "About" at bounding box center [74, 109] width 12 height 12
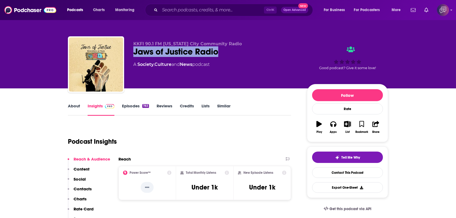
drag, startPoint x: 131, startPoint y: 52, endPoint x: 232, endPoint y: 56, distance: 101.0
click at [232, 56] on div "KKFI 90.1 FM [US_STATE] City Community Radio Jaws of Justice Radio A Society , …" at bounding box center [228, 65] width 320 height 58
copy h2 "Jaws of Justice Radio"
click at [74, 109] on link "About" at bounding box center [74, 109] width 12 height 12
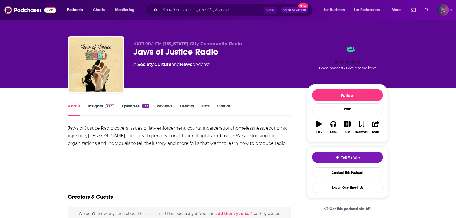
click at [97, 109] on link "Insights" at bounding box center [101, 109] width 27 height 12
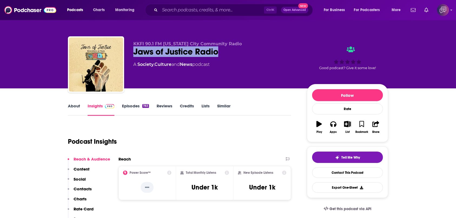
drag, startPoint x: 97, startPoint y: 109, endPoint x: 225, endPoint y: 51, distance: 140.6
click at [225, 51] on div "KKFI 90.1 FM [US_STATE] City Community Radio Jaws of Justice Radio A Society , …" at bounding box center [228, 65] width 320 height 58
copy h2 "Jaws of Justice Radio"
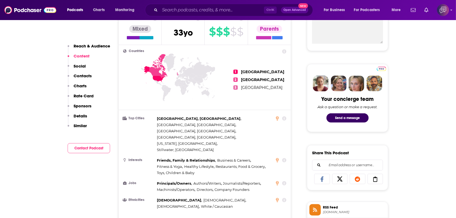
scroll to position [180, 0]
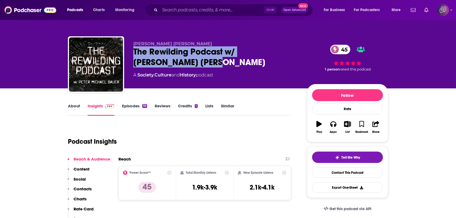
drag, startPoint x: 130, startPoint y: 51, endPoint x: 165, endPoint y: 62, distance: 37.0
click at [165, 62] on div "[PERSON_NAME] [PERSON_NAME] The Rewilding Podcast w/ [PERSON_NAME] [PERSON_NAME…" at bounding box center [228, 65] width 320 height 58
copy h2 "The Rewilding Podcast w/ Peter Michael Bauer"
click at [69, 106] on link "About" at bounding box center [74, 109] width 12 height 12
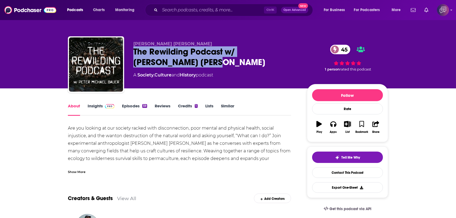
drag, startPoint x: 173, startPoint y: 63, endPoint x: 130, endPoint y: 55, distance: 43.8
click at [130, 55] on div "Peter Michael Bauer The Rewilding Podcast w/ Peter Michael Bauer 45 A Society ,…" at bounding box center [228, 65] width 320 height 58
copy h1 "The Rewilding Podcast w/ Peter Michael Bauer"
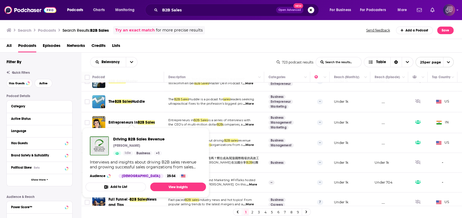
scroll to position [397, 0]
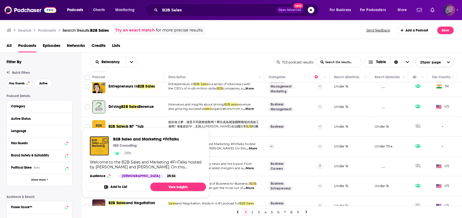
drag, startPoint x: 142, startPoint y: 143, endPoint x: 234, endPoint y: 149, distance: 92.0
click at [234, 149] on span "by Andrejs Juscenko and Rolands Ozolins. On this" at bounding box center [206, 148] width 77 height 4
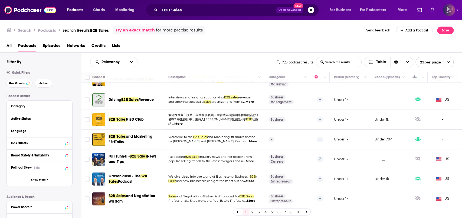
scroll to position [410, 0]
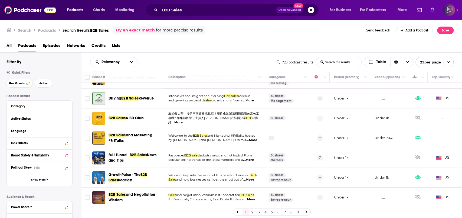
click at [254, 212] on link "2" at bounding box center [252, 211] width 5 height 6
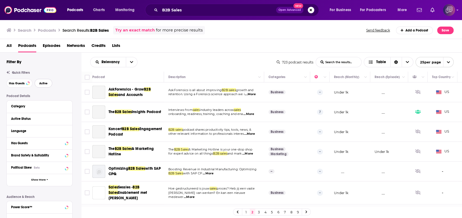
click at [50, 81] on button "Active" at bounding box center [44, 83] width 18 height 9
click at [18, 84] on span "Has Guests" at bounding box center [17, 83] width 16 height 3
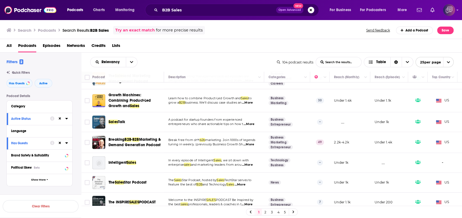
scroll to position [404, 0]
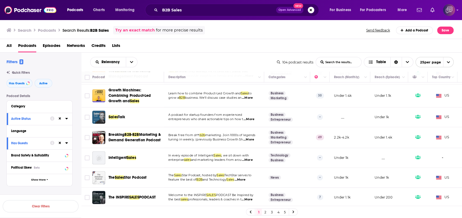
click at [265, 213] on link "2" at bounding box center [265, 211] width 5 height 6
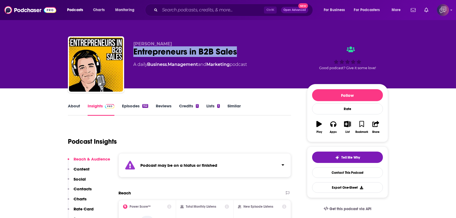
drag, startPoint x: 131, startPoint y: 50, endPoint x: 249, endPoint y: 54, distance: 117.8
click at [249, 54] on div "[PERSON_NAME] Entrepreneurs in B2B Sales A daily Business , Management and Mark…" at bounding box center [228, 65] width 320 height 58
copy h2 "Entrepreneurs in B2B Sales"
click at [134, 105] on link "Episodes 152" at bounding box center [135, 109] width 26 height 12
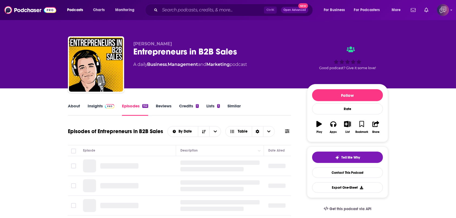
scroll to position [36, 0]
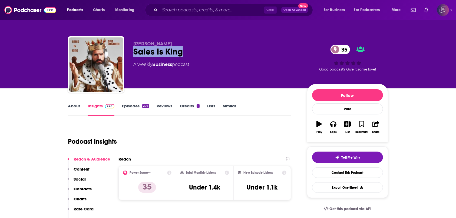
drag, startPoint x: 131, startPoint y: 53, endPoint x: 199, endPoint y: 54, distance: 68.5
click at [199, 54] on div "[PERSON_NAME] Sales Is King 35 A weekly Business podcast 35 Good podcast? Give …" at bounding box center [228, 65] width 320 height 58
copy h2 "Sales Is King"
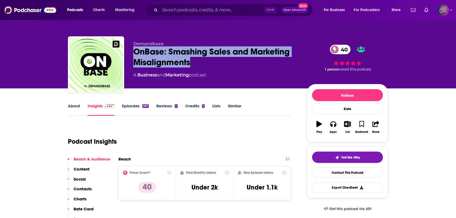
drag, startPoint x: 137, startPoint y: 49, endPoint x: 205, endPoint y: 61, distance: 69.1
click at [205, 61] on div "Demandbase OnBase: Smashing Sales and Marketing Misalignments 40 A Business and…" at bounding box center [228, 65] width 320 height 58
copy h2 "OnBase: Smashing Sales and Marketing Misalignments"
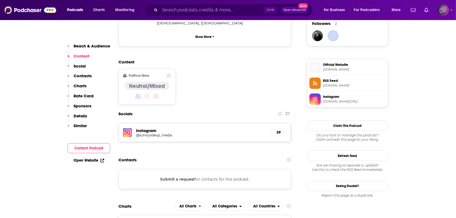
scroll to position [433, 0]
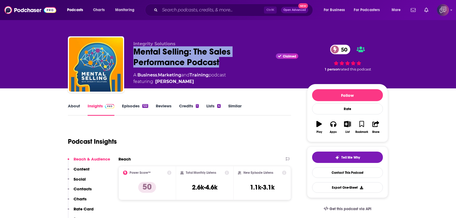
drag, startPoint x: 137, startPoint y: 50, endPoint x: 231, endPoint y: 63, distance: 95.4
click at [231, 63] on div "Mental Selling: The Sales Performance Podcast Claimed 50" at bounding box center [215, 56] width 165 height 21
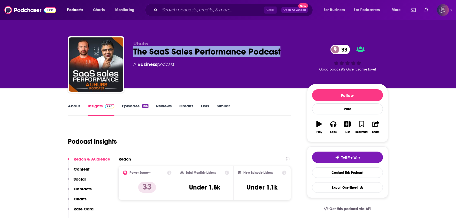
drag, startPoint x: 129, startPoint y: 53, endPoint x: 292, endPoint y: 52, distance: 162.4
click at [292, 52] on div "Uhubs The SaaS Sales Performance Podcast 33 A Business podcast 33 Good podcast?…" at bounding box center [228, 65] width 320 height 58
copy h2 "The SaaS Sales Performance Podcast"
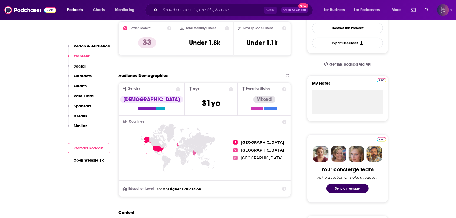
scroll to position [325, 0]
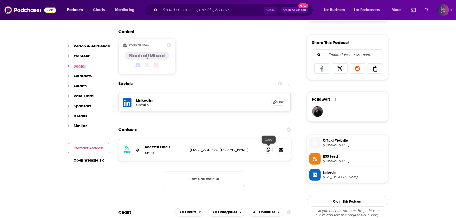
click at [269, 146] on span at bounding box center [269, 149] width 8 height 8
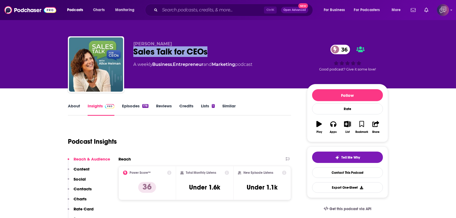
drag, startPoint x: 142, startPoint y: 52, endPoint x: 237, endPoint y: 53, distance: 95.0
click at [237, 53] on div "[PERSON_NAME] Sales Talk for CEOs 36 A weekly Business , Entrepreneur and Marke…" at bounding box center [228, 65] width 320 height 58
copy h2 "Sales Talk for CEOs"
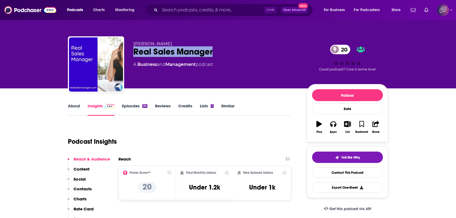
drag, startPoint x: 157, startPoint y: 51, endPoint x: 234, endPoint y: 49, distance: 76.3
click at [234, 49] on div "Steve Hoyle Real Sales Manager 20 A Business and Management podcast 20 Good pod…" at bounding box center [228, 65] width 320 height 58
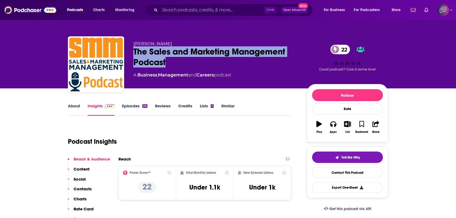
drag, startPoint x: 137, startPoint y: 53, endPoint x: 172, endPoint y: 58, distance: 35.3
click at [172, 58] on div "Paul Nolan The Sales and Marketing Management Podcast 22 A Business , Managemen…" at bounding box center [228, 65] width 320 height 58
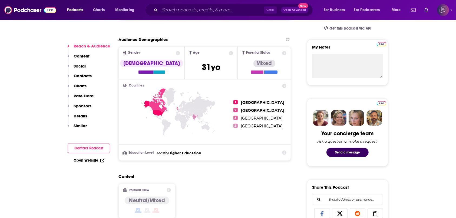
scroll to position [361, 0]
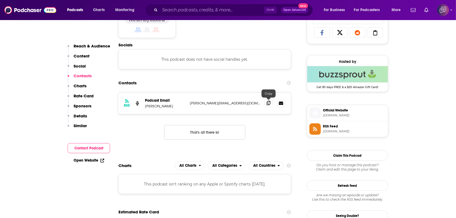
click at [271, 102] on span at bounding box center [269, 103] width 8 height 8
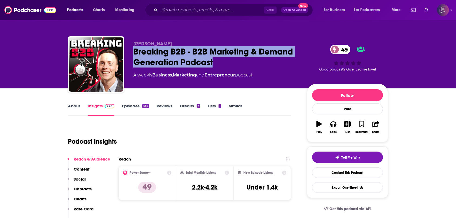
drag, startPoint x: 131, startPoint y: 48, endPoint x: 229, endPoint y: 64, distance: 99.5
click at [229, 64] on div "[PERSON_NAME] Breaking B2B - B2B Marketing & Demand Generation Podcast 49 A wee…" at bounding box center [228, 65] width 320 height 58
copy h2 "Breaking B2B - B2B Marketing & Demand Generation Podcast"
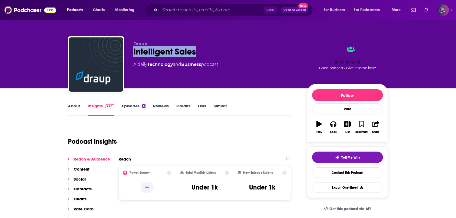
drag, startPoint x: 132, startPoint y: 52, endPoint x: 214, endPoint y: 47, distance: 83.0
click at [214, 47] on div "Draup Intelligent Sales A daily Technology and Business podcast Good podcast? G…" at bounding box center [228, 65] width 320 height 58
copy h2 "Intelligent Sales"
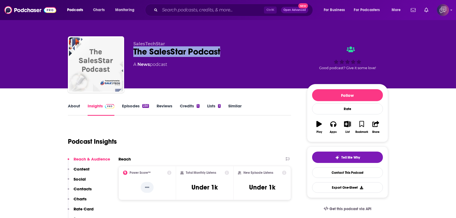
drag, startPoint x: 132, startPoint y: 57, endPoint x: 247, endPoint y: 54, distance: 114.8
click at [247, 54] on div "SalesTechStar The SalesStar Podcast A News podcast Good podcast? Give it some l…" at bounding box center [228, 65] width 320 height 58
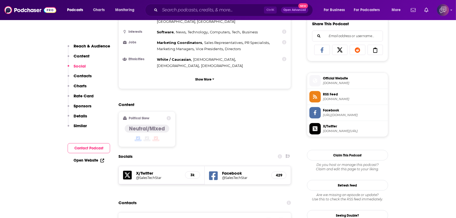
scroll to position [397, 0]
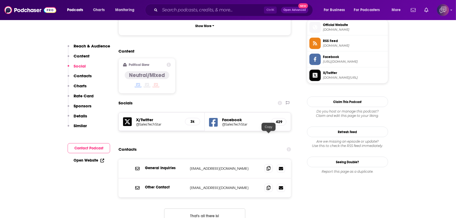
click at [270, 166] on icon at bounding box center [269, 168] width 4 height 4
click at [270, 185] on icon at bounding box center [269, 187] width 4 height 4
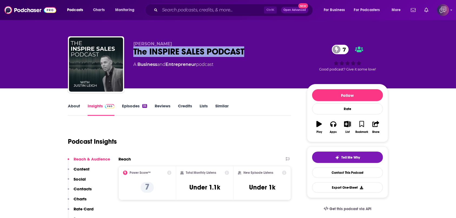
drag, startPoint x: 132, startPoint y: 50, endPoint x: 274, endPoint y: 49, distance: 141.6
click at [274, 49] on div "[PERSON_NAME] The INSPIRE SALES PODCAST 7 A Business and Entrepreneur podcast 7…" at bounding box center [228, 65] width 320 height 58
copy h2 "The INSPIRE SALES PODCAST"
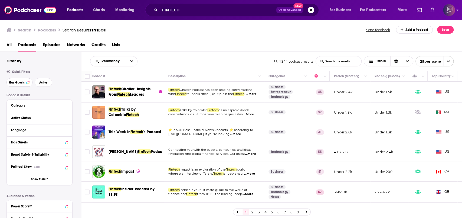
click at [19, 83] on span "Has Guests" at bounding box center [17, 82] width 16 height 3
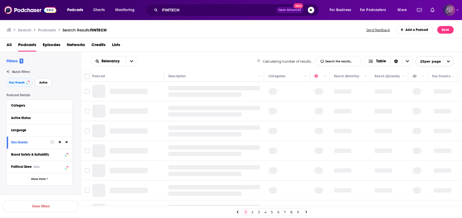
click at [42, 82] on span "Active" at bounding box center [43, 82] width 8 height 3
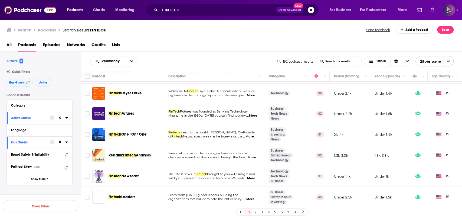
scroll to position [108, 0]
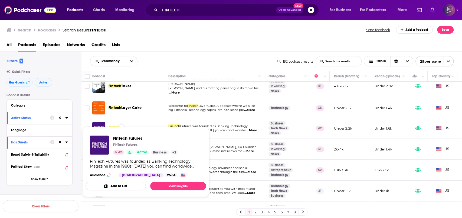
drag, startPoint x: 132, startPoint y: 127, endPoint x: 111, endPoint y: 143, distance: 26.3
drag, startPoint x: 111, startPoint y: 143, endPoint x: 101, endPoint y: 142, distance: 9.8
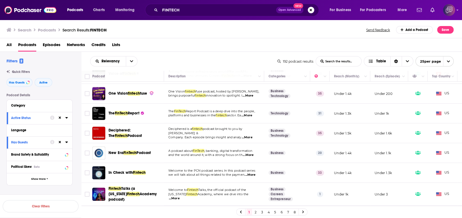
scroll to position [390, 0]
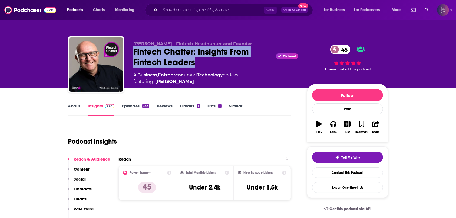
drag, startPoint x: 126, startPoint y: 53, endPoint x: 199, endPoint y: 62, distance: 73.9
click at [199, 62] on div "Dexter Cousins | Fintech Headhunter and Founder Fintech Chatter: Insights From …" at bounding box center [228, 65] width 320 height 58
copy h2 "Fintech Chatter: Insights From Fintech Leaders"
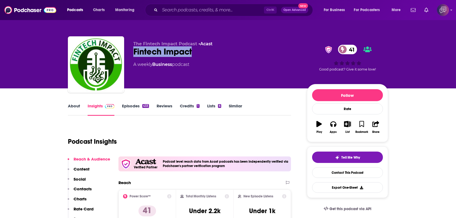
drag, startPoint x: 133, startPoint y: 53, endPoint x: 202, endPoint y: 51, distance: 69.3
click at [202, 51] on div "Fintech Impact 41" at bounding box center [215, 51] width 165 height 11
copy h2 "Fintech Impact"
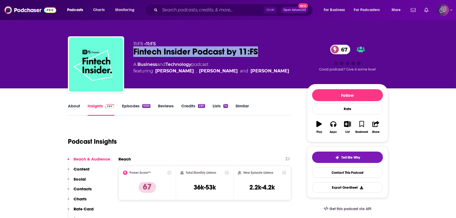
drag, startPoint x: 156, startPoint y: 50, endPoint x: 216, endPoint y: 0, distance: 77.6
click at [280, 51] on div "11:FS • 11:FS Fintech Insider Podcast by 11:FS 67 A Business and Technology pod…" at bounding box center [228, 65] width 320 height 58
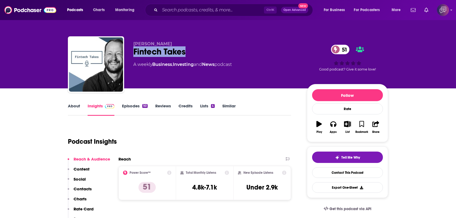
drag, startPoint x: 137, startPoint y: 52, endPoint x: 198, endPoint y: 53, distance: 61.5
click at [198, 53] on div "Alex Johnson Fintech Takes 51 A weekly Business , Investing and News podcast 51…" at bounding box center [228, 65] width 320 height 58
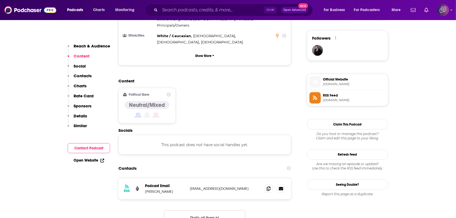
scroll to position [397, 0]
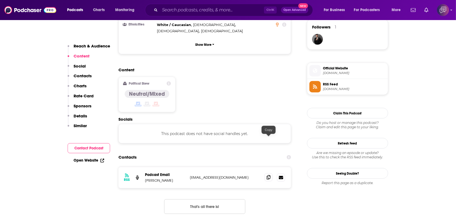
click at [267, 175] on icon at bounding box center [269, 177] width 4 height 4
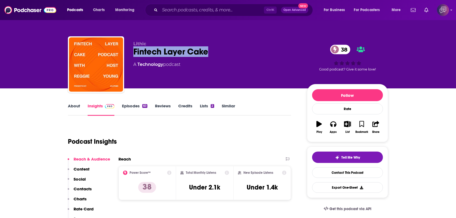
drag, startPoint x: 130, startPoint y: 51, endPoint x: 220, endPoint y: 56, distance: 89.7
click at [220, 56] on div "Lithic Fintech Layer Cake 38 A Technology podcast 38 Good podcast? Give it some…" at bounding box center [228, 65] width 320 height 58
copy h2 "Fintech Layer Cake"
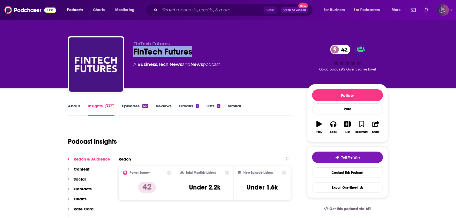
drag, startPoint x: 132, startPoint y: 50, endPoint x: 202, endPoint y: 50, distance: 69.8
click at [202, 50] on div "FinTech Futures FinTech Futures 42 A Business , Tech News and News podcast 42 G…" at bounding box center [228, 65] width 320 height 58
copy h2 "FinTech Futures"
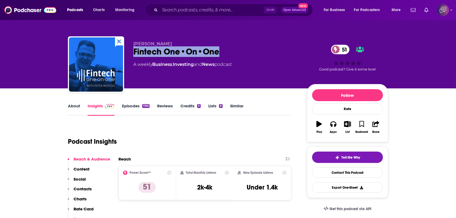
drag, startPoint x: 215, startPoint y: 53, endPoint x: 222, endPoint y: 53, distance: 7.6
click at [222, 53] on div "[PERSON_NAME] Fintech One•On•One 51 A weekly Business , Investing and News podc…" at bounding box center [228, 65] width 320 height 58
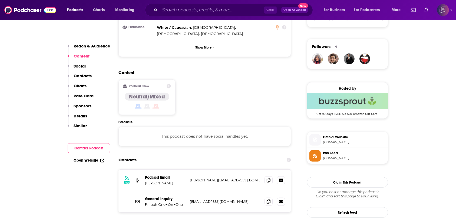
scroll to position [397, 0]
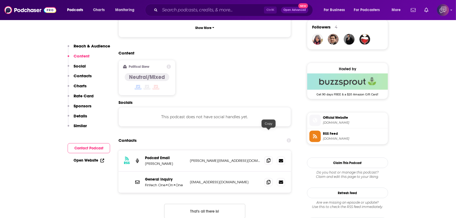
click at [267, 158] on icon at bounding box center [269, 160] width 4 height 4
click at [270, 178] on span at bounding box center [269, 182] width 8 height 8
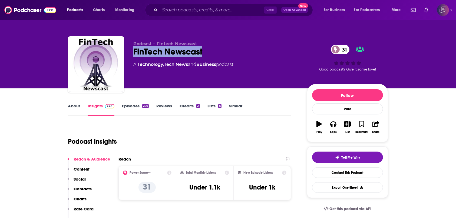
drag, startPoint x: 131, startPoint y: 54, endPoint x: 226, endPoint y: 51, distance: 95.3
click at [226, 51] on div "Podcast – Fintech Newscast FinTech Newscast 31 A Technology , Tech News and Bus…" at bounding box center [228, 65] width 320 height 58
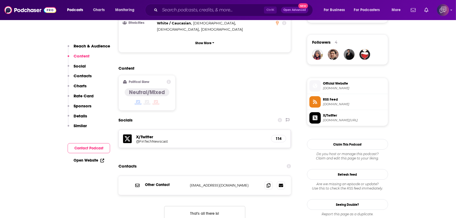
scroll to position [433, 0]
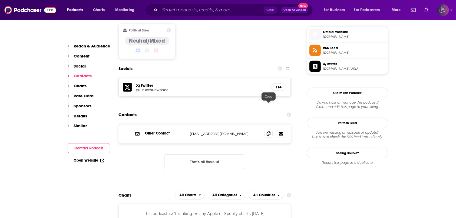
click at [270, 131] on icon at bounding box center [269, 133] width 4 height 4
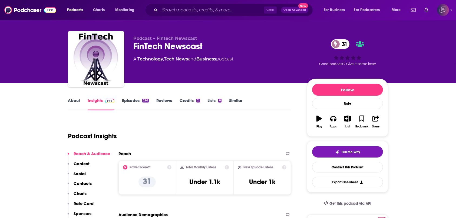
scroll to position [0, 0]
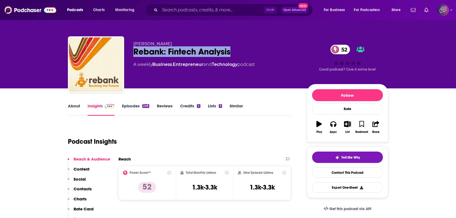
drag, startPoint x: 131, startPoint y: 47, endPoint x: 237, endPoint y: 52, distance: 105.9
click at [237, 52] on div "[PERSON_NAME] Rebank: Fintech Analysis 52 A weekly Business , Entrepreneur and …" at bounding box center [228, 65] width 320 height 58
copy h2 "Rebank: Fintech Analysis"
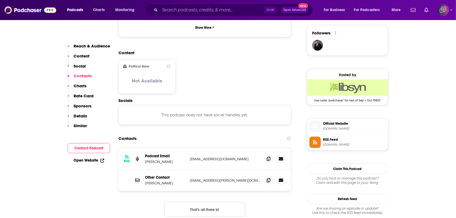
scroll to position [433, 0]
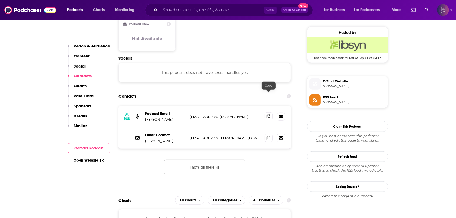
click at [270, 114] on icon at bounding box center [269, 116] width 4 height 4
click at [267, 135] on icon at bounding box center [269, 137] width 4 height 4
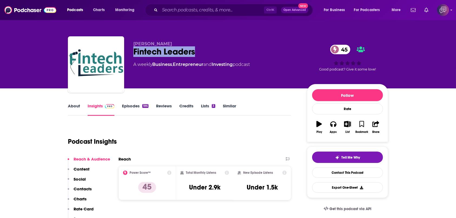
drag, startPoint x: 130, startPoint y: 50, endPoint x: 195, endPoint y: 48, distance: 64.7
click at [195, 48] on div "Miguel Armaza Fintech Leaders 45 A weekly Business , Entrepreneur and Investing…" at bounding box center [228, 65] width 320 height 58
copy h2 "Fintech Leaders"
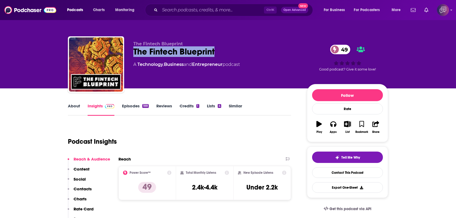
drag, startPoint x: 129, startPoint y: 51, endPoint x: 231, endPoint y: 54, distance: 102.6
click at [231, 54] on div "The Fintech Blueprint The Fintech Blueprint 49 A Technology , Business and Entr…" at bounding box center [228, 65] width 320 height 58
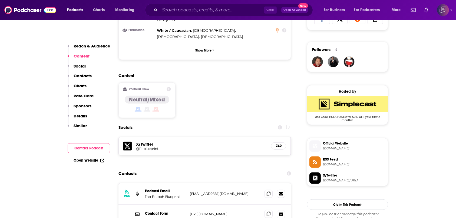
scroll to position [397, 0]
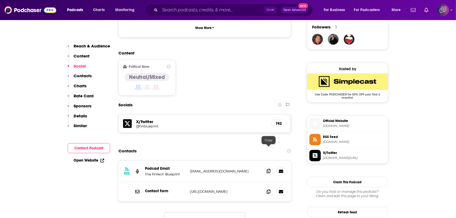
click at [269, 169] on icon at bounding box center [269, 171] width 4 height 4
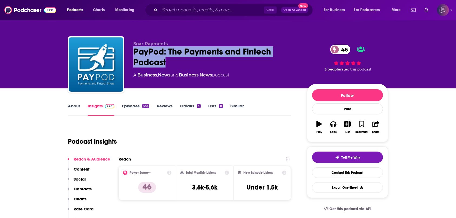
drag, startPoint x: 130, startPoint y: 53, endPoint x: 187, endPoint y: 62, distance: 57.9
click at [187, 62] on div "Soar Payments PayPod: The Payments and Fintech Podcast 46 A Business , News and…" at bounding box center [228, 65] width 320 height 58
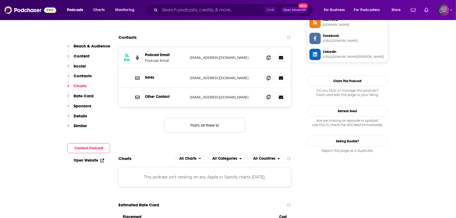
scroll to position [469, 0]
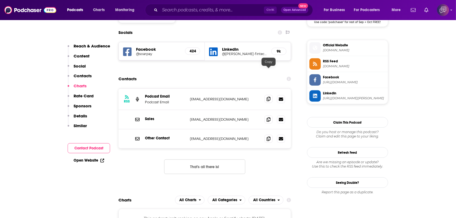
click at [270, 97] on icon at bounding box center [269, 99] width 4 height 4
click at [267, 117] on icon at bounding box center [269, 119] width 4 height 4
click at [270, 97] on icon at bounding box center [269, 99] width 4 height 4
click at [270, 117] on icon at bounding box center [269, 119] width 4 height 4
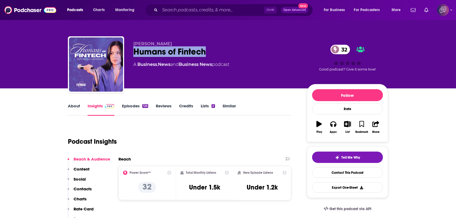
drag, startPoint x: 129, startPoint y: 51, endPoint x: 236, endPoint y: 51, distance: 107.5
click at [236, 51] on div "[PERSON_NAME] Humans of Fintech 32 A Business , News and Business News podcast …" at bounding box center [228, 65] width 320 height 58
copy h2 "Humans of Fintech"
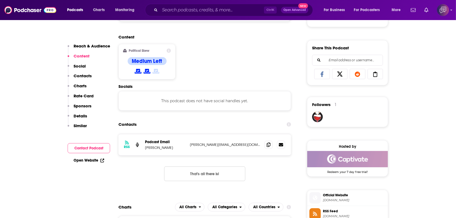
scroll to position [325, 0]
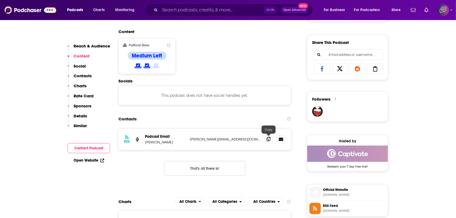
click at [269, 138] on icon at bounding box center [269, 139] width 4 height 4
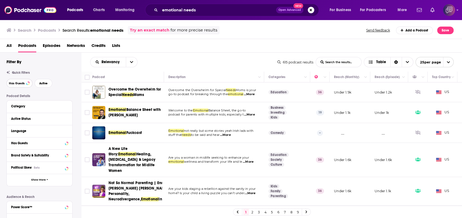
click at [20, 83] on span "Has Guests" at bounding box center [17, 83] width 16 height 3
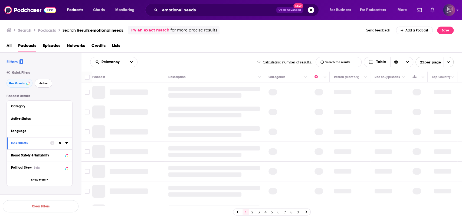
click at [45, 85] on button "Active" at bounding box center [44, 83] width 18 height 9
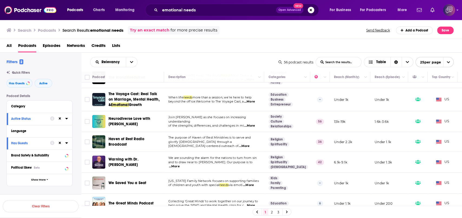
scroll to position [72, 0]
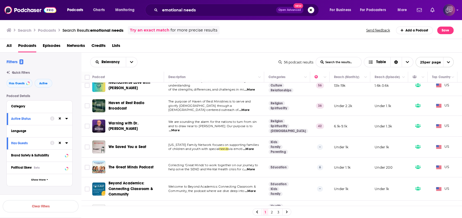
drag, startPoint x: 126, startPoint y: 102, endPoint x: 237, endPoint y: 106, distance: 110.8
click at [237, 106] on span "glorify God through a Christ-centered outreach of" at bounding box center [203, 108] width 70 height 8
drag, startPoint x: 130, startPoint y: 163, endPoint x: 124, endPoint y: 166, distance: 6.9
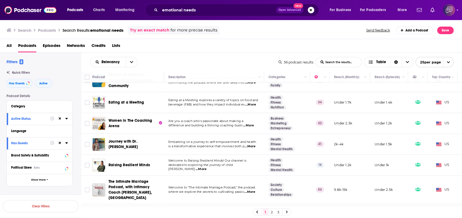
scroll to position [217, 0]
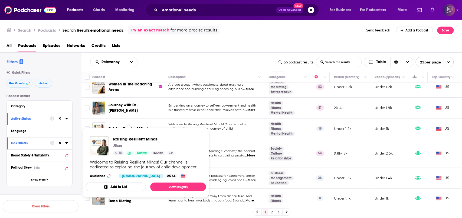
drag, startPoint x: 144, startPoint y: 128, endPoint x: 269, endPoint y: 40, distance: 152.9
click at [269, 40] on div "All Podcasts Episodes Networks Credits Lists" at bounding box center [231, 46] width 462 height 14
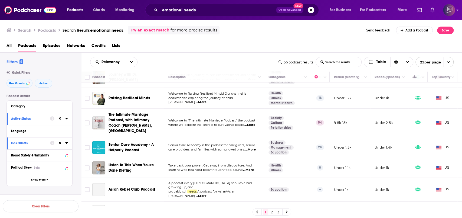
scroll to position [253, 0]
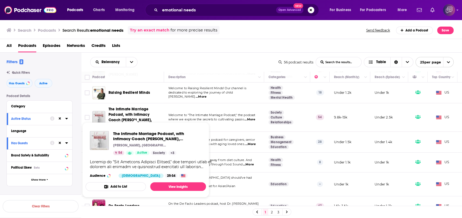
drag, startPoint x: 146, startPoint y: 121, endPoint x: 225, endPoint y: 112, distance: 79.6
click at [225, 113] on span "Welcome to "The Intimate Marriage Podcast," the podcast" at bounding box center [211, 115] width 87 height 4
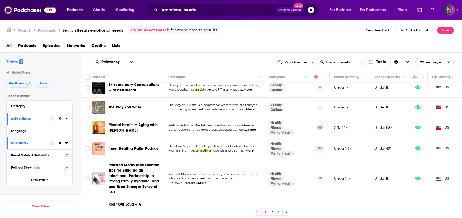
scroll to position [397, 0]
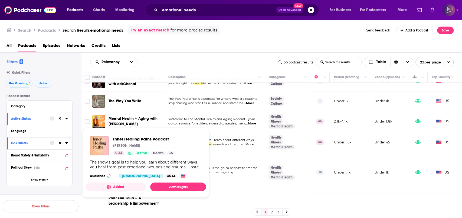
drag, startPoint x: 155, startPoint y: 131, endPoint x: 133, endPoint y: 136, distance: 22.1
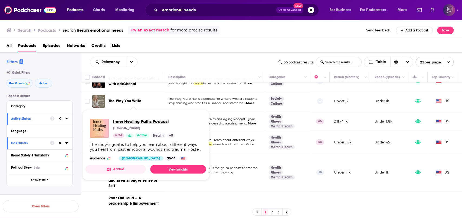
scroll to position [433, 0]
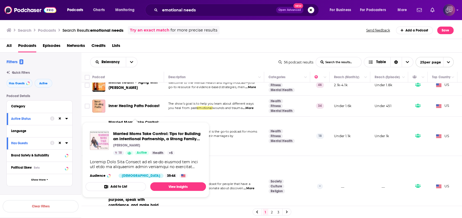
drag, startPoint x: 132, startPoint y: 125, endPoint x: 99, endPoint y: 140, distance: 36.5
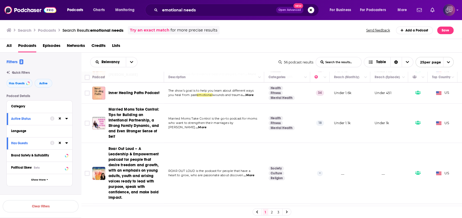
scroll to position [453, 0]
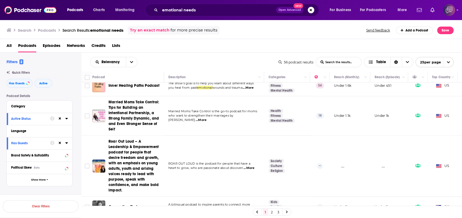
click at [273, 212] on link "2" at bounding box center [271, 211] width 5 height 6
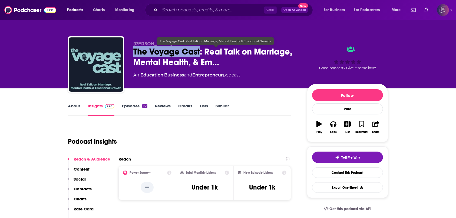
drag, startPoint x: 129, startPoint y: 50, endPoint x: 201, endPoint y: 56, distance: 72.3
click at [201, 56] on div "[PERSON_NAME] The Voyage Cast: Real Talk on Marriage, Mental Health, & Em… An E…" at bounding box center [228, 65] width 320 height 58
copy h2 "The Voyage Cast"
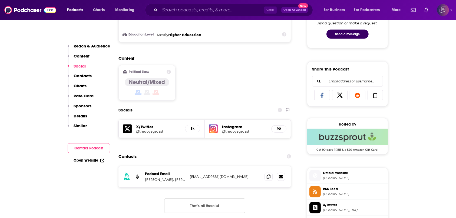
scroll to position [325, 0]
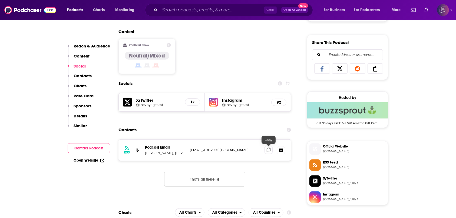
click at [269, 150] on icon at bounding box center [269, 150] width 4 height 4
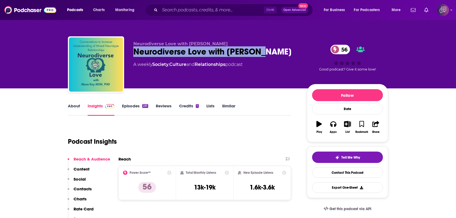
drag, startPoint x: 129, startPoint y: 52, endPoint x: 291, endPoint y: 55, distance: 161.9
click at [291, 55] on div "Neurodiverse Love with [PERSON_NAME] Neurodiverse Love with [PERSON_NAME] 56 A …" at bounding box center [228, 65] width 320 height 58
copy h2 "Neurodiverse Love with [PERSON_NAME]"
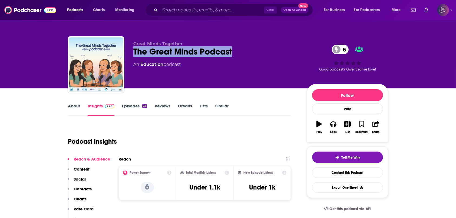
drag, startPoint x: 243, startPoint y: 52, endPoint x: 160, endPoint y: 38, distance: 83.7
click at [135, 51] on div "The Great Minds Podcast 6" at bounding box center [215, 51] width 165 height 11
copy h2 "The Great Minds Podcast"
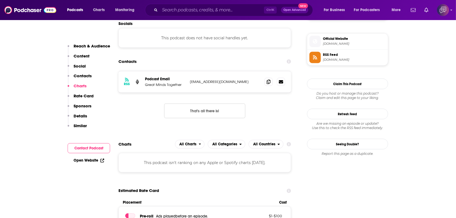
scroll to position [469, 0]
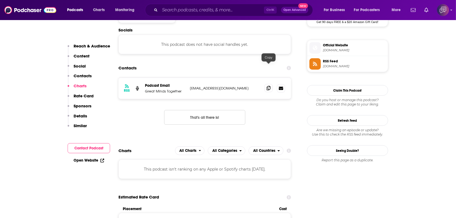
click at [266, 84] on span at bounding box center [269, 88] width 8 height 8
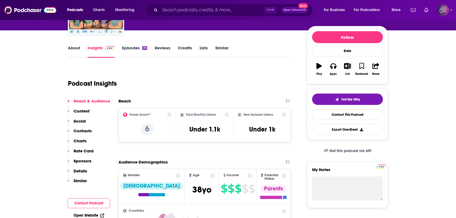
scroll to position [36, 0]
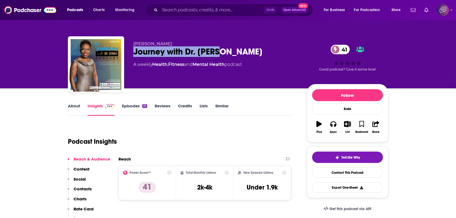
drag, startPoint x: 135, startPoint y: 50, endPoint x: 245, endPoint y: 52, distance: 110.2
click at [245, 52] on div "Journey with Dr. [PERSON_NAME] 41" at bounding box center [215, 51] width 165 height 11
click at [74, 110] on link "About" at bounding box center [74, 109] width 12 height 12
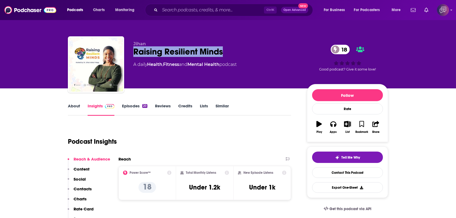
drag, startPoint x: 133, startPoint y: 55, endPoint x: 249, endPoint y: 52, distance: 116.4
click at [249, 52] on div "Jihan Raising Resilient Minds 18 A daily Health , Fitness and Mental Health pod…" at bounding box center [228, 65] width 320 height 58
copy h2 "Raising Resilient Minds"
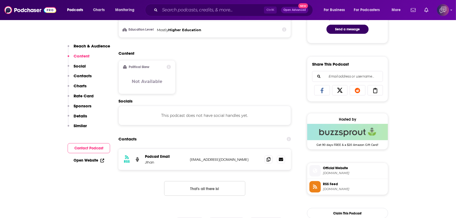
scroll to position [325, 0]
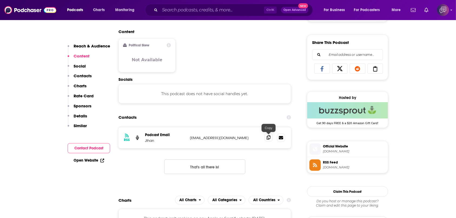
click at [271, 138] on span at bounding box center [269, 137] width 8 height 8
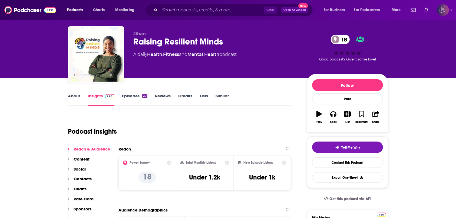
scroll to position [0, 0]
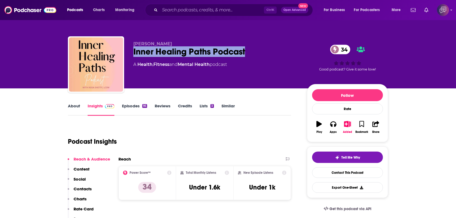
drag, startPoint x: 130, startPoint y: 53, endPoint x: 250, endPoint y: 49, distance: 120.5
click at [250, 49] on div "Rosa Shetty Inner Healing Paths Podcast 34 A Health , Fitness and Mental Health…" at bounding box center [228, 65] width 320 height 58
copy h2 "Inner Healing Paths Podcast"
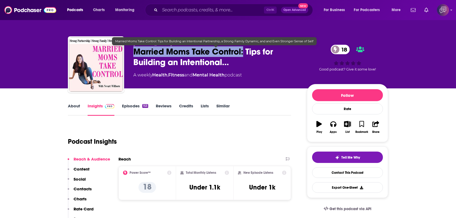
drag, startPoint x: 132, startPoint y: 54, endPoint x: 244, endPoint y: 53, distance: 112.6
click at [244, 53] on div "[PERSON_NAME] Married Moms Take Control: Tips for Building an Intentional… 18 A…" at bounding box center [228, 65] width 320 height 58
click at [244, 53] on span "Married Moms Take Control: Tips for Building an Intentional…" at bounding box center [215, 56] width 165 height 21
drag, startPoint x: 242, startPoint y: 52, endPoint x: 132, endPoint y: 51, distance: 109.6
click at [132, 51] on div "Nevart Willborn Married Moms Take Control: Tips for Building an Intentional… 18…" at bounding box center [228, 65] width 320 height 58
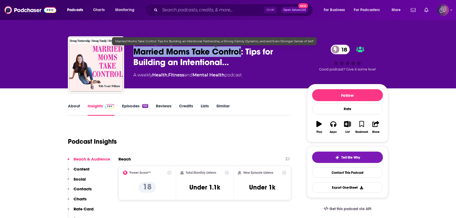
copy h2 "Married Moms Take Control"
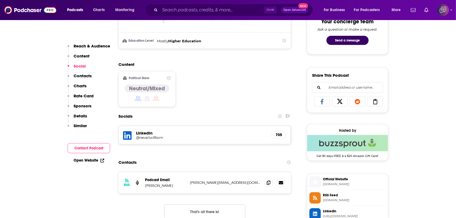
scroll to position [325, 0]
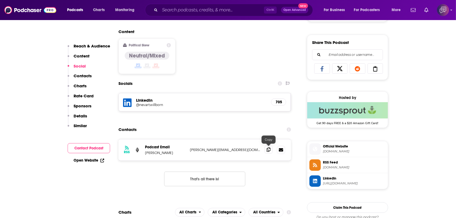
click at [272, 148] on span at bounding box center [269, 149] width 8 height 8
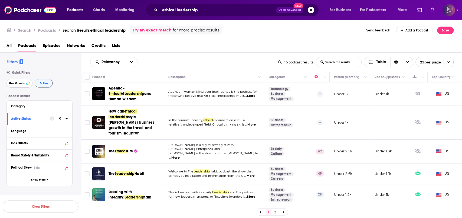
click at [26, 80] on button "Has Guests" at bounding box center [19, 83] width 26 height 9
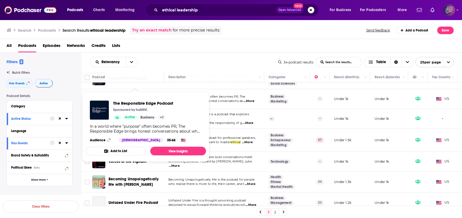
scroll to position [397, 0]
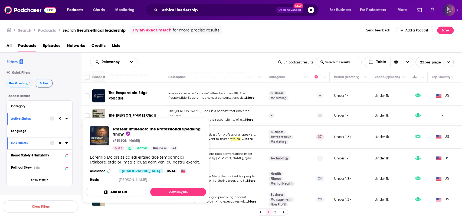
drag, startPoint x: 136, startPoint y: 122, endPoint x: 257, endPoint y: 123, distance: 120.7
click at [257, 137] on p "coaches, and leaders who want to master ethical ...More" at bounding box center [213, 139] width 91 height 4
drag, startPoint x: 132, startPoint y: 116, endPoint x: 118, endPoint y: 133, distance: 22.2
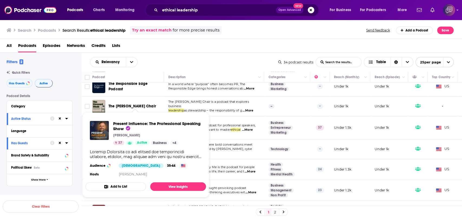
scroll to position [411, 0]
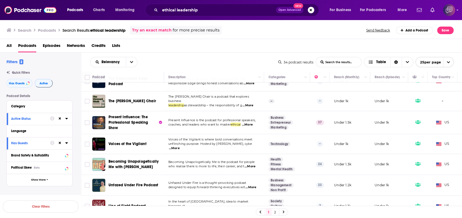
click at [276, 211] on link "2" at bounding box center [275, 211] width 5 height 6
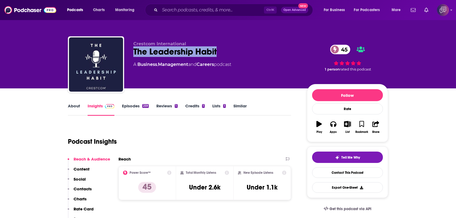
drag, startPoint x: 128, startPoint y: 50, endPoint x: 246, endPoint y: 53, distance: 118.3
click at [246, 53] on div "Crestcom International The Leadership Habit 45 A Business , Management and Care…" at bounding box center [228, 65] width 320 height 58
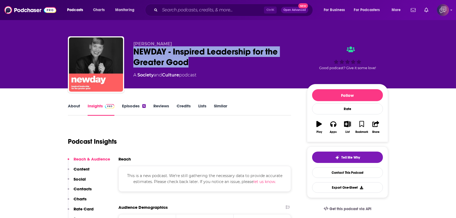
drag, startPoint x: 146, startPoint y: 54, endPoint x: 199, endPoint y: 64, distance: 53.4
click at [199, 64] on div "Katrina Webb NEWDAY - Inspired Leadership for the Greater Good A Society and Cu…" at bounding box center [228, 65] width 320 height 58
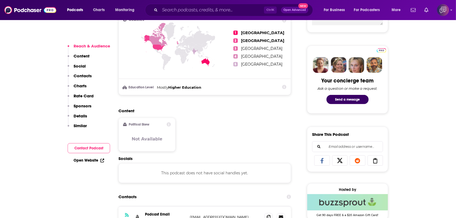
scroll to position [325, 0]
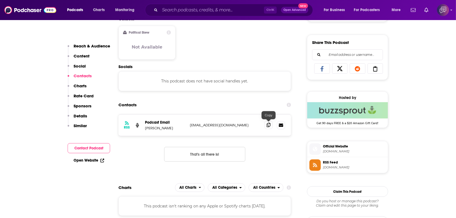
click at [269, 126] on icon at bounding box center [269, 125] width 4 height 4
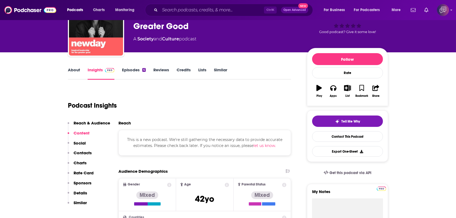
scroll to position [0, 0]
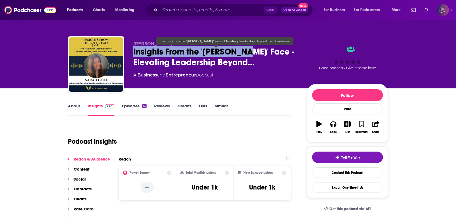
drag, startPoint x: 129, startPoint y: 53, endPoint x: 244, endPoint y: 55, distance: 114.2
click at [244, 55] on div "[PERSON_NAME] Insights From the '[PERSON_NAME]' Face - Elevating Leadership Bey…" at bounding box center [228, 65] width 320 height 58
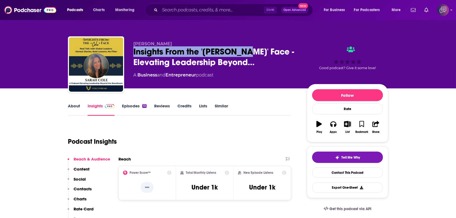
copy h2 "Insights From the '[PERSON_NAME]' Face"
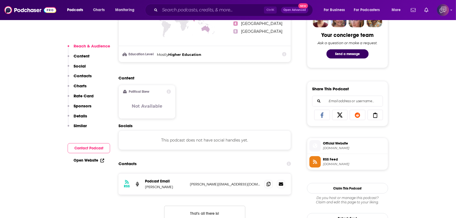
scroll to position [289, 0]
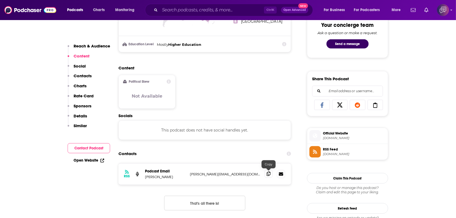
click at [270, 174] on icon at bounding box center [269, 173] width 4 height 4
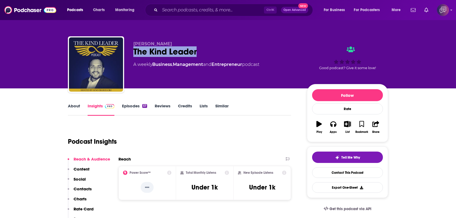
drag, startPoint x: 129, startPoint y: 52, endPoint x: 218, endPoint y: 51, distance: 89.1
click at [218, 51] on div "Gino Degregori The Kind Leader A weekly Business , Management and Entrepreneur …" at bounding box center [228, 65] width 320 height 58
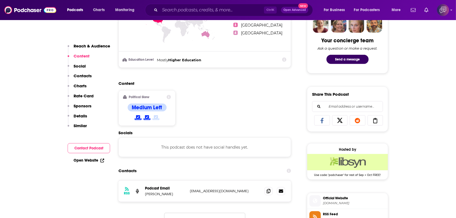
scroll to position [325, 0]
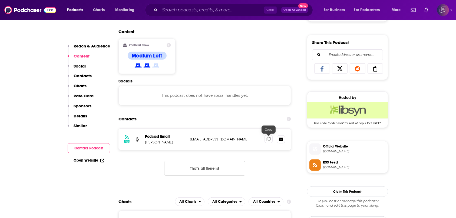
click at [270, 139] on icon at bounding box center [269, 139] width 4 height 4
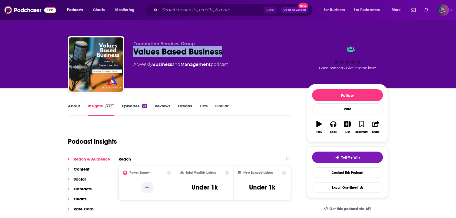
drag, startPoint x: 230, startPoint y: 50, endPoint x: 244, endPoint y: 50, distance: 14.6
click at [244, 50] on div "Foundation Services Group Values Based Business A weekly Business and Managemen…" at bounding box center [228, 65] width 320 height 58
copy h2 "Values Based Business"
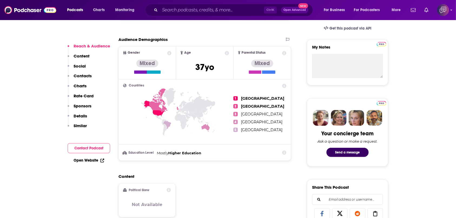
scroll to position [289, 0]
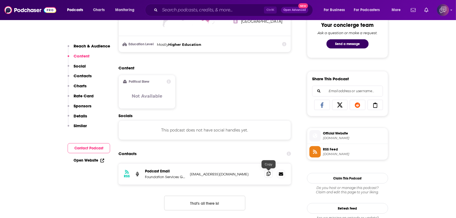
click at [265, 175] on span at bounding box center [269, 173] width 8 height 8
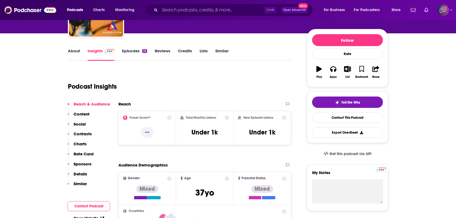
scroll to position [0, 0]
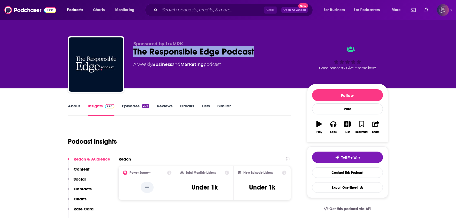
drag, startPoint x: 132, startPoint y: 56, endPoint x: 277, endPoint y: 54, distance: 144.8
click at [277, 54] on div "Sponsored by truMRK The Responsible Edge Podcast A weekly Business and Marketin…" at bounding box center [228, 65] width 320 height 58
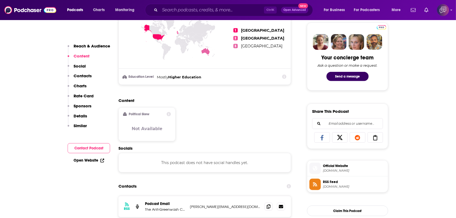
scroll to position [325, 0]
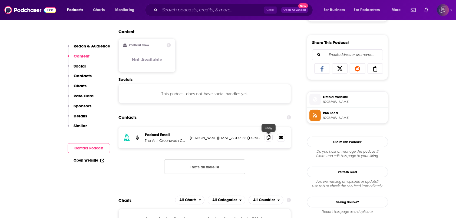
click at [269, 140] on span at bounding box center [269, 137] width 8 height 8
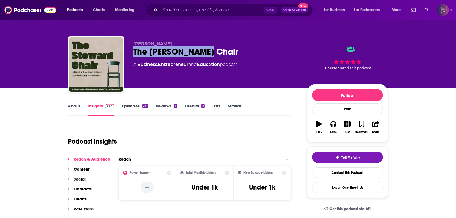
drag, startPoint x: 145, startPoint y: 51, endPoint x: 222, endPoint y: 52, distance: 77.4
click at [222, 52] on div "[PERSON_NAME] The [PERSON_NAME] Chair A Business , Entrepreneur and Education p…" at bounding box center [228, 65] width 320 height 58
copy h2 "The Steward Chair"
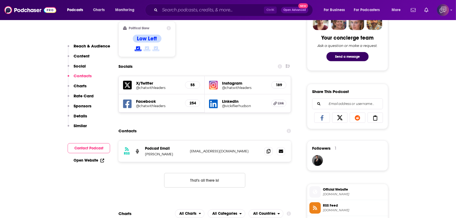
scroll to position [325, 0]
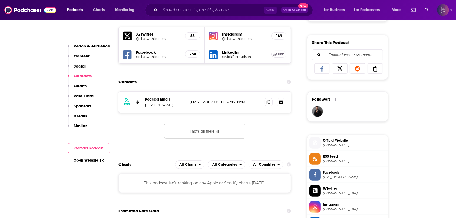
click at [273, 103] on div at bounding box center [275, 102] width 21 height 8
click at [269, 103] on icon at bounding box center [269, 102] width 4 height 4
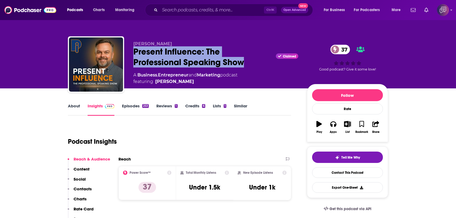
drag, startPoint x: 127, startPoint y: 50, endPoint x: 244, endPoint y: 61, distance: 117.5
click at [244, 61] on div "[PERSON_NAME] Present Influence: The Professional Speaking Show Claimed 37 A Bu…" at bounding box center [228, 65] width 320 height 58
copy h2 "Present Influence: The Professional Speaking Show"
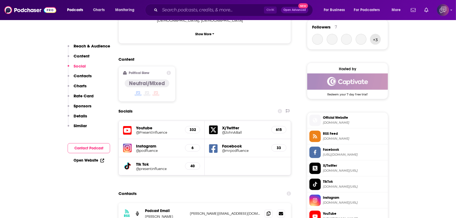
scroll to position [433, 0]
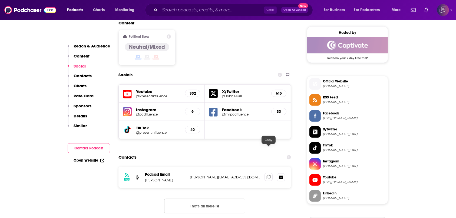
click at [267, 175] on icon at bounding box center [269, 177] width 4 height 4
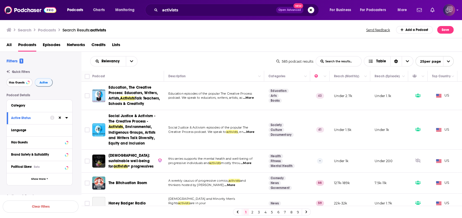
click at [27, 79] on button "Has Guests" at bounding box center [19, 82] width 26 height 9
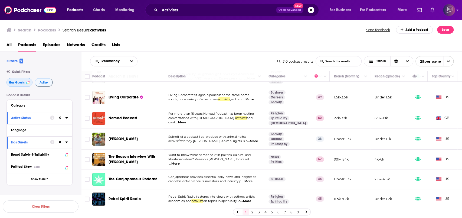
scroll to position [424, 0]
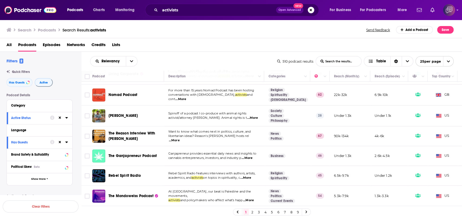
click at [254, 211] on link "2" at bounding box center [252, 211] width 5 height 6
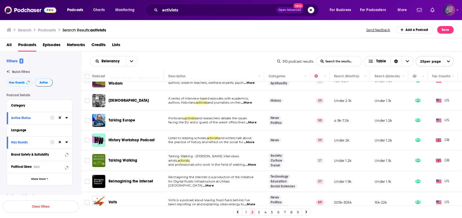
scroll to position [108, 0]
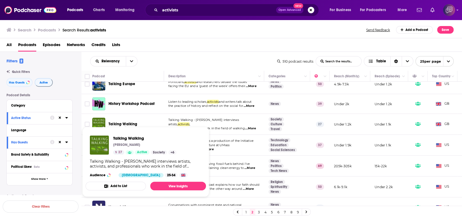
drag, startPoint x: 130, startPoint y: 123, endPoint x: 113, endPoint y: 143, distance: 26.3
drag, startPoint x: 113, startPoint y: 143, endPoint x: 106, endPoint y: 142, distance: 7.7
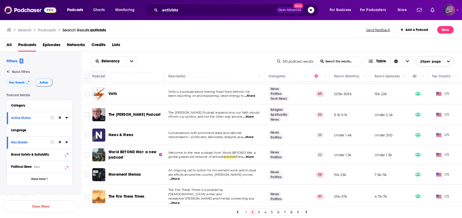
scroll to position [217, 0]
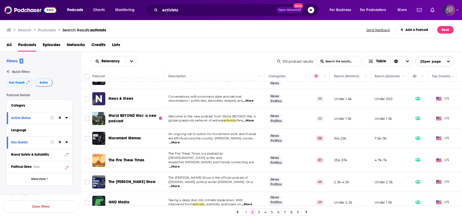
click at [232, 140] on span "aid efforts around the country. Kelly Hayes connec" at bounding box center [210, 138] width 85 height 4
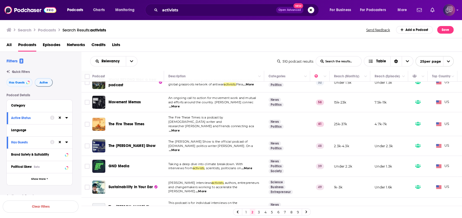
scroll to position [289, 0]
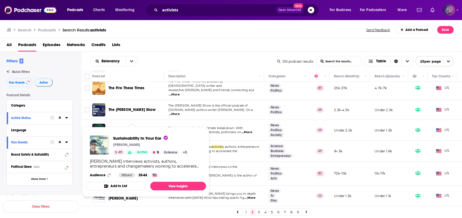
drag, startPoint x: 137, startPoint y: 144, endPoint x: 102, endPoint y: 145, distance: 35.2
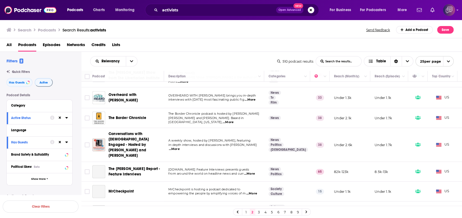
scroll to position [390, 0]
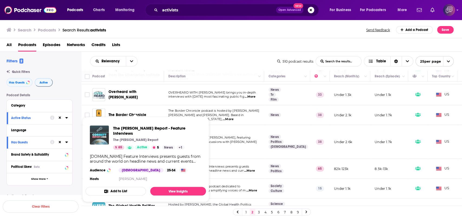
drag, startPoint x: 152, startPoint y: 147, endPoint x: 101, endPoint y: 135, distance: 52.3
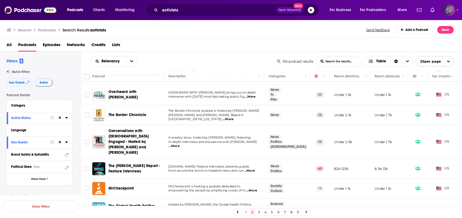
click at [259, 210] on link "3" at bounding box center [258, 211] width 5 height 6
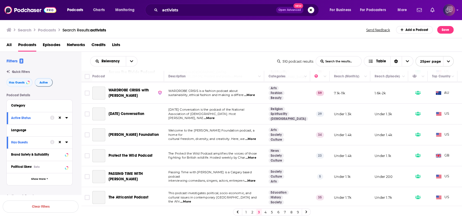
scroll to position [15, 0]
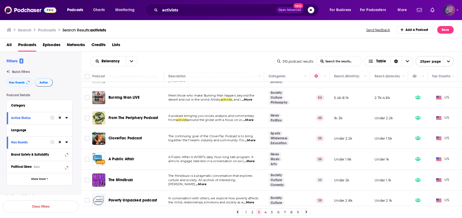
click at [266, 212] on link "4" at bounding box center [265, 211] width 5 height 6
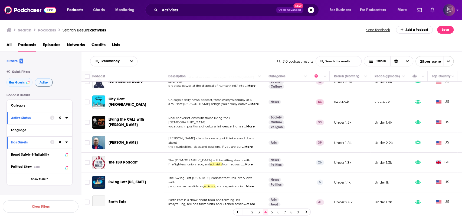
scroll to position [108, 0]
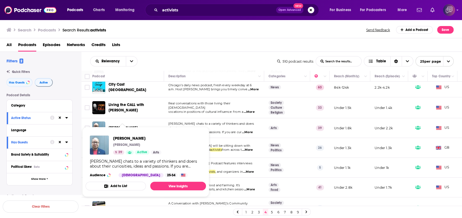
drag, startPoint x: 130, startPoint y: 127, endPoint x: 104, endPoint y: 140, distance: 28.7
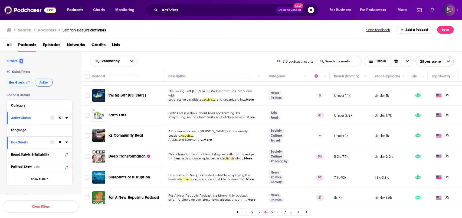
scroll to position [217, 0]
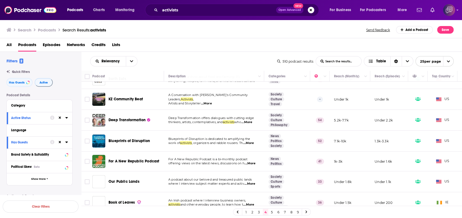
drag, startPoint x: 141, startPoint y: 120, endPoint x: 119, endPoint y: 117, distance: 21.9
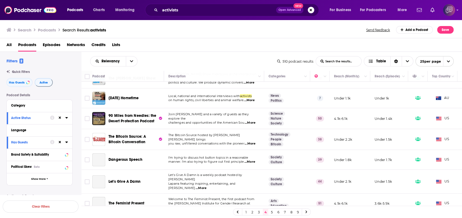
scroll to position [325, 0]
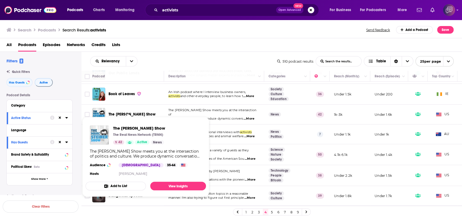
drag, startPoint x: 143, startPoint y: 113, endPoint x: 103, endPoint y: 133, distance: 44.7
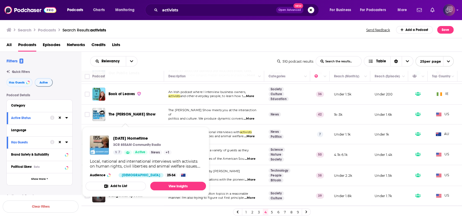
click at [164, 53] on div "Relevancy List Search Input Search the results... Table 510 podcast results Lis…" at bounding box center [271, 61] width 381 height 19
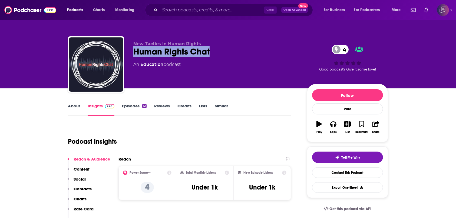
drag, startPoint x: 132, startPoint y: 55, endPoint x: 226, endPoint y: 52, distance: 94.2
click at [226, 52] on div "New Tactics in Human Rights Human Rights Chat 4 An Education podcast 4 Good pod…" at bounding box center [228, 65] width 320 height 58
copy h2 "Human Rights Chat"
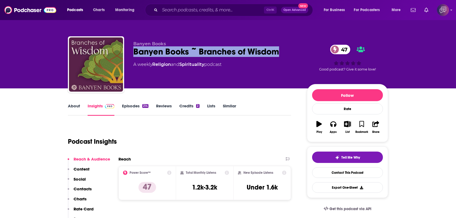
drag, startPoint x: 134, startPoint y: 49, endPoint x: 296, endPoint y: 52, distance: 161.9
click at [296, 52] on div "Banyen Books Banyen Books ~ Branches of Wisdom 47 A weekly Religion and Spiritu…" at bounding box center [228, 65] width 320 height 58
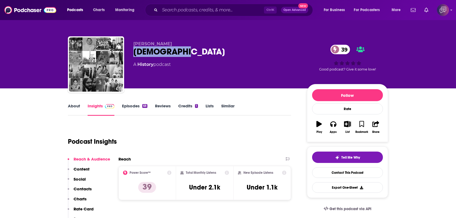
drag, startPoint x: 132, startPoint y: 53, endPoint x: 185, endPoint y: 50, distance: 53.5
click at [185, 50] on div "Sukhraj Singh SikhArchive 39 A History podcast 39 Good podcast? Give it some lo…" at bounding box center [228, 65] width 320 height 58
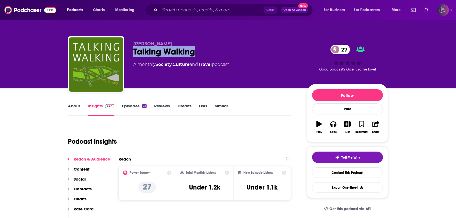
drag, startPoint x: 222, startPoint y: 52, endPoint x: 230, endPoint y: 51, distance: 7.1
click at [230, 51] on div "Andrew Stuck Talking Walking 27 A monthly Society , Culture and Travel podcast …" at bounding box center [228, 65] width 320 height 58
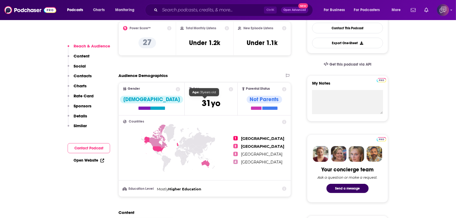
scroll to position [325, 0]
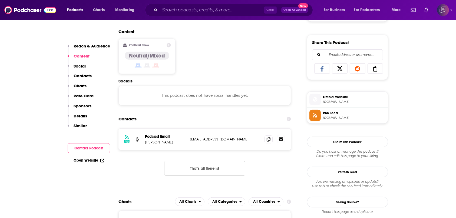
click at [281, 139] on icon at bounding box center [281, 138] width 4 height 3
click at [271, 138] on span at bounding box center [269, 139] width 8 height 8
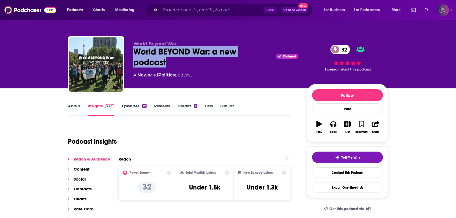
drag, startPoint x: 146, startPoint y: 55, endPoint x: 180, endPoint y: 67, distance: 36.2
click at [180, 67] on div "World Beyond War World BEYOND War: a new podcast Claimed 32 A News and Politics…" at bounding box center [228, 65] width 320 height 58
copy h2 "World BEYOND War: a new podcast"
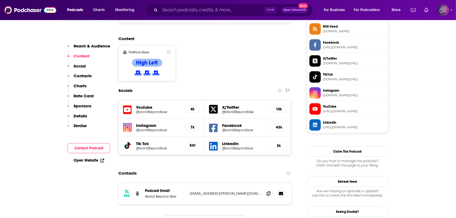
scroll to position [433, 0]
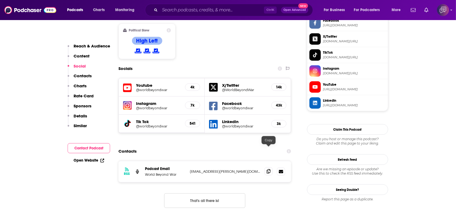
click at [269, 169] on icon at bounding box center [269, 171] width 4 height 4
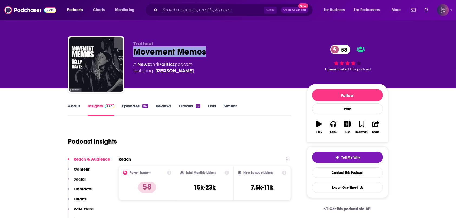
drag, startPoint x: 169, startPoint y: 51, endPoint x: 214, endPoint y: 50, distance: 45.8
click at [214, 50] on div "Truthout Movement Memos 58 A News and Politics podcast featuring [PERSON_NAME] …" at bounding box center [228, 65] width 320 height 58
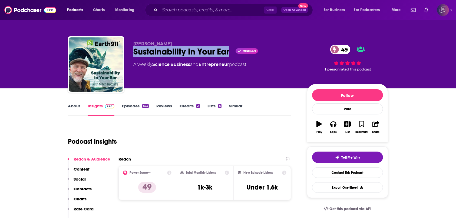
drag, startPoint x: 131, startPoint y: 52, endPoint x: 231, endPoint y: 57, distance: 99.8
click at [231, 57] on div "Mitch Ratcliffe Sustainability In Your Ear Claimed 49 A weekly Science , Busine…" at bounding box center [228, 65] width 320 height 58
copy h2 "Sustainability In Your Ear"
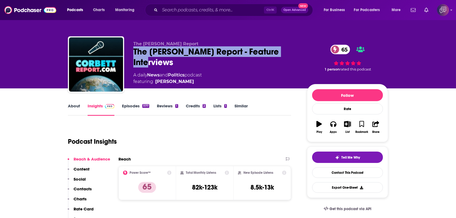
drag, startPoint x: 130, startPoint y: 50, endPoint x: 287, endPoint y: 56, distance: 157.7
click at [287, 56] on div "The Corbett Report The Corbett Report - Feature Interviews 65 A daily News and …" at bounding box center [228, 65] width 320 height 58
copy h2 "The Corbett Report - Feature Interviews"
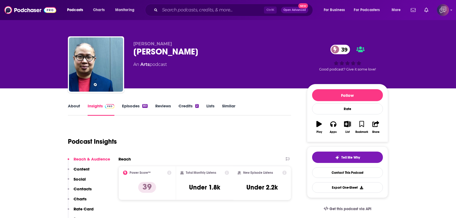
drag, startPoint x: 130, startPoint y: 55, endPoint x: 201, endPoint y: 50, distance: 70.6
click at [201, 50] on div "[PERSON_NAME] [PERSON_NAME] Chats 39 An Arts podcast 39 Good podcast? Give it s…" at bounding box center [228, 65] width 320 height 58
copy h2 "[PERSON_NAME]"
click at [83, 103] on div "About" at bounding box center [78, 109] width 20 height 12
click at [76, 107] on link "About" at bounding box center [74, 109] width 12 height 12
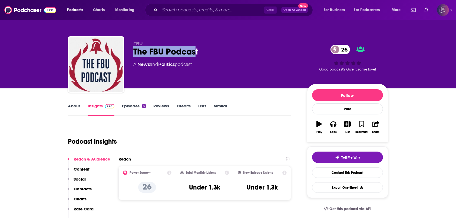
drag, startPoint x: 194, startPoint y: 49, endPoint x: 220, endPoint y: 48, distance: 25.4
click at [220, 48] on div "FBU The FBU Podcast 26 A News and Politics podcast 26 Good podcast? Give it som…" at bounding box center [228, 65] width 320 height 58
click at [221, 48] on div "The FBU Podcast 26" at bounding box center [215, 51] width 165 height 11
copy h2 "The FBU Podcast"
click at [79, 109] on link "About" at bounding box center [74, 109] width 12 height 12
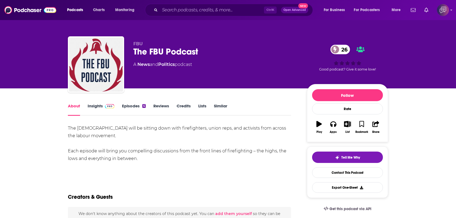
click at [92, 112] on link "Insights" at bounding box center [101, 109] width 27 height 12
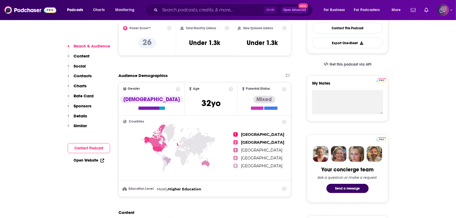
scroll to position [289, 0]
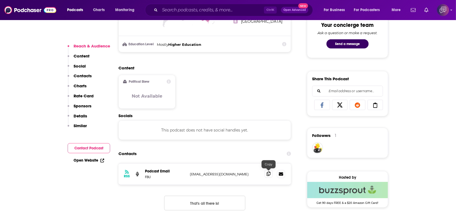
click at [268, 173] on icon at bounding box center [269, 173] width 4 height 4
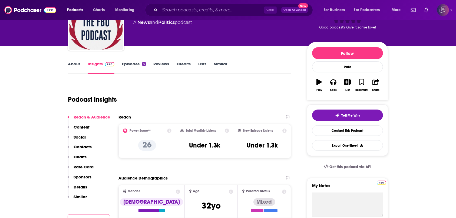
scroll to position [0, 0]
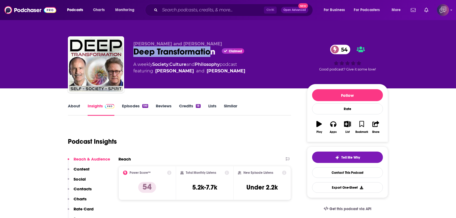
drag, startPoint x: 164, startPoint y: 51, endPoint x: 214, endPoint y: 52, distance: 49.8
click at [214, 52] on div "[PERSON_NAME] and [PERSON_NAME] Deep Transformation Claimed 54 A weekly Society…" at bounding box center [228, 65] width 320 height 58
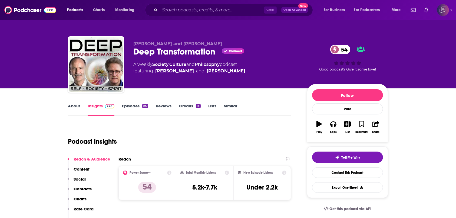
click at [79, 106] on link "About" at bounding box center [74, 109] width 12 height 12
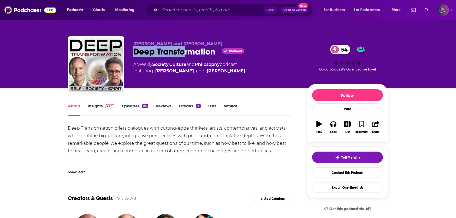
drag, startPoint x: 133, startPoint y: 49, endPoint x: 200, endPoint y: 53, distance: 67.2
click at [188, 51] on div "Roger Walsh and John Dupuy Deep Transformation Claimed 54 A weekly Society , Cu…" at bounding box center [228, 65] width 320 height 58
click at [215, 54] on div "Deep Transformation Claimed 54" at bounding box center [215, 51] width 165 height 11
click at [217, 53] on div "Deep Transformation Claimed 54" at bounding box center [215, 51] width 165 height 11
drag, startPoint x: 220, startPoint y: 51, endPoint x: 123, endPoint y: 53, distance: 96.1
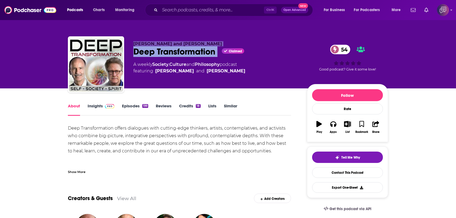
click at [123, 53] on div "Roger Walsh and John Dupuy Deep Transformation Claimed 54 A weekly Society , Cu…" at bounding box center [228, 65] width 320 height 58
click at [212, 55] on div "Deep Transformation Claimed 54" at bounding box center [215, 51] width 165 height 11
drag, startPoint x: 217, startPoint y: 55, endPoint x: 136, endPoint y: 52, distance: 81.0
click at [136, 52] on div "Deep Transformation Claimed 54" at bounding box center [215, 51] width 165 height 11
copy h1 "Deep Transformation"
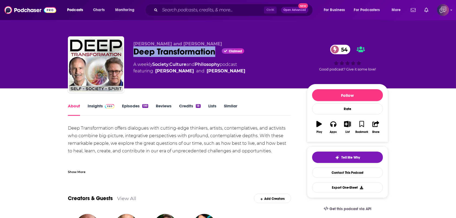
click at [104, 109] on link "Insights" at bounding box center [101, 109] width 27 height 12
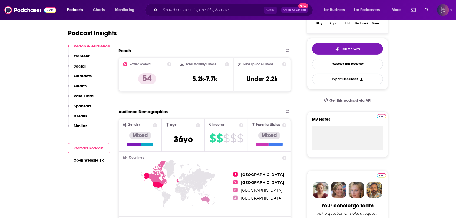
scroll to position [180, 0]
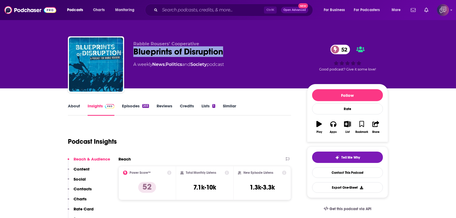
drag, startPoint x: 126, startPoint y: 50, endPoint x: 228, endPoint y: 47, distance: 102.9
click at [228, 47] on div "Rabble Rousers' Cooperative Blueprints of Disruption 52 A weekly News , Politic…" at bounding box center [228, 65] width 320 height 58
copy h2 "Blueprints of Disruption"
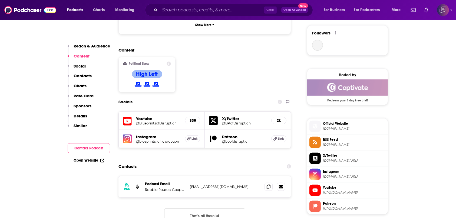
scroll to position [397, 0]
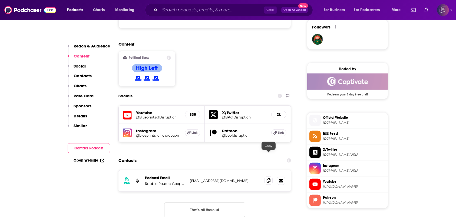
click at [269, 178] on icon at bounding box center [269, 180] width 4 height 4
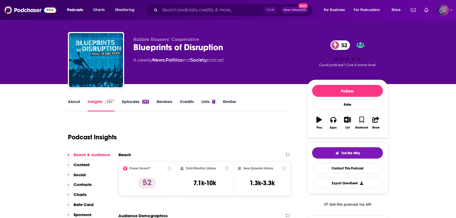
scroll to position [0, 0]
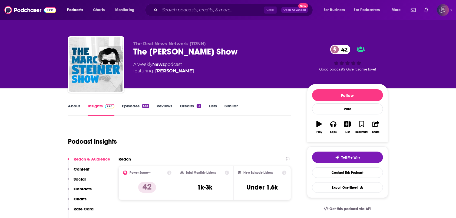
drag, startPoint x: 133, startPoint y: 53, endPoint x: 239, endPoint y: 44, distance: 106.2
click at [239, 44] on div "The Real News Network (TRNN) The Marc Steiner Show 42 A weekly News podcast fea…" at bounding box center [228, 65] width 320 height 58
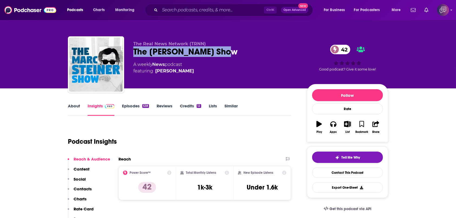
drag, startPoint x: 231, startPoint y: 53, endPoint x: 133, endPoint y: 57, distance: 98.6
click at [133, 57] on div "The Real News Network (TRNN) The Marc Steiner Show 42 A weekly News podcast fea…" at bounding box center [228, 65] width 320 height 58
copy h2 "The Marc Steiner Show"
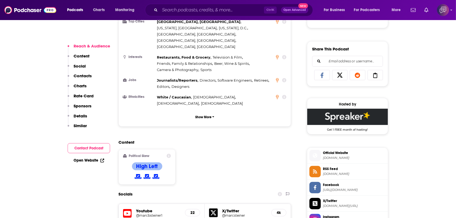
scroll to position [397, 0]
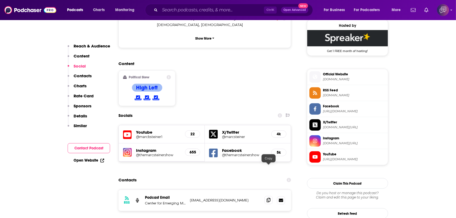
click at [266, 196] on span at bounding box center [269, 200] width 8 height 8
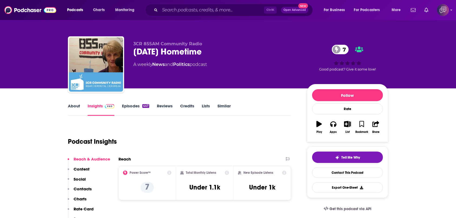
drag, startPoint x: 132, startPoint y: 53, endPoint x: 216, endPoint y: 50, distance: 84.5
click at [216, 50] on div "3CR 855AM Community Radio [DATE] Hometime 7 A weekly News and Politics podcast …" at bounding box center [228, 65] width 320 height 58
copy h2 "[DATE] Hometime"
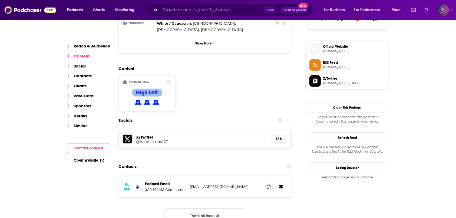
scroll to position [397, 0]
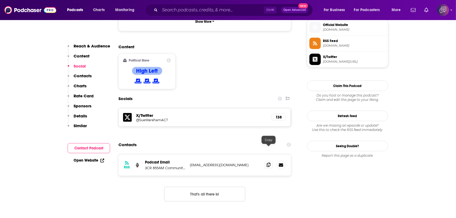
click at [269, 162] on icon at bounding box center [269, 164] width 4 height 4
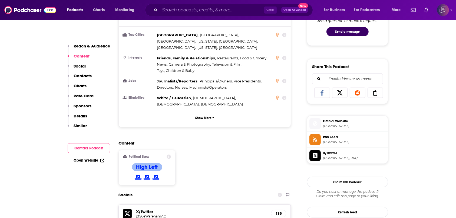
scroll to position [289, 0]
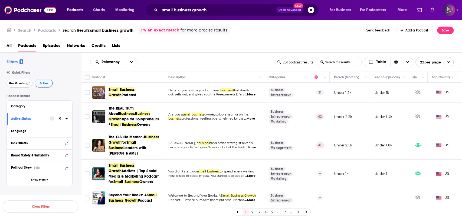
click at [15, 82] on span "Has Guests" at bounding box center [17, 83] width 16 height 3
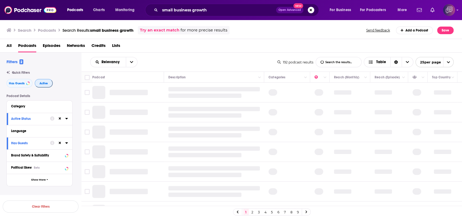
click at [45, 85] on span "Active" at bounding box center [44, 83] width 8 height 3
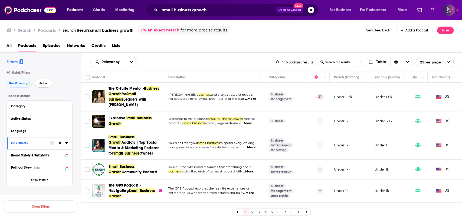
click at [45, 85] on span "Active" at bounding box center [43, 83] width 8 height 3
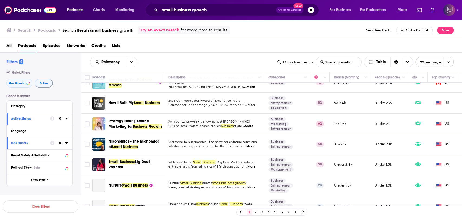
scroll to position [144, 0]
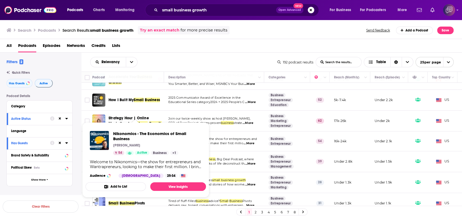
drag, startPoint x: 149, startPoint y: 130, endPoint x: 237, endPoint y: 56, distance: 114.1
click at [260, 43] on div "All Podcasts Episodes Networks Credits Lists" at bounding box center [231, 46] width 451 height 11
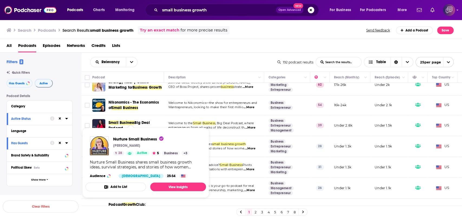
scroll to position [217, 0]
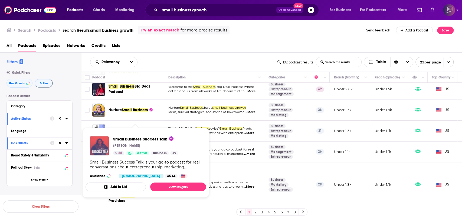
drag, startPoint x: 139, startPoint y: 142, endPoint x: 97, endPoint y: 144, distance: 41.5
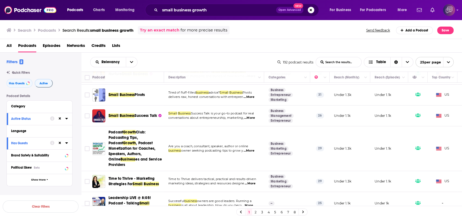
scroll to position [289, 0]
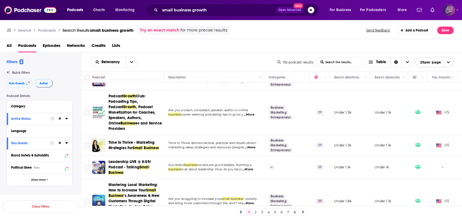
drag, startPoint x: 142, startPoint y: 94, endPoint x: 217, endPoint y: 62, distance: 81.7
click at [217, 62] on div "Relevancy List Search Input Search the results... Table" at bounding box center [183, 62] width 187 height 10
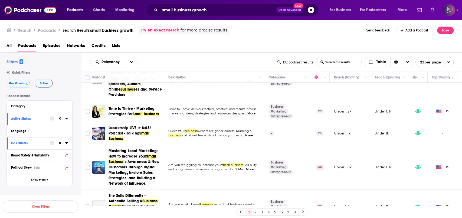
scroll to position [325, 0]
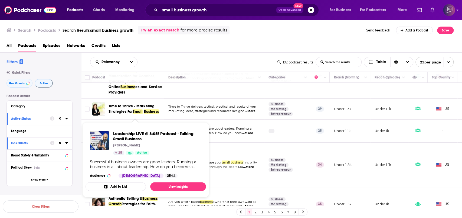
drag, startPoint x: 144, startPoint y: 122, endPoint x: 224, endPoint y: 50, distance: 107.6
click at [224, 50] on div "All Podcasts Episodes Networks Credits Lists" at bounding box center [231, 46] width 451 height 11
drag, startPoint x: 132, startPoint y: 121, endPoint x: 103, endPoint y: 134, distance: 31.1
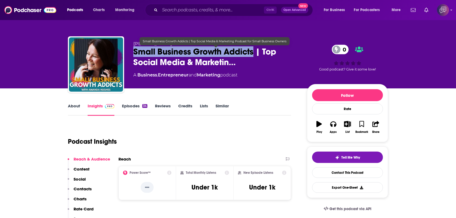
drag, startPoint x: 133, startPoint y: 51, endPoint x: 254, endPoint y: 55, distance: 121.1
click at [254, 55] on span "Small Business Growth Addicts | Top Social Media & Marketin…" at bounding box center [215, 56] width 165 height 21
copy h2 "Small Business Growth Addicts"
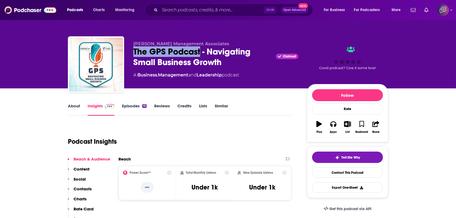
drag, startPoint x: 130, startPoint y: 50, endPoint x: 199, endPoint y: 52, distance: 69.6
click at [199, 52] on div "[PERSON_NAME] Management Associates The GPS Podcast - Navigating Small Business…" at bounding box center [228, 65] width 320 height 58
copy h2 "The GPS Podcast"
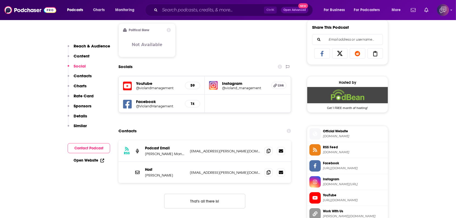
scroll to position [361, 0]
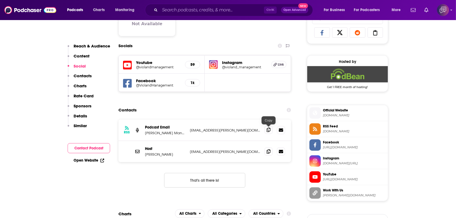
click at [271, 129] on span at bounding box center [269, 130] width 8 height 8
click at [269, 152] on icon at bounding box center [269, 151] width 4 height 4
